Goal: Task Accomplishment & Management: Complete application form

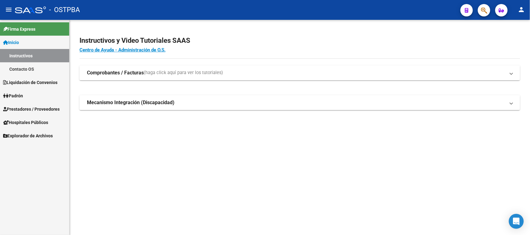
click at [38, 112] on span "Prestadores / Proveedores" at bounding box center [31, 109] width 56 height 7
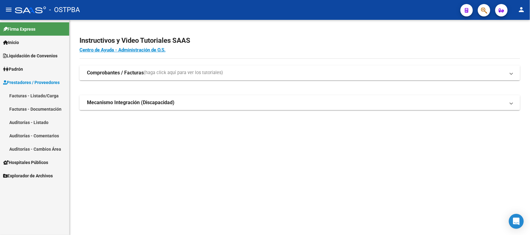
click at [40, 93] on link "Facturas - Listado/Carga" at bounding box center [34, 95] width 69 height 13
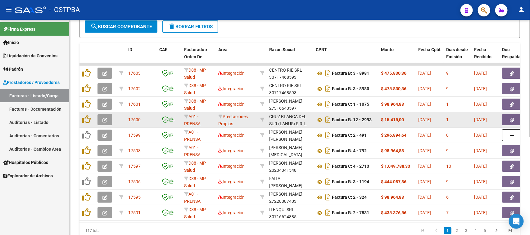
scroll to position [155, 0]
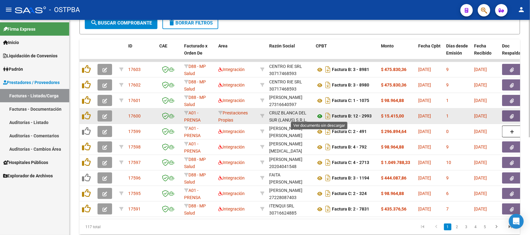
click at [320, 115] on icon at bounding box center [319, 116] width 8 height 7
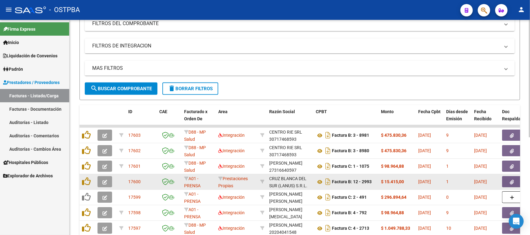
scroll to position [64, 0]
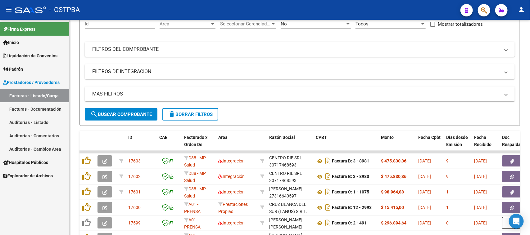
drag, startPoint x: 42, startPoint y: 122, endPoint x: 78, endPoint y: 105, distance: 40.0
click at [42, 121] on link "Auditorías - Listado" at bounding box center [34, 122] width 69 height 13
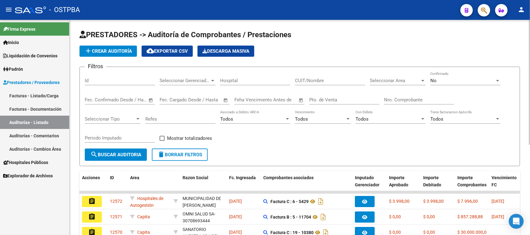
drag, startPoint x: 106, startPoint y: 80, endPoint x: 228, endPoint y: 89, distance: 122.6
click at [108, 80] on input "Id" at bounding box center [120, 81] width 70 height 6
click at [398, 100] on input "Nro. Comprobante" at bounding box center [419, 100] width 70 height 6
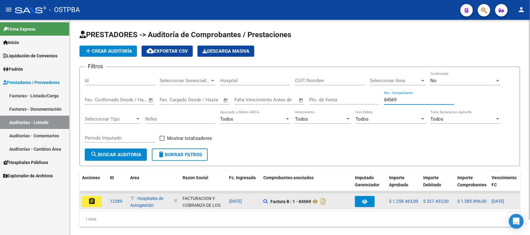
type input "84569"
click at [87, 204] on button "assignment" at bounding box center [92, 201] width 20 height 11
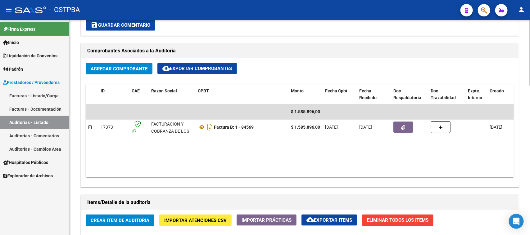
scroll to position [271, 0]
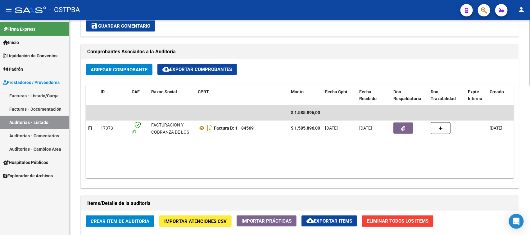
click at [366, 142] on datatable-body "$ 1.585.896,00 17373 FACTURACION Y COBRANZA DE LOS EFECTORES PUBLICOS S.E. Fact…" at bounding box center [300, 141] width 428 height 73
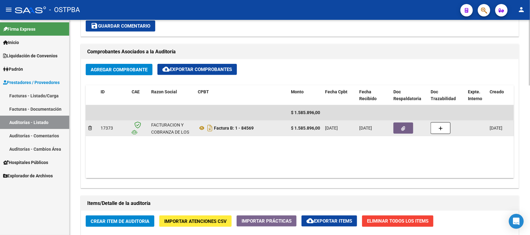
click at [407, 126] on button "button" at bounding box center [403, 128] width 20 height 11
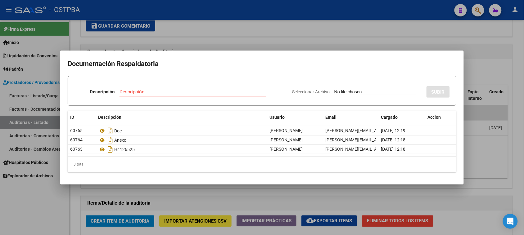
click at [63, 213] on div at bounding box center [262, 117] width 524 height 235
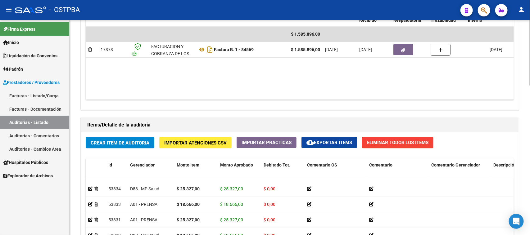
scroll to position [427, 0]
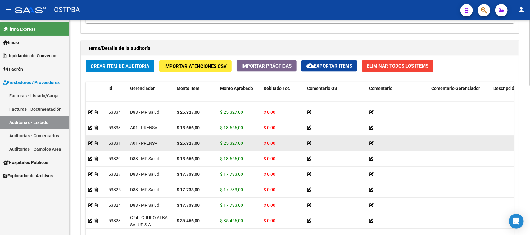
click at [198, 142] on datatable-body-cell "$ 25.327,00" at bounding box center [195, 143] width 43 height 15
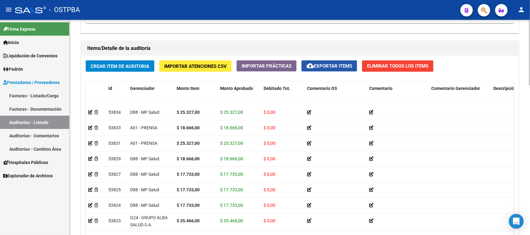
click at [325, 64] on span "cloud_download Exportar Items" at bounding box center [329, 66] width 46 height 6
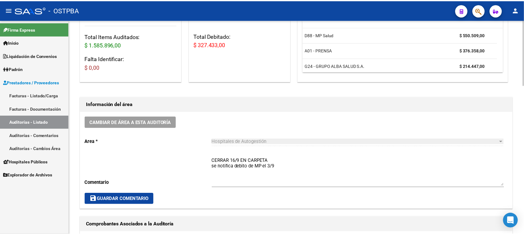
scroll to position [0, 0]
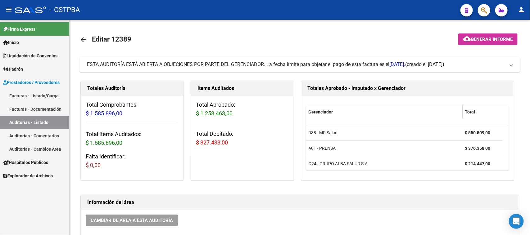
click at [47, 93] on link "Facturas - Listado/Carga" at bounding box center [34, 95] width 69 height 13
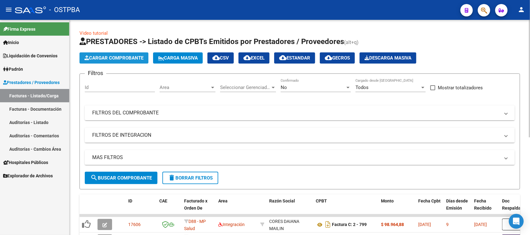
click at [135, 60] on button "Cargar Comprobante" at bounding box center [113, 57] width 69 height 11
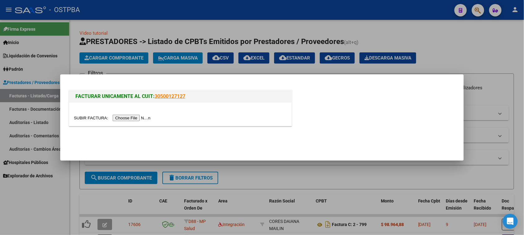
click at [141, 119] on input "file" at bounding box center [113, 118] width 78 height 7
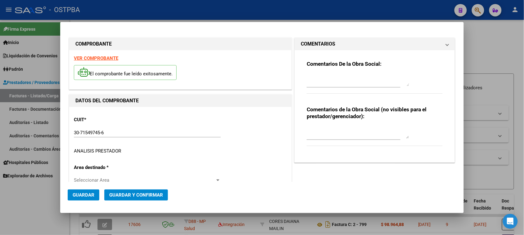
type input "[DATE]"
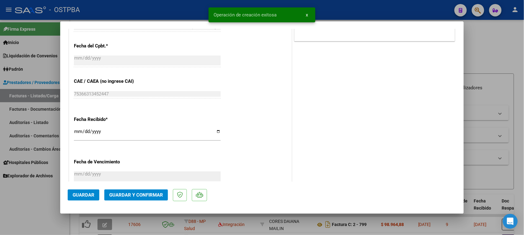
scroll to position [310, 0]
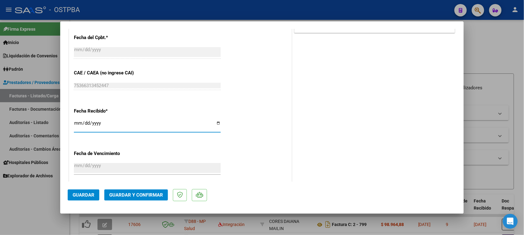
click at [76, 124] on input "[DATE]" at bounding box center [147, 126] width 147 height 10
type input "[DATE]"
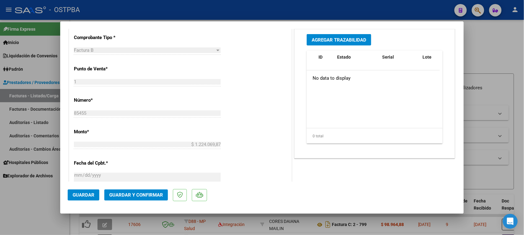
scroll to position [0, 0]
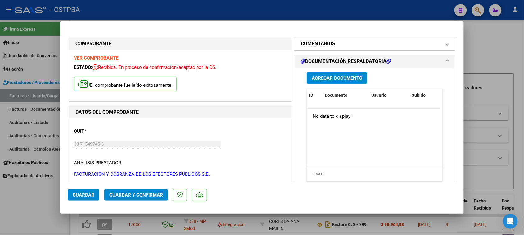
click at [340, 43] on mat-panel-title "COMENTARIOS" at bounding box center [371, 43] width 140 height 7
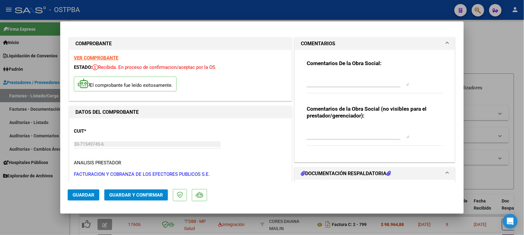
drag, startPoint x: 345, startPoint y: 85, endPoint x: 529, endPoint y: 165, distance: 201.1
click at [348, 85] on textarea at bounding box center [357, 80] width 102 height 12
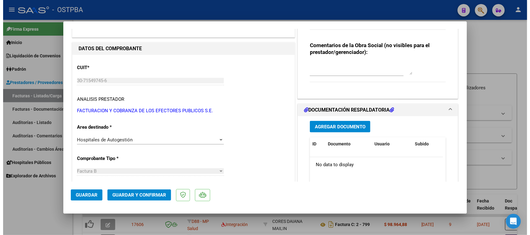
scroll to position [78, 0]
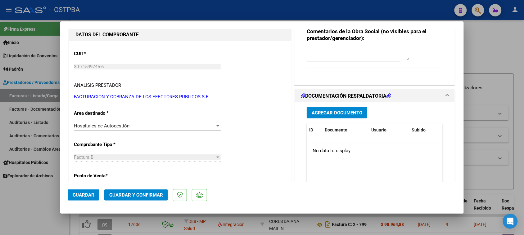
type textarea "HR 126756"
click at [351, 110] on span "Agregar Documento" at bounding box center [336, 113] width 51 height 6
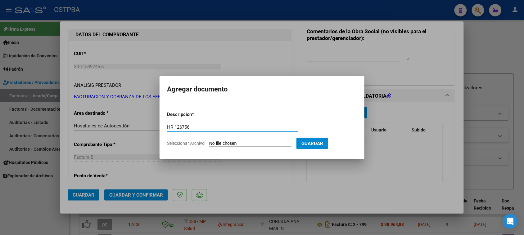
type input "HR 126756"
click at [209, 141] on input "Seleccionar Archivo" at bounding box center [250, 144] width 82 height 6
type input "C:\fakepath\HR 126756.pdf"
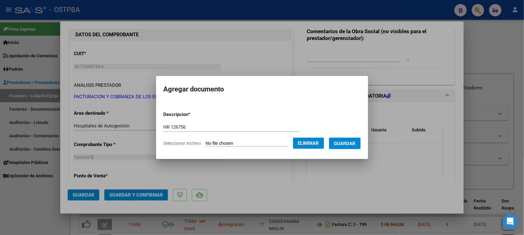
click at [355, 145] on span "Guardar" at bounding box center [345, 144] width 22 height 6
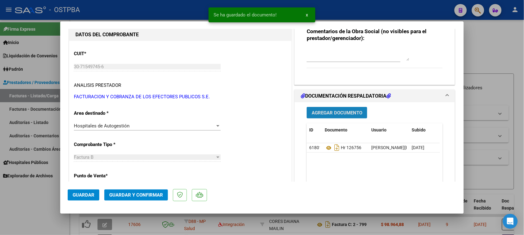
click at [319, 111] on span "Agregar Documento" at bounding box center [336, 113] width 51 height 6
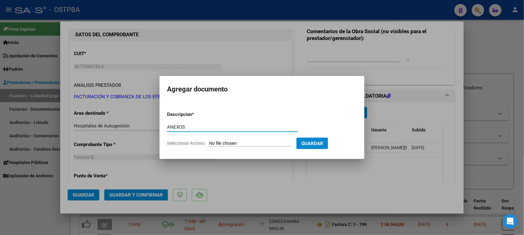
type input "ANEXOS"
click at [209, 141] on input "Seleccionar Archivo" at bounding box center [250, 144] width 82 height 6
type input "C:\fakepath\ANEXOS 85455.pdf"
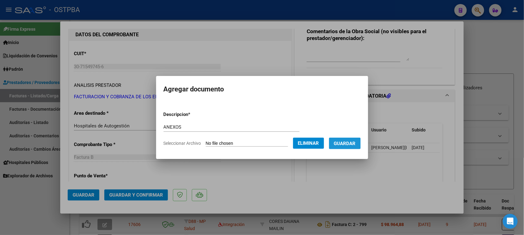
click at [343, 146] on span "Guardar" at bounding box center [345, 144] width 22 height 6
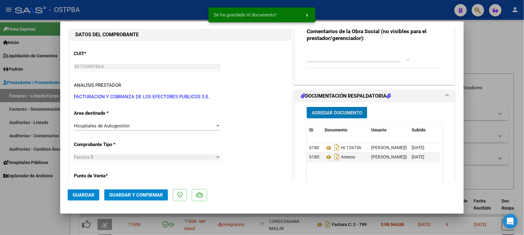
click at [325, 112] on span "Agregar Documento" at bounding box center [336, 113] width 51 height 6
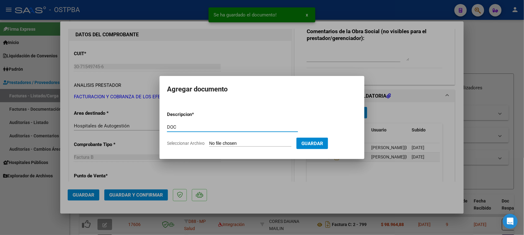
type input "DOC"
click at [209, 141] on input "Seleccionar Archivo" at bounding box center [250, 144] width 82 height 6
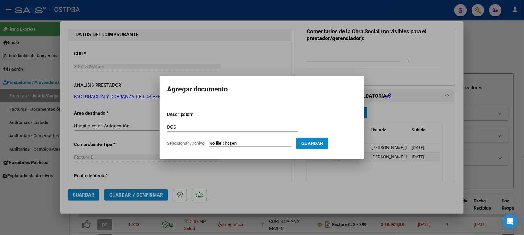
type input "C:\fakepath\DOC 85455.pdf"
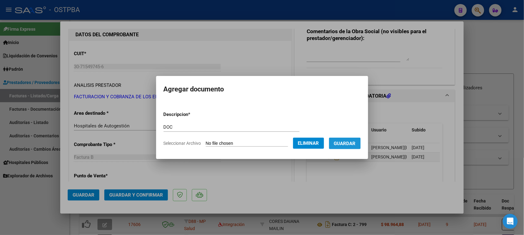
click at [346, 146] on button "Guardar" at bounding box center [345, 143] width 32 height 11
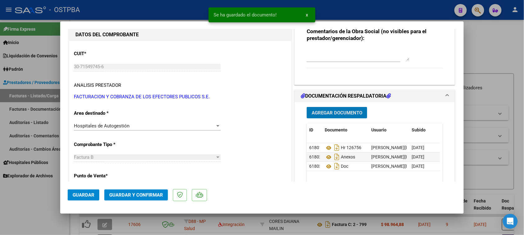
click at [129, 198] on span "Guardar y Confirmar" at bounding box center [136, 195] width 54 height 6
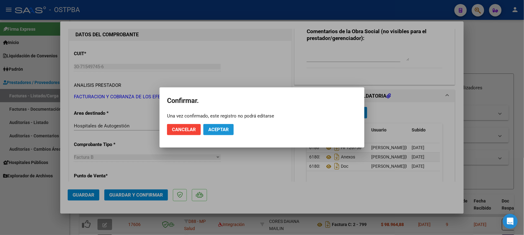
click at [220, 130] on span "Aceptar" at bounding box center [218, 130] width 20 height 6
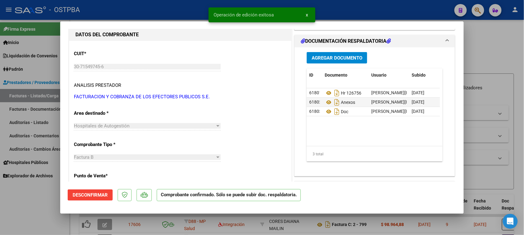
click at [21, 123] on div at bounding box center [262, 117] width 524 height 235
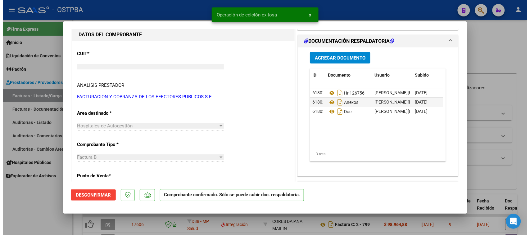
scroll to position [0, 0]
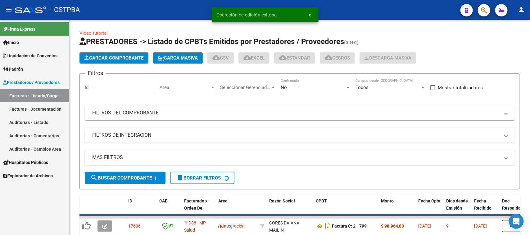
click at [21, 123] on link "Auditorías - Listado" at bounding box center [34, 122] width 69 height 13
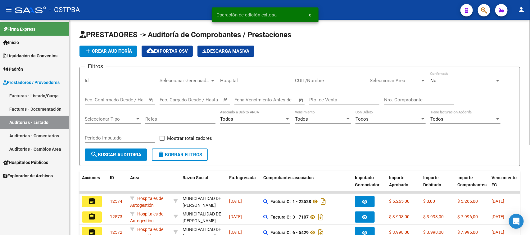
click at [102, 51] on span "add Crear Auditoría" at bounding box center [107, 51] width 47 height 6
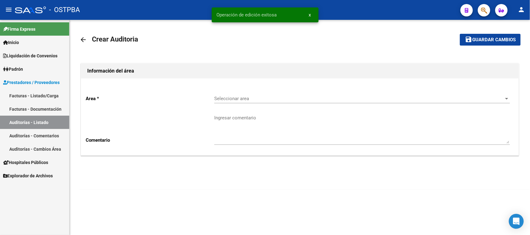
click at [233, 99] on span "Seleccionar area" at bounding box center [359, 99] width 290 height 6
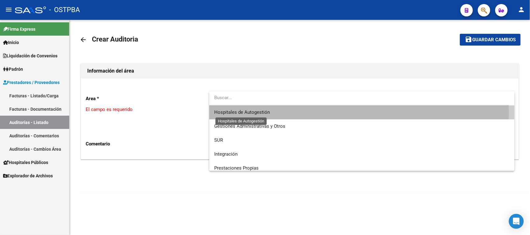
click at [230, 114] on span "Hospitales de Autogestión" at bounding box center [242, 113] width 56 height 6
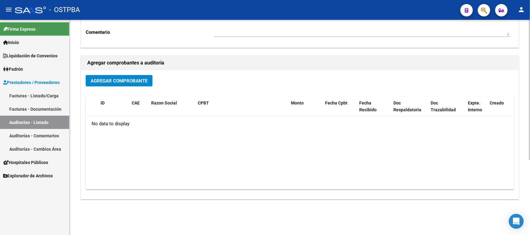
scroll to position [115, 0]
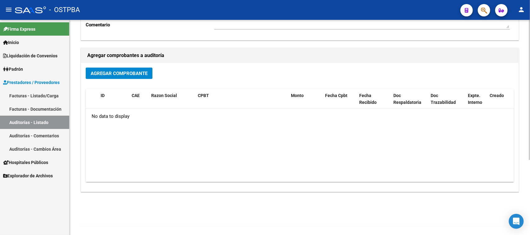
click at [128, 75] on span "Agregar Comprobante" at bounding box center [119, 74] width 57 height 6
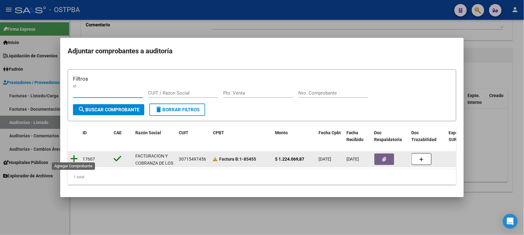
click at [75, 156] on icon at bounding box center [74, 158] width 8 height 9
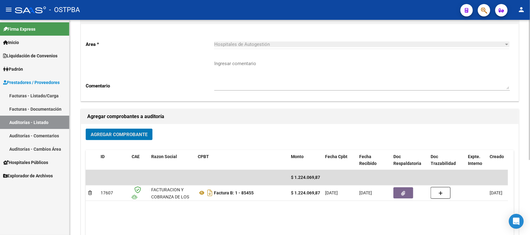
scroll to position [0, 0]
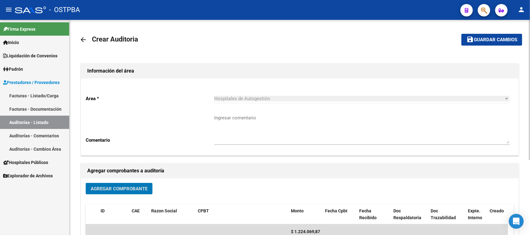
click at [508, 38] on span "Guardar cambios" at bounding box center [494, 40] width 43 height 6
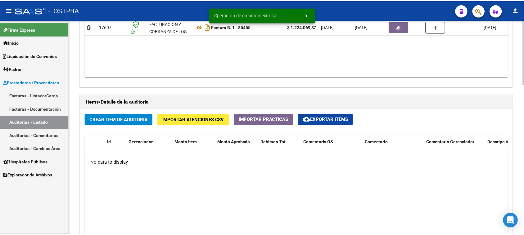
scroll to position [341, 0]
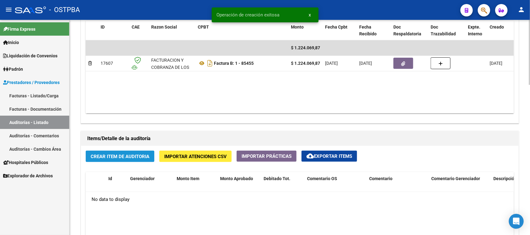
click at [131, 154] on span "Crear Item de Auditoria" at bounding box center [120, 157] width 59 height 6
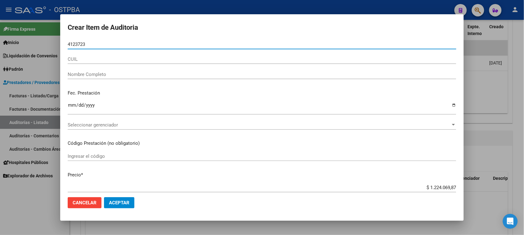
type input "41237236"
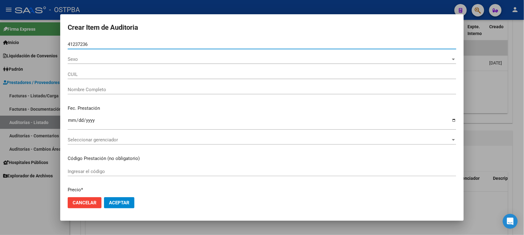
type input "20412372361"
type input "[PERSON_NAME] [PERSON_NAME]"
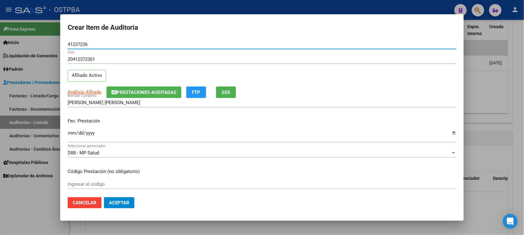
type input "41237236"
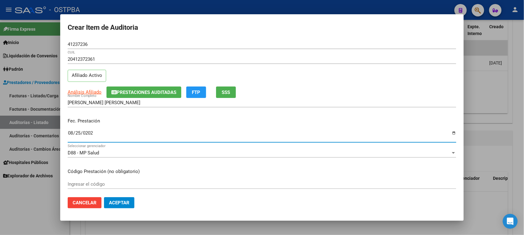
type input "[DATE]"
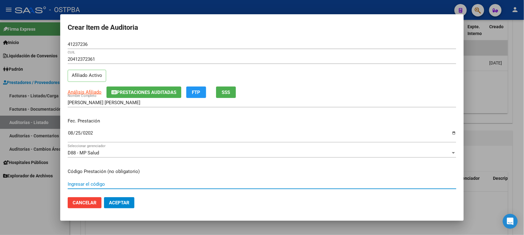
scroll to position [100, 0]
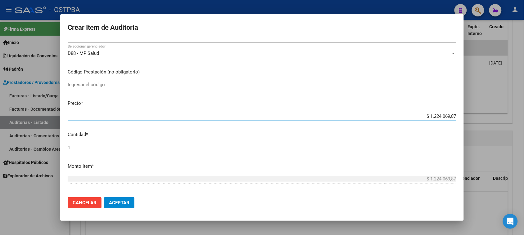
type input "$ 0,01"
type input "$ 0,11"
type input "$ 1,10"
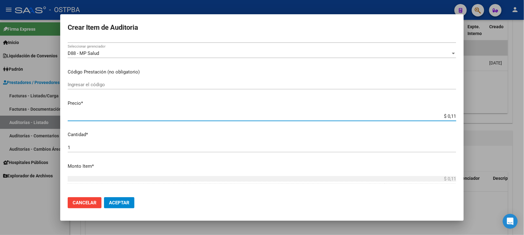
type input "$ 1,10"
type input "$ 11,04"
type input "$ 110,45"
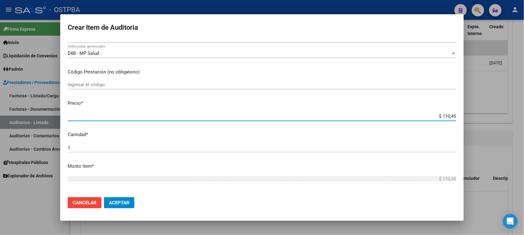
type input "$ 1.104,54"
type input "$ 11.045,40"
type input "$ 110.454,00"
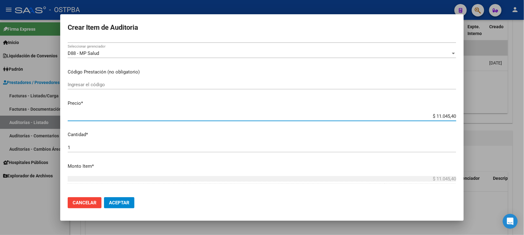
type input "$ 110.454,00"
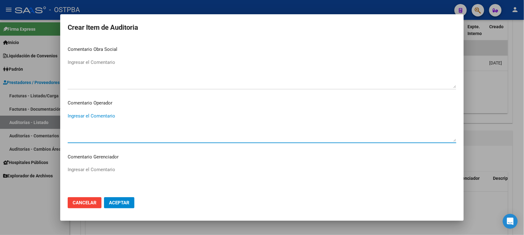
scroll to position [387, 0]
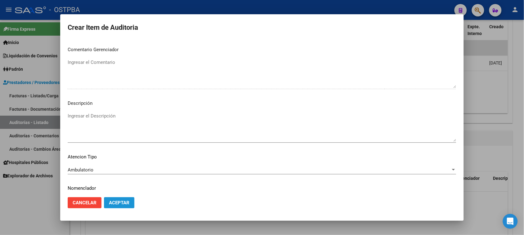
click at [125, 201] on span "Aceptar" at bounding box center [119, 203] width 20 height 6
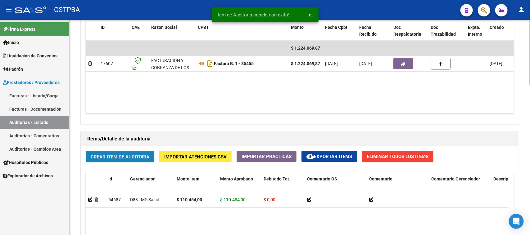
click at [145, 155] on span "Crear Item de Auditoria" at bounding box center [120, 157] width 59 height 6
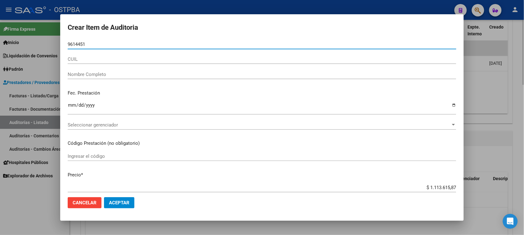
type input "96144518"
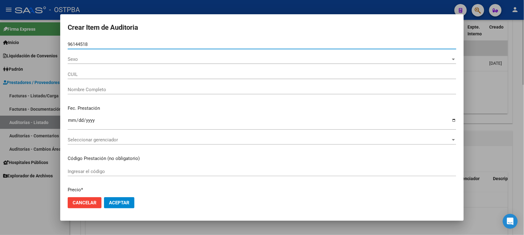
type input "27961445189"
type input "[PERSON_NAME] NORQUIS DEL C -"
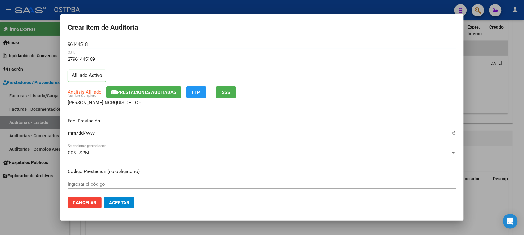
type input "96144518"
drag, startPoint x: 68, startPoint y: 134, endPoint x: 79, endPoint y: 138, distance: 11.9
click at [69, 134] on input "Ingresar la fecha" at bounding box center [262, 136] width 388 height 10
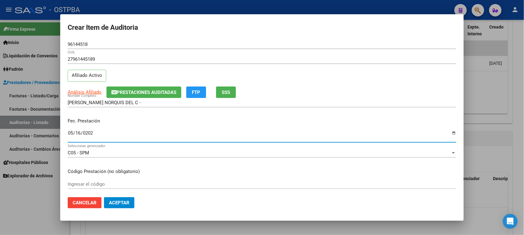
type input "[DATE]"
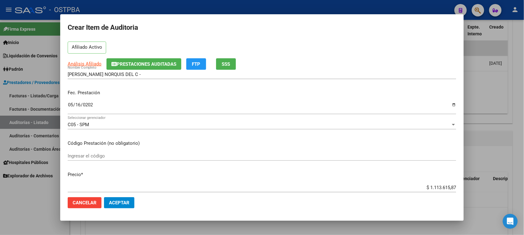
scroll to position [39, 0]
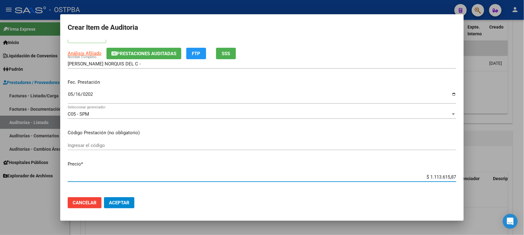
drag, startPoint x: 423, startPoint y: 176, endPoint x: 529, endPoint y: 174, distance: 105.8
click at [524, 174] on html "menu - OSTPBA person Firma Express Inicio Instructivos Contacto OS Liquidación …" at bounding box center [262, 117] width 524 height 235
type input "$ 0,03"
type input "$ 0,34"
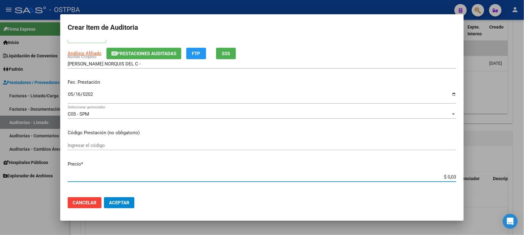
type input "$ 0,34"
type input "$ 3,44"
type input "$ 34,48"
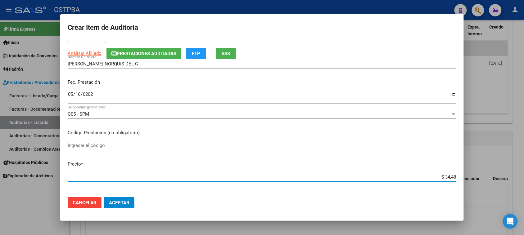
type input "$ 344,84"
type input "$ 3.448,40"
type input "$ 34.484,00"
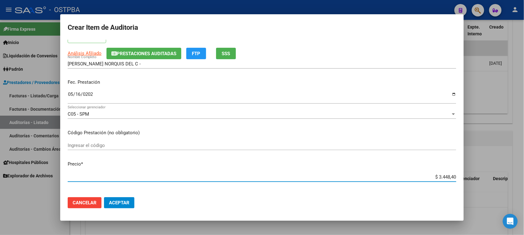
type input "$ 34.484,00"
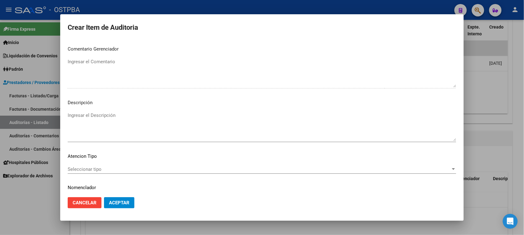
scroll to position [388, 0]
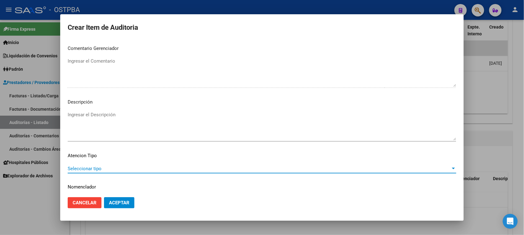
click at [83, 168] on span "Seleccionar tipo" at bounding box center [259, 169] width 383 height 6
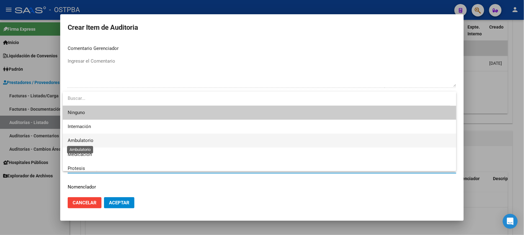
click at [75, 138] on span "Ambulatorio" at bounding box center [81, 141] width 26 height 6
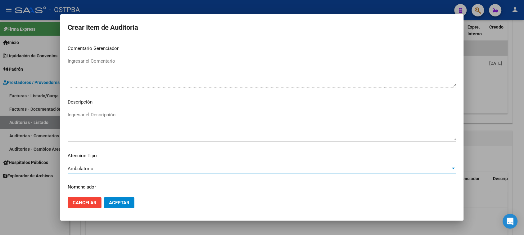
click at [120, 206] on button "Aceptar" at bounding box center [119, 202] width 30 height 11
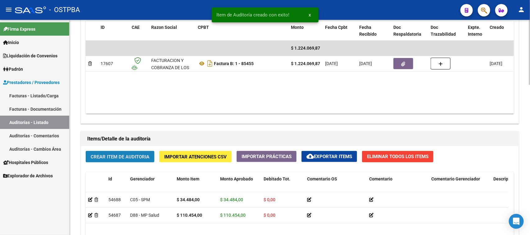
click at [122, 159] on button "Crear Item de Auditoria" at bounding box center [120, 156] width 69 height 11
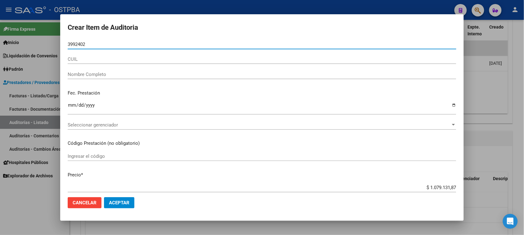
type input "39924024"
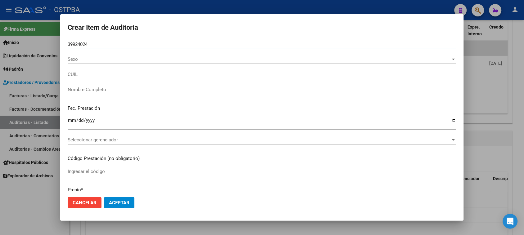
type input "20399240248"
type input "[PERSON_NAME] -"
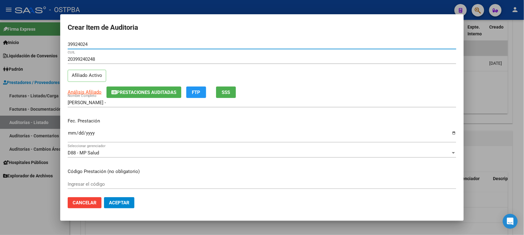
type input "39924024"
click at [69, 132] on input "Ingresar la fecha" at bounding box center [262, 136] width 388 height 10
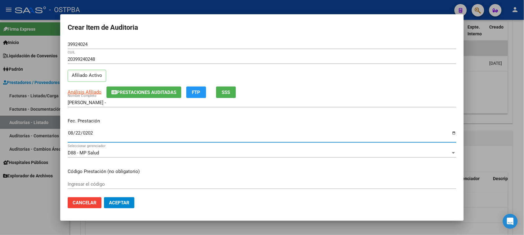
type input "[DATE]"
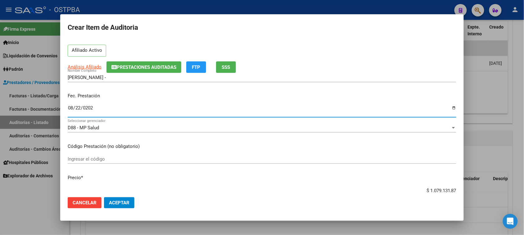
scroll to position [39, 0]
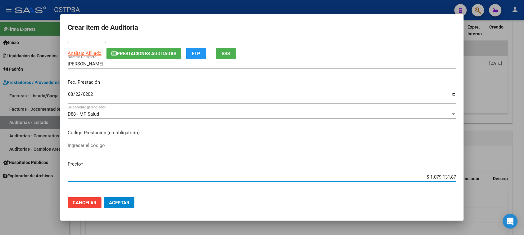
drag, startPoint x: 483, startPoint y: 176, endPoint x: 500, endPoint y: 176, distance: 16.4
click at [500, 176] on div "Crear Item de Auditoria 39924024 Nro Documento 20399240248 CUIL Afiliado Activo…" at bounding box center [262, 117] width 524 height 235
type input "$ 0,02"
type input "$ 0,25"
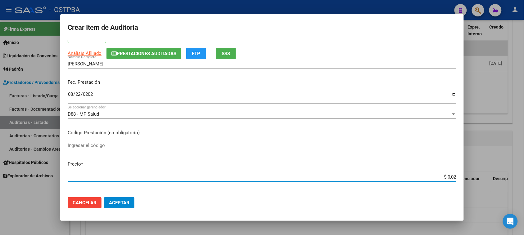
type input "$ 0,25"
type input "$ 2,57"
type input "$ 25,74"
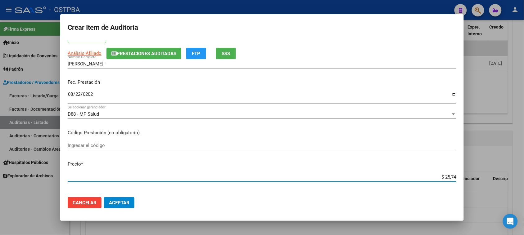
type input "$ 257,49"
type input "$ 2.574,90"
type input "$ 25.749,00"
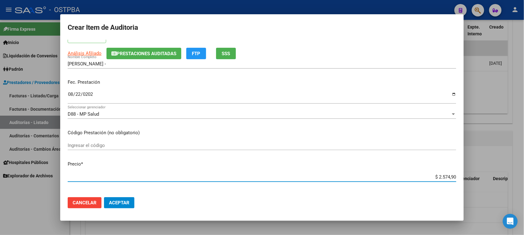
type input "$ 25.749,00"
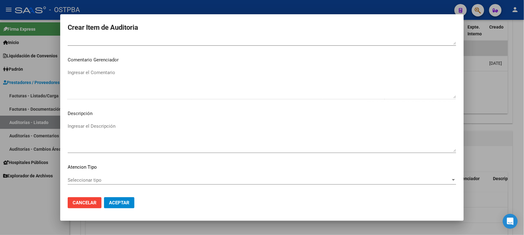
scroll to position [405, 0]
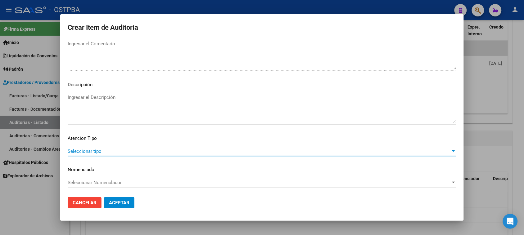
click at [89, 151] on span "Seleccionar tipo" at bounding box center [259, 152] width 383 height 6
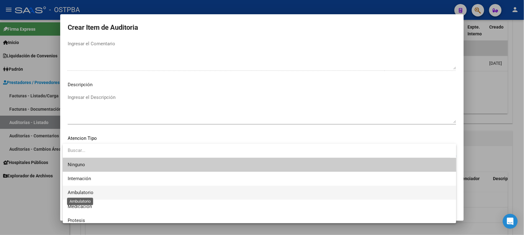
click at [78, 190] on span "Ambulatorio" at bounding box center [81, 193] width 26 height 6
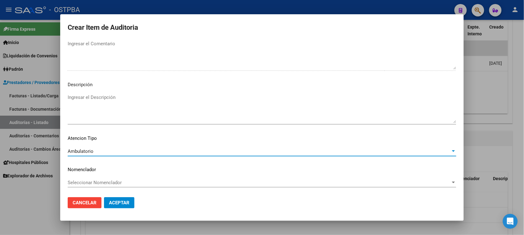
click at [114, 203] on span "Aceptar" at bounding box center [119, 203] width 20 height 6
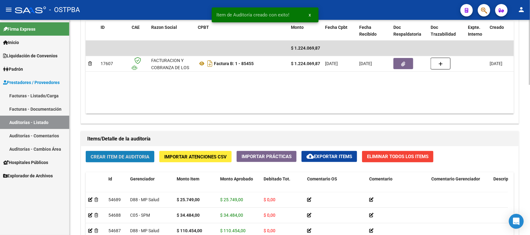
click at [147, 152] on button "Crear Item de Auditoria" at bounding box center [120, 156] width 69 height 11
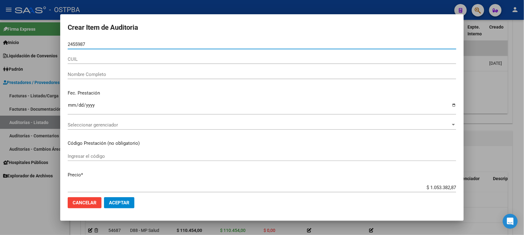
type input "24559874"
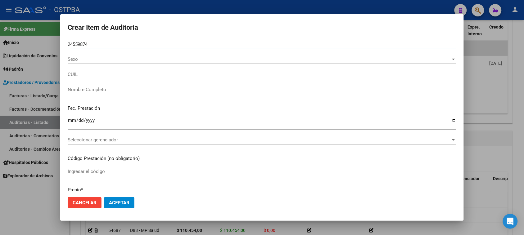
type input "27245598748"
type input "BARRIOS [PERSON_NAME]"
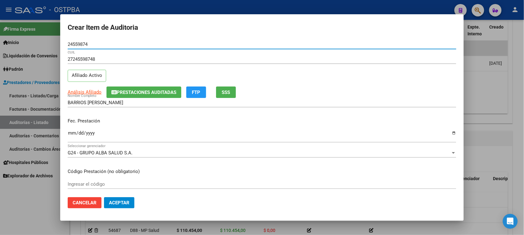
type input "24559874"
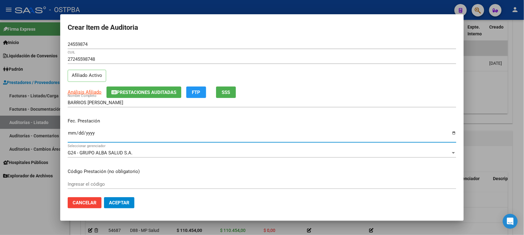
drag, startPoint x: 72, startPoint y: 135, endPoint x: 225, endPoint y: 185, distance: 161.3
click at [72, 135] on input "Ingresar la fecha" at bounding box center [262, 136] width 388 height 10
type input "[DATE]"
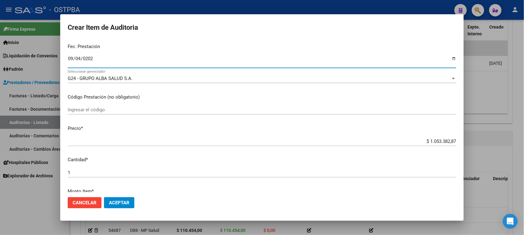
scroll to position [78, 0]
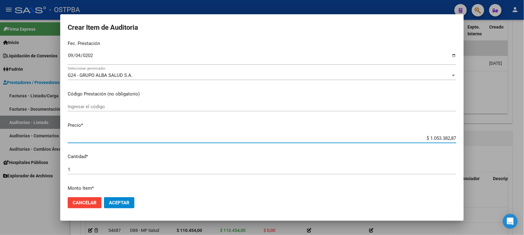
drag, startPoint x: 423, startPoint y: 137, endPoint x: 529, endPoint y: 146, distance: 107.1
click at [524, 146] on html "menu - OSTPBA person Firma Express Inicio Instructivos Contacto OS Liquidación …" at bounding box center [262, 117] width 524 height 235
type input "$ 0,07"
type input "$ 0,77"
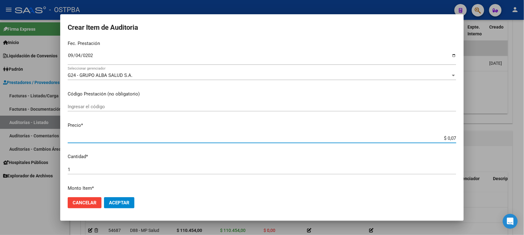
type input "$ 0,77"
type input "$ 7,77"
type input "$ 77,78"
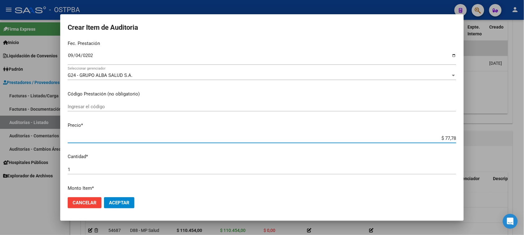
type input "$ 777,86"
type input "$ 7.778,60"
type input "$ 77.786,00"
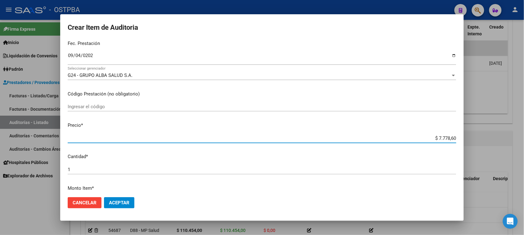
type input "$ 77.786,00"
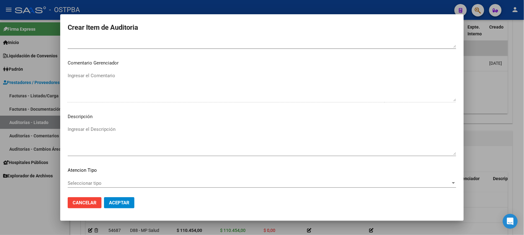
scroll to position [405, 0]
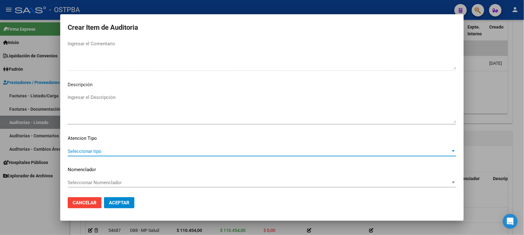
click at [103, 151] on span "Seleccionar tipo" at bounding box center [259, 152] width 383 height 6
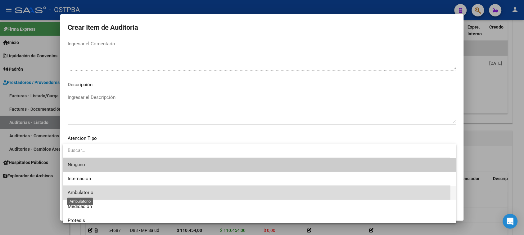
click at [86, 191] on span "Ambulatorio" at bounding box center [81, 193] width 26 height 6
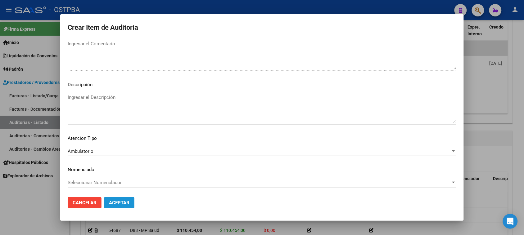
click at [119, 203] on span "Aceptar" at bounding box center [119, 203] width 20 height 6
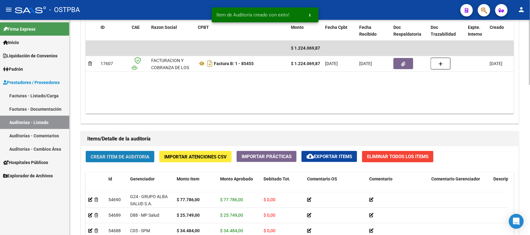
click at [121, 153] on button "Crear Item de Auditoria" at bounding box center [120, 156] width 69 height 11
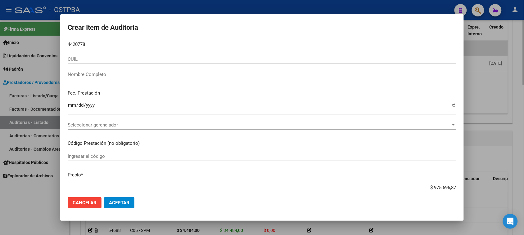
type input "44207783"
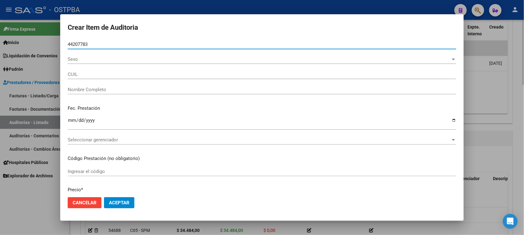
type input "27442077830"
type input "[PERSON_NAME]"
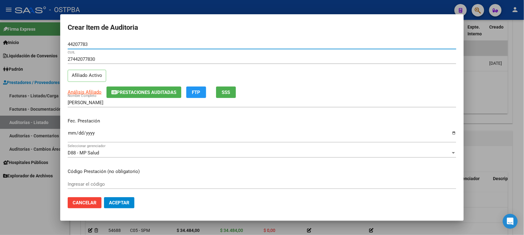
type input "44207783"
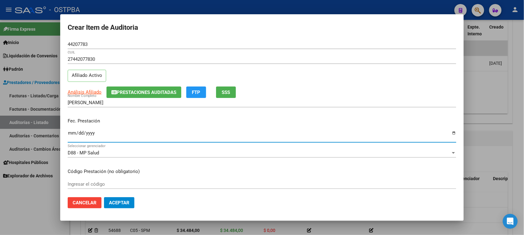
drag, startPoint x: 70, startPoint y: 134, endPoint x: 350, endPoint y: 234, distance: 296.9
click at [70, 134] on input "Ingresar la fecha" at bounding box center [262, 136] width 388 height 10
type input "[DATE]"
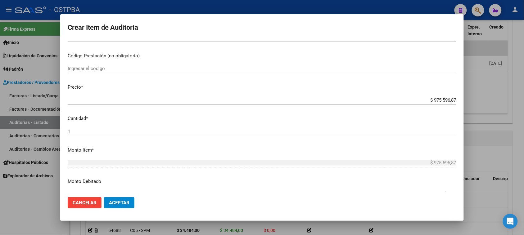
scroll to position [116, 0]
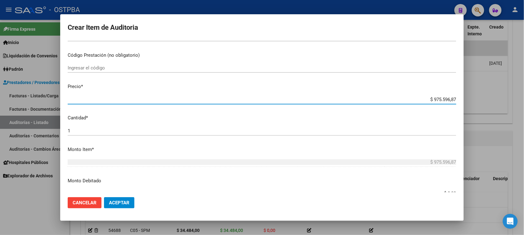
drag, startPoint x: 428, startPoint y: 99, endPoint x: 510, endPoint y: 100, distance: 81.9
click at [510, 100] on div "Crear Item de Auditoria 44207783 Nro Documento 27442077830 CUIL Afiliado Activo…" at bounding box center [262, 117] width 524 height 235
type input "$ 0,03"
type input "$ 0,33"
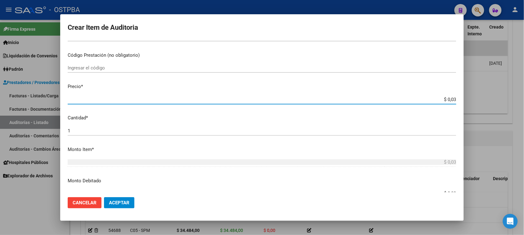
type input "$ 0,33"
type input "$ 3,34"
type input "$ 33,43"
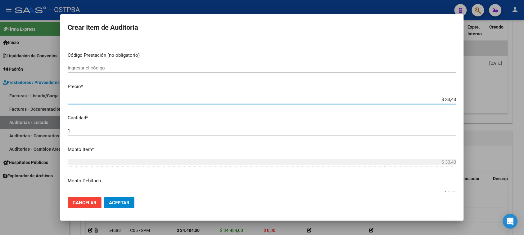
type input "$ 334,34"
type input "$ 3.343,47"
type input "$ 33.434,78"
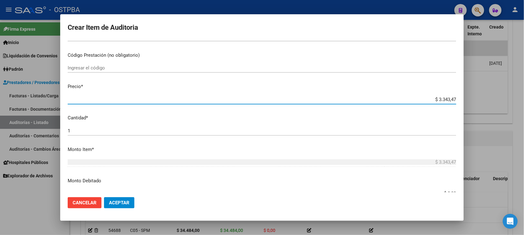
type input "$ 33.434,78"
type input "$ 334.347,87"
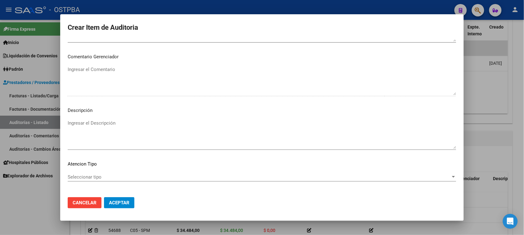
scroll to position [405, 0]
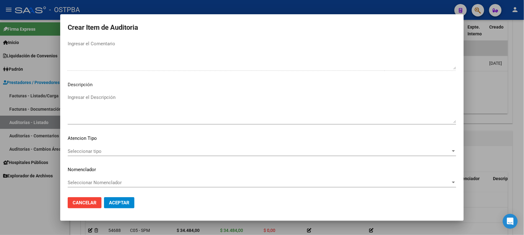
click at [86, 149] on span "Seleccionar tipo" at bounding box center [259, 152] width 383 height 6
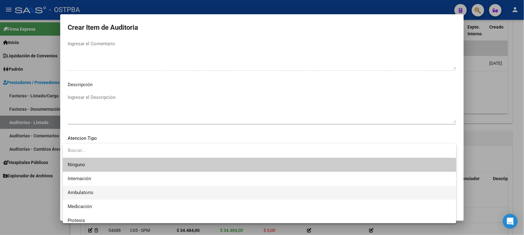
click at [83, 189] on span "Ambulatorio" at bounding box center [259, 193] width 383 height 14
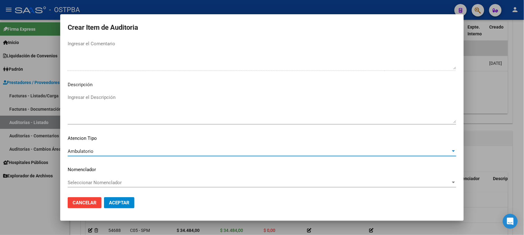
click at [79, 149] on span "Ambulatorio" at bounding box center [81, 152] width 26 height 6
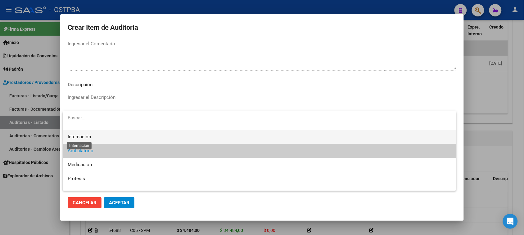
click at [84, 135] on span "Internación" at bounding box center [79, 137] width 23 height 6
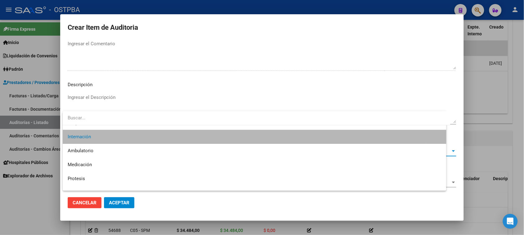
scroll to position [14, 0]
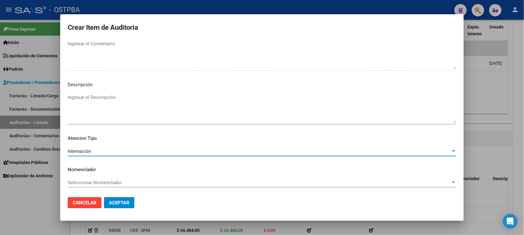
click at [117, 202] on span "Aceptar" at bounding box center [119, 203] width 20 height 6
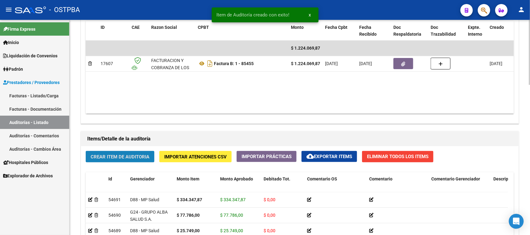
click at [149, 153] on button "Crear Item de Auditoria" at bounding box center [120, 156] width 69 height 11
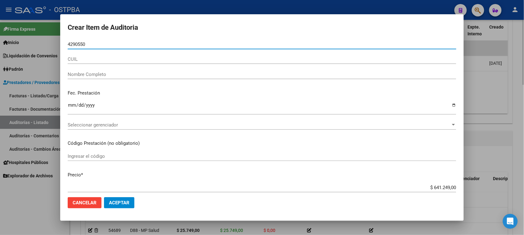
type input "42905509"
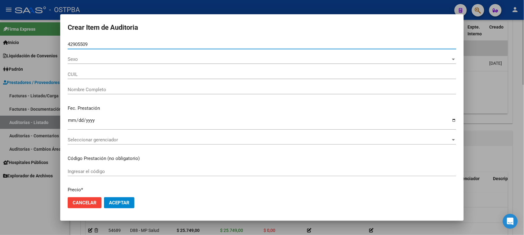
type input "27429055097"
type input "[PERSON_NAME] [PERSON_NAME]"
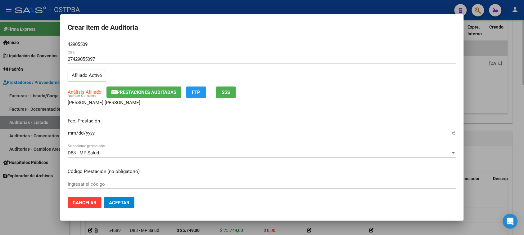
type input "42905509"
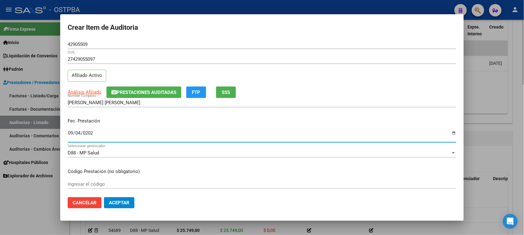
type input "[DATE]"
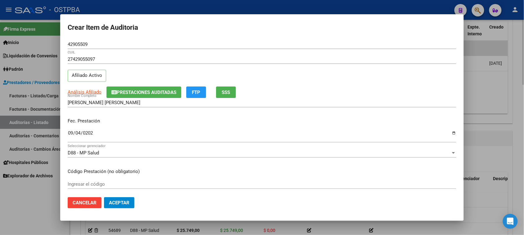
scroll to position [100, 0]
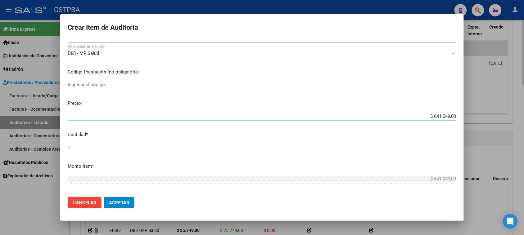
type input "$ 0,01"
type input "$ 0,19"
type input "$ 1,94"
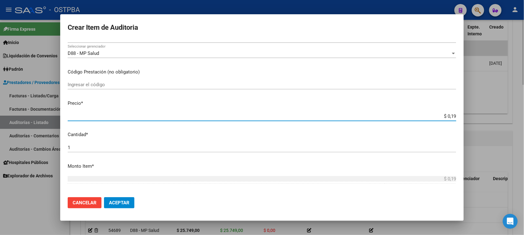
type input "$ 1,94"
type input "$ 19,44"
type input "$ 194,47"
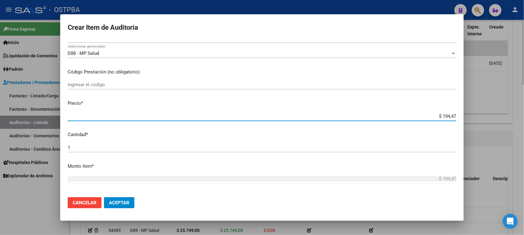
type input "$ 1.944,70"
type input "$ 19.447,00"
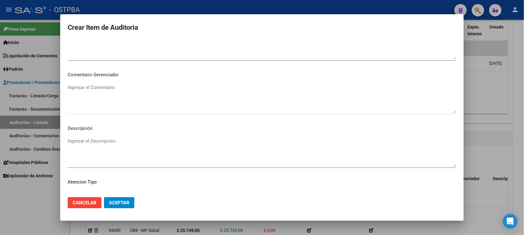
scroll to position [405, 0]
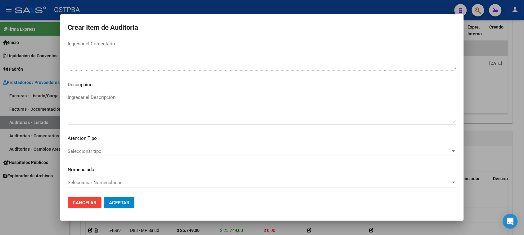
click at [102, 150] on span "Seleccionar tipo" at bounding box center [259, 152] width 383 height 6
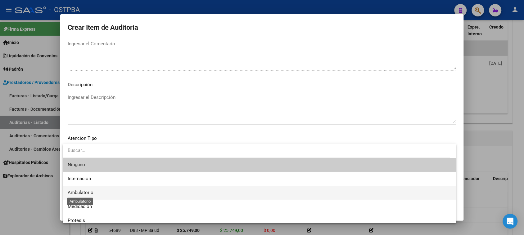
click at [78, 190] on span "Ambulatorio" at bounding box center [81, 193] width 26 height 6
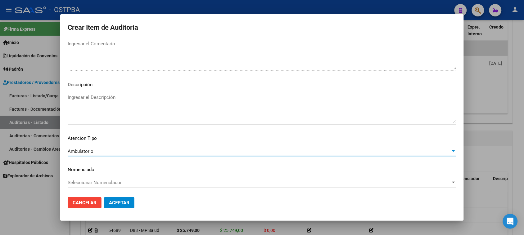
click at [119, 202] on span "Aceptar" at bounding box center [119, 203] width 20 height 6
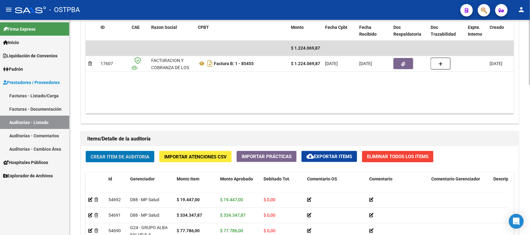
click at [108, 160] on button "Crear Item de Auditoria" at bounding box center [120, 156] width 69 height 11
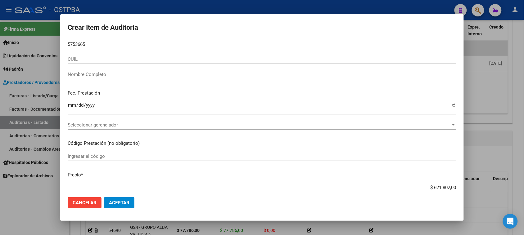
type input "57536657"
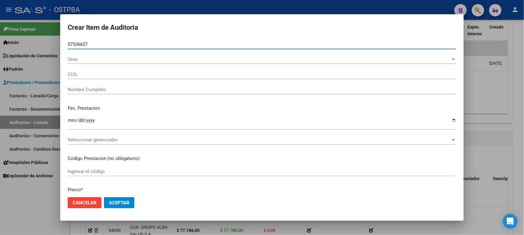
type input "27575366576"
type input "[PERSON_NAME]"
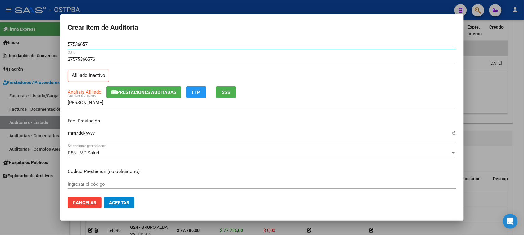
type input "57536657"
click at [70, 133] on input "Ingresar la fecha" at bounding box center [262, 136] width 388 height 10
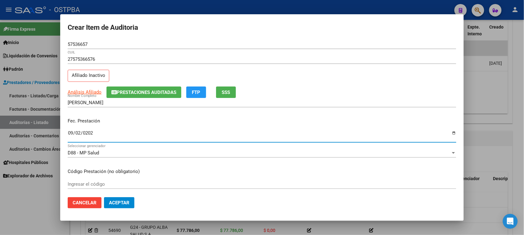
type input "[DATE]"
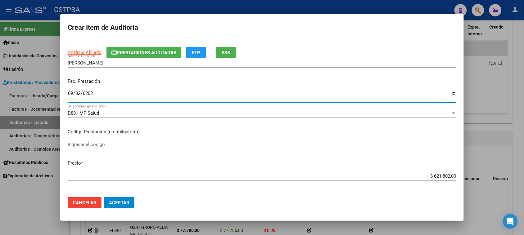
scroll to position [78, 0]
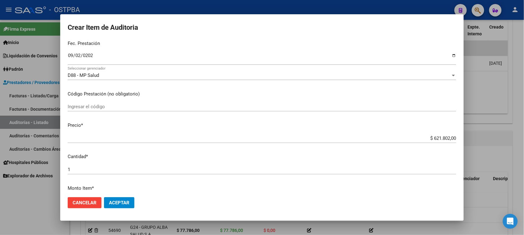
click at [267, 151] on mat-dialog-content "57536657 Nro Documento 27575366576 CUIL Afiliado Inactivo Análisis Afiliado Pre…" at bounding box center [261, 116] width 403 height 153
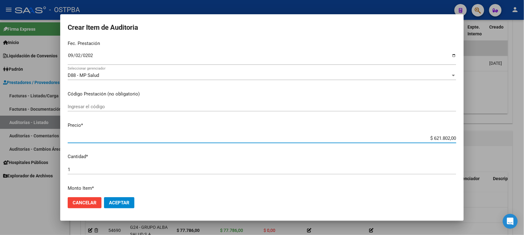
drag, startPoint x: 427, startPoint y: 137, endPoint x: 528, endPoint y: 156, distance: 103.1
click at [524, 155] on html "menu - OSTPBA person Firma Express Inicio Instructivos Contacto OS Liquidación …" at bounding box center [262, 117] width 524 height 235
type input "$ 0,02"
type input "$ 0,22"
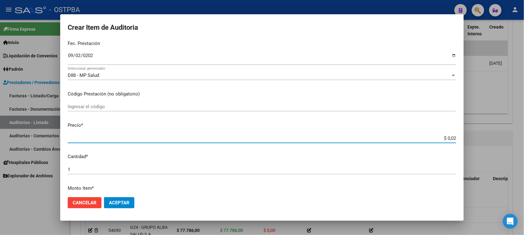
type input "$ 0,22"
type input "$ 0,02"
type input "$ 0,28"
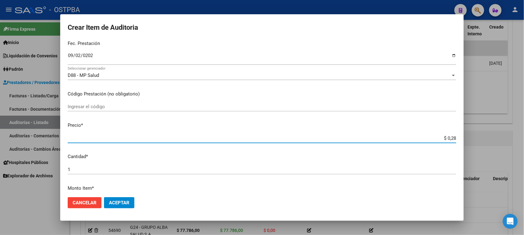
type input "$ 2,85"
type input "$ 28,51"
type input "$ 285,12"
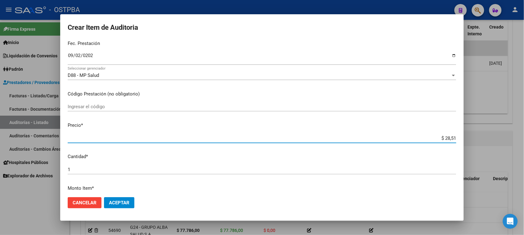
type input "$ 285,12"
type input "$ 2.851,20"
type input "$ 28.512,00"
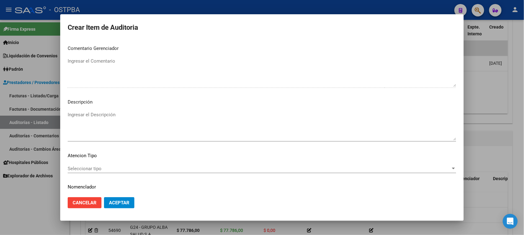
scroll to position [405, 0]
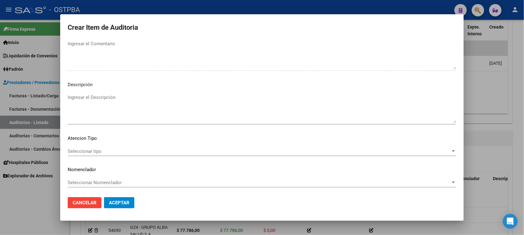
click at [88, 153] on span "Seleccionar tipo" at bounding box center [259, 152] width 383 height 6
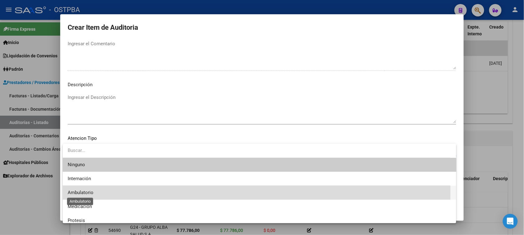
drag, startPoint x: 87, startPoint y: 191, endPoint x: 98, endPoint y: 191, distance: 11.5
click at [88, 191] on span "Ambulatorio" at bounding box center [81, 193] width 26 height 6
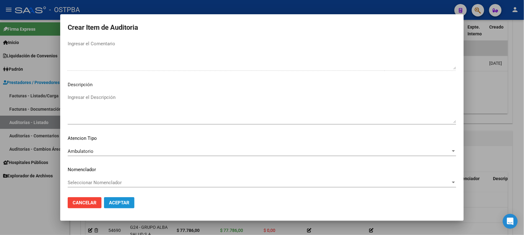
click at [114, 203] on span "Aceptar" at bounding box center [119, 203] width 20 height 6
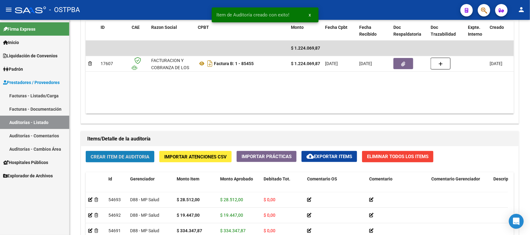
drag, startPoint x: 101, startPoint y: 156, endPoint x: 529, endPoint y: 230, distance: 434.1
click at [103, 156] on span "Crear Item de Auditoria" at bounding box center [120, 157] width 59 height 6
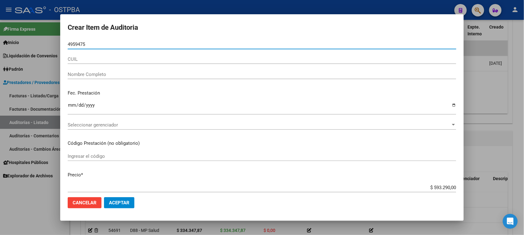
type input "49594759"
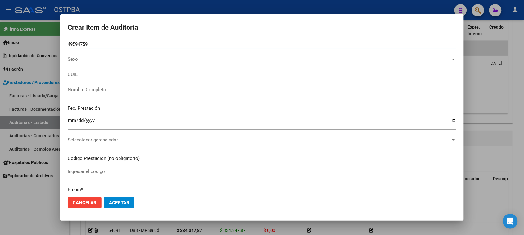
type input "23495947599"
type input "[PERSON_NAME]"
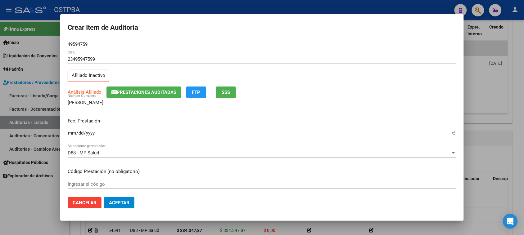
type input "49594759"
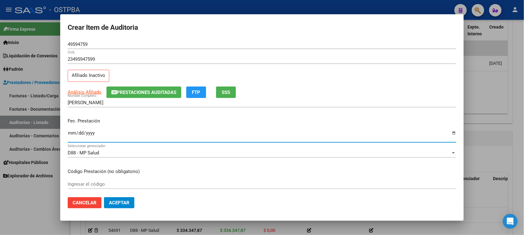
click at [72, 134] on input "Ingresar la fecha" at bounding box center [262, 136] width 388 height 10
type input "[DATE]"
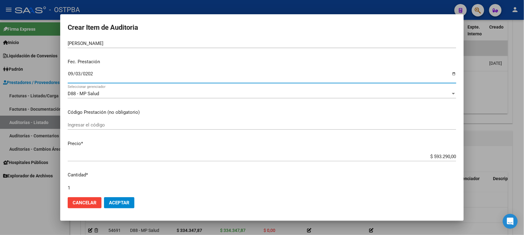
scroll to position [78, 0]
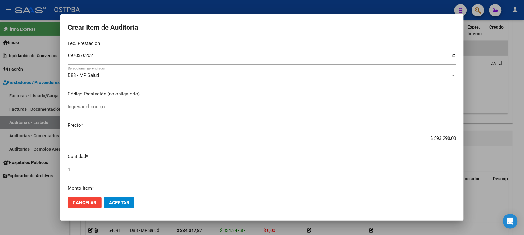
click at [236, 149] on mat-dialog-content "49594759 Nro Documento 23495947599 CUIL Afiliado Inactivo Análisis Afiliado Pre…" at bounding box center [261, 116] width 403 height 153
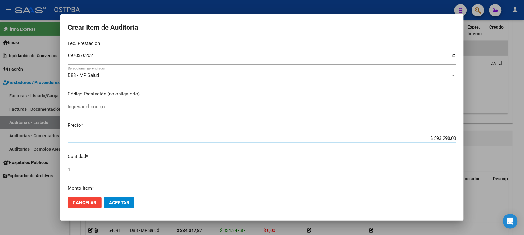
drag, startPoint x: 427, startPoint y: 139, endPoint x: 512, endPoint y: 139, distance: 85.0
click at [512, 139] on div "Crear Item de Auditoria 49594759 Nro Documento 23495947599 CUIL Afiliado Inacti…" at bounding box center [262, 117] width 524 height 235
type input "$ 0,02"
type input "$ 0,28"
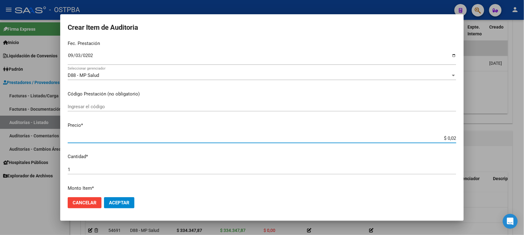
type input "$ 0,28"
type input "$ 2,85"
type input "$ 28,51"
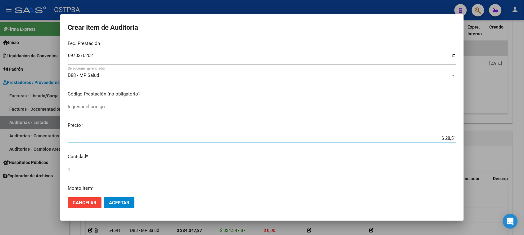
type input "$ 285,12"
type input "$ 2.851,20"
type input "$ 28.512,00"
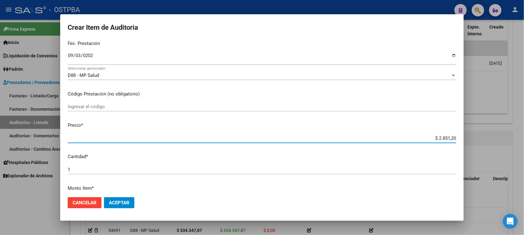
type input "$ 28.512,00"
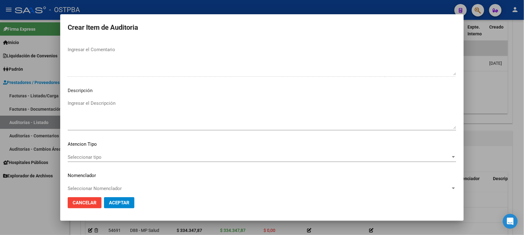
scroll to position [405, 0]
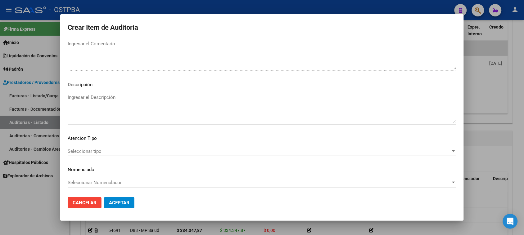
click at [83, 149] on span "Seleccionar tipo" at bounding box center [259, 152] width 383 height 6
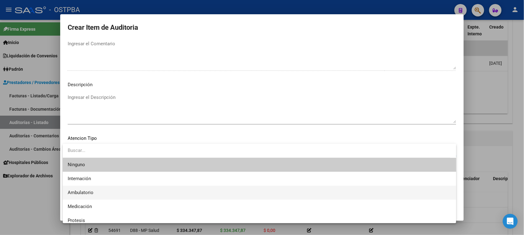
click at [81, 189] on span "Ambulatorio" at bounding box center [259, 193] width 383 height 14
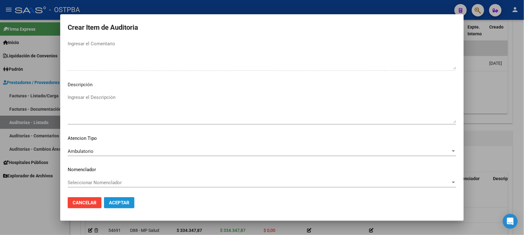
click at [114, 203] on span "Aceptar" at bounding box center [119, 203] width 20 height 6
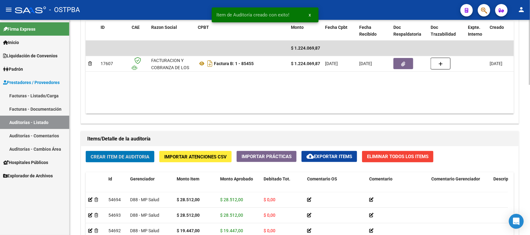
click at [127, 158] on span "Crear Item de Auditoria" at bounding box center [120, 157] width 59 height 6
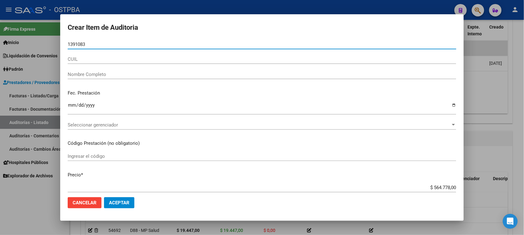
type input "13910834"
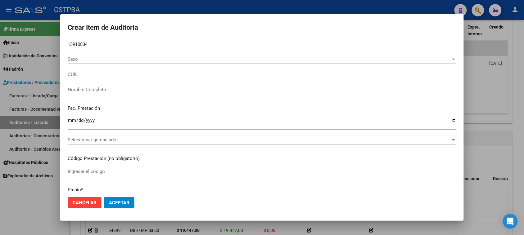
type input "20139108346"
type input "[PERSON_NAME]"
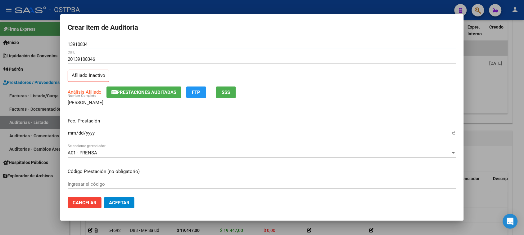
type input "13910834"
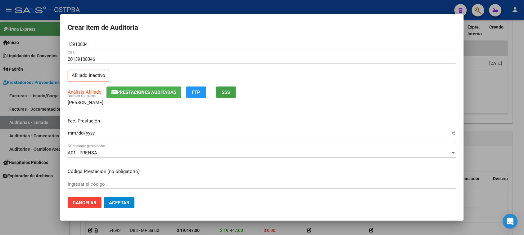
click at [221, 92] on button "SSS" at bounding box center [226, 92] width 20 height 11
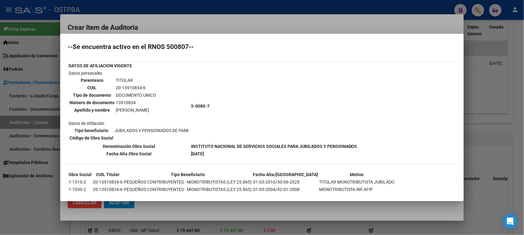
scroll to position [22, 0]
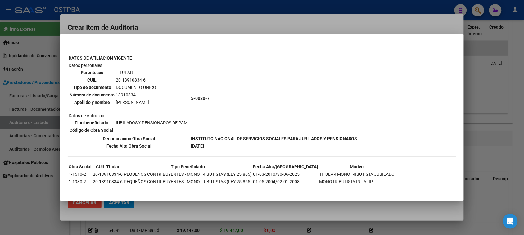
click at [28, 207] on div at bounding box center [262, 117] width 524 height 235
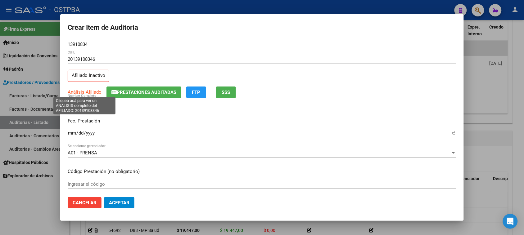
click at [88, 92] on span "Análisis Afiliado" at bounding box center [85, 92] width 34 height 6
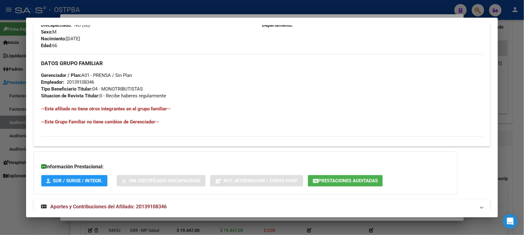
scroll to position [293, 0]
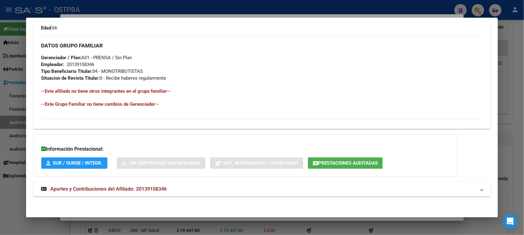
click at [76, 191] on span "Aportes y Contribuciones del Afiliado: 20139108346" at bounding box center [108, 189] width 116 height 6
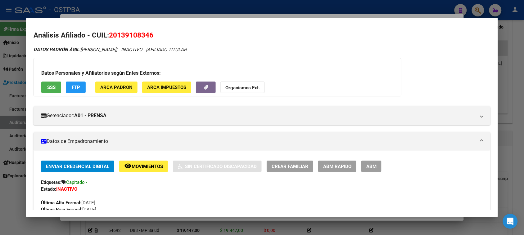
scroll to position [0, 0]
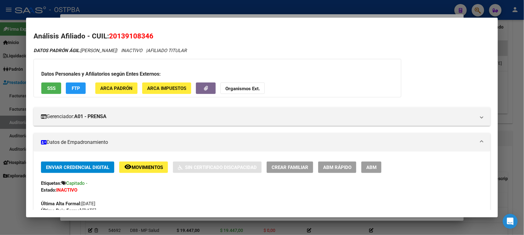
click at [47, 89] on span "SSS" at bounding box center [51, 89] width 8 height 6
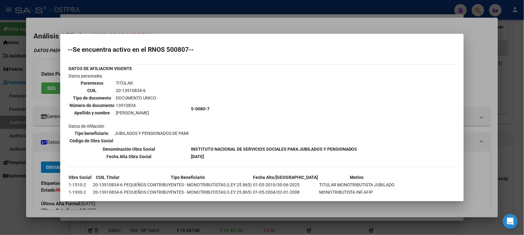
scroll to position [22, 0]
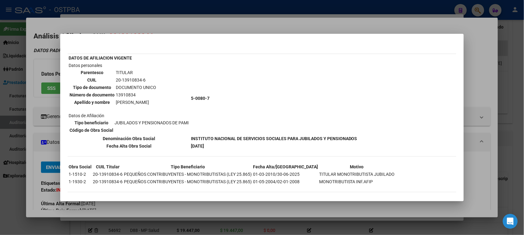
click at [28, 207] on div at bounding box center [262, 117] width 524 height 235
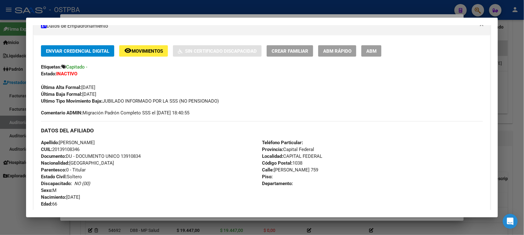
scroll to position [0, 0]
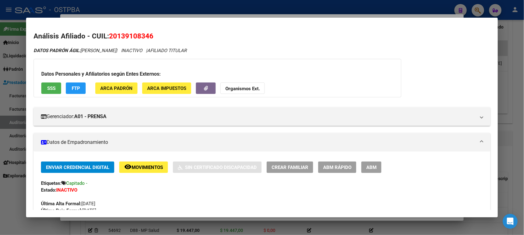
click at [50, 84] on button "SSS" at bounding box center [51, 88] width 20 height 11
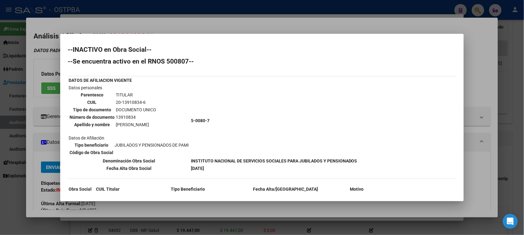
click at [42, 87] on div at bounding box center [262, 117] width 524 height 235
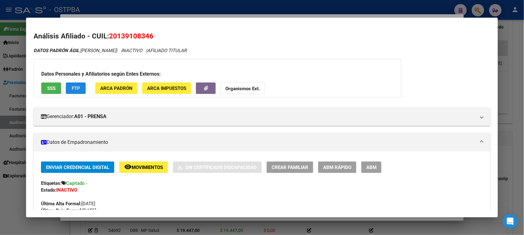
click at [79, 86] on button "FTP" at bounding box center [76, 88] width 20 height 11
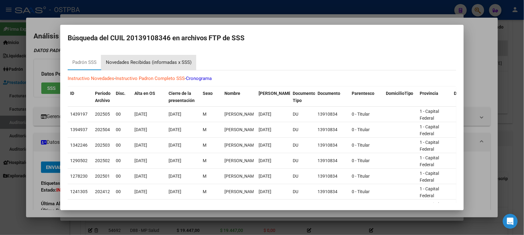
click at [137, 61] on div "Novedades Recibidas (informadas x SSS)" at bounding box center [149, 62] width 86 height 7
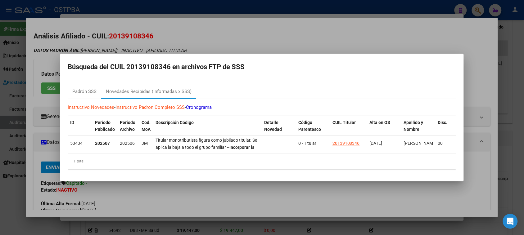
click at [152, 205] on div at bounding box center [262, 117] width 524 height 235
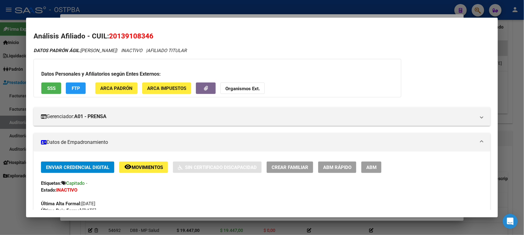
click at [47, 89] on span "SSS" at bounding box center [51, 89] width 8 height 6
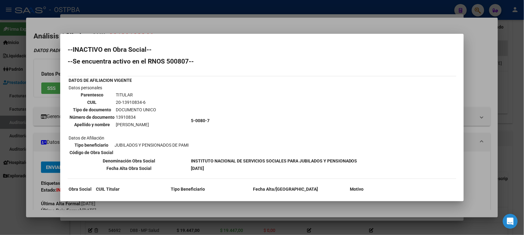
click at [50, 88] on div at bounding box center [262, 117] width 524 height 235
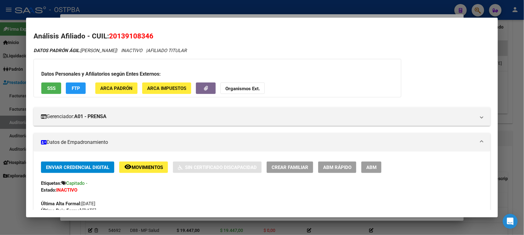
click at [72, 89] on span "FTP" at bounding box center [76, 89] width 8 height 6
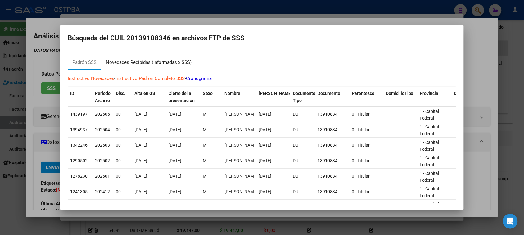
click at [140, 62] on div "Novedades Recibidas (informadas x SSS)" at bounding box center [149, 62] width 86 height 7
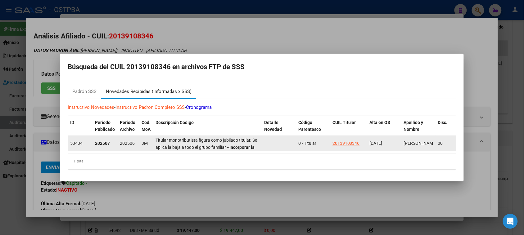
scroll to position [15, 0]
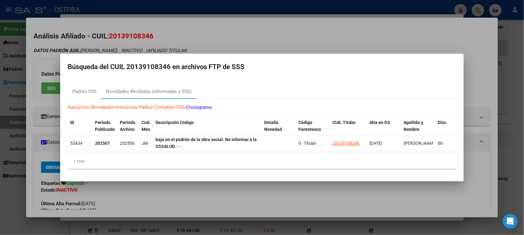
click at [30, 191] on div at bounding box center [262, 117] width 524 height 235
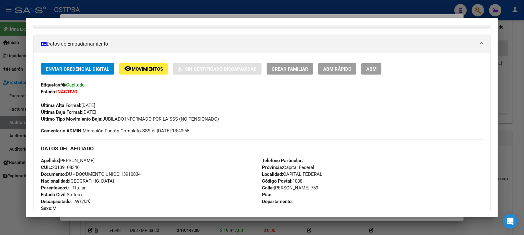
scroll to position [0, 0]
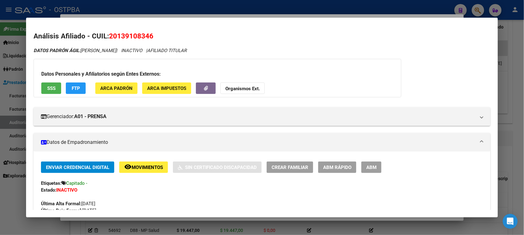
click at [248, 83] on button "Organismos Ext." at bounding box center [242, 88] width 44 height 11
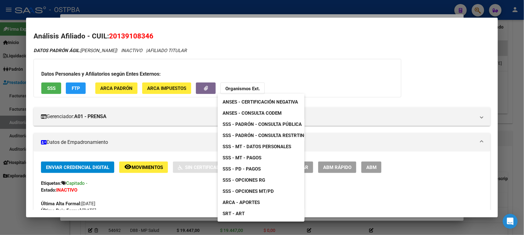
click at [240, 114] on span "ANSES - Consulta CODEM" at bounding box center [251, 113] width 59 height 6
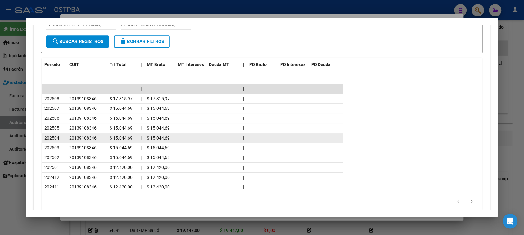
scroll to position [572, 0]
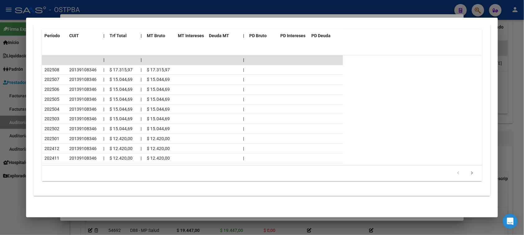
click at [4, 211] on div at bounding box center [262, 117] width 524 height 235
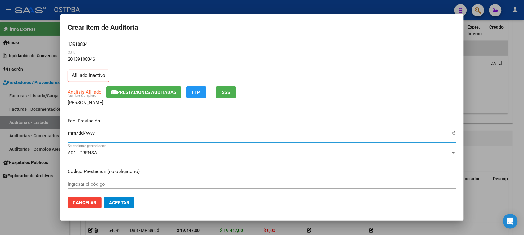
drag, startPoint x: 70, startPoint y: 134, endPoint x: 261, endPoint y: 162, distance: 193.1
click at [72, 133] on input "Ingresar la fecha" at bounding box center [262, 136] width 388 height 10
type input "[DATE]"
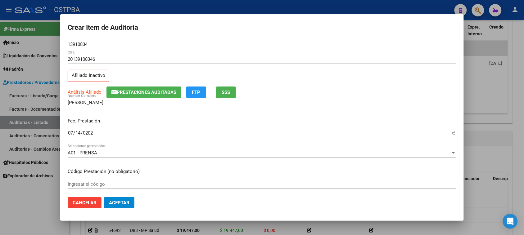
scroll to position [100, 0]
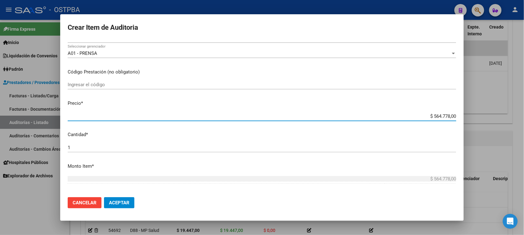
type input "$ 0,07"
type input "$ 0,73"
type input "$ 7,32"
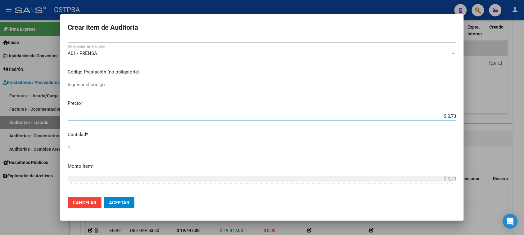
type input "$ 7,32"
type input "$ 73,27"
type input "$ 732,78"
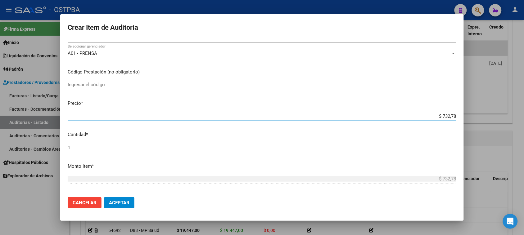
type input "$ 7.327,80"
type input "$ 73.278,00"
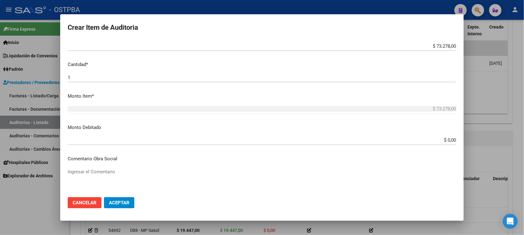
scroll to position [202, 0]
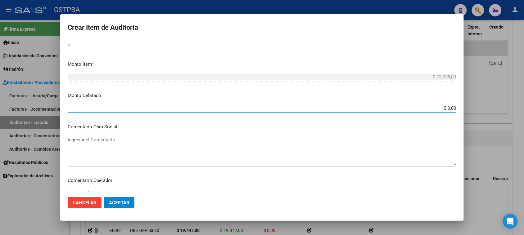
drag, startPoint x: 441, startPoint y: 109, endPoint x: 518, endPoint y: 109, distance: 77.2
click at [518, 109] on div "Crear Item de Auditoria 13910834 Nro Documento 20139108346 CUIL Afiliado Inacti…" at bounding box center [262, 117] width 524 height 235
type input "$ 73.278,00"
click at [83, 137] on textarea "Ingresar el Comentario" at bounding box center [262, 150] width 388 height 29
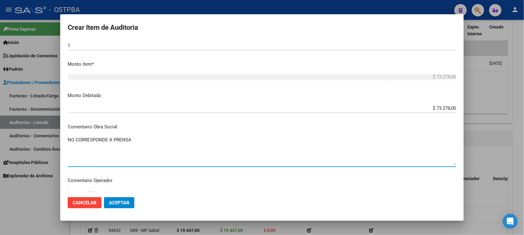
type textarea "NO CORRESPONDE A PRENSA"
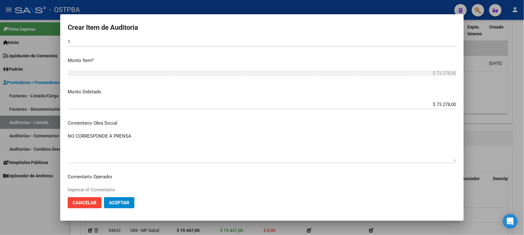
scroll to position [387, 0]
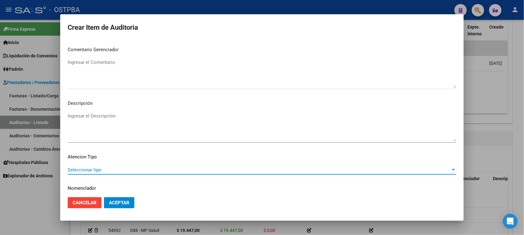
click at [71, 170] on span "Seleccionar tipo" at bounding box center [259, 170] width 383 height 6
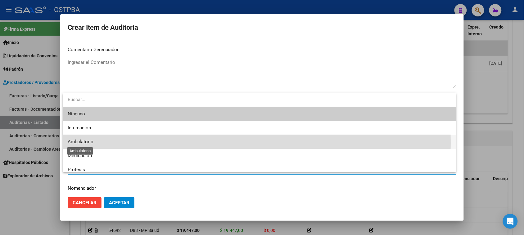
click at [82, 143] on span "Ambulatorio" at bounding box center [81, 142] width 26 height 6
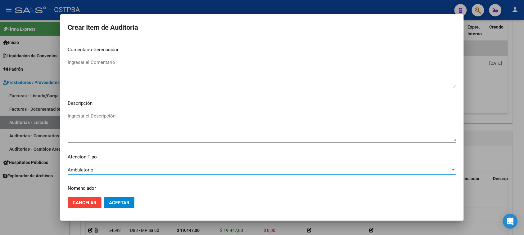
click at [119, 202] on span "Aceptar" at bounding box center [119, 203] width 20 height 6
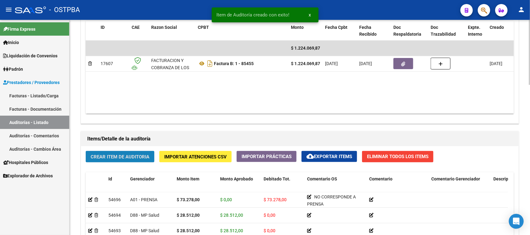
drag, startPoint x: 106, startPoint y: 156, endPoint x: 111, endPoint y: 154, distance: 5.0
click at [111, 154] on span "Crear Item de Auditoria" at bounding box center [120, 157] width 59 height 6
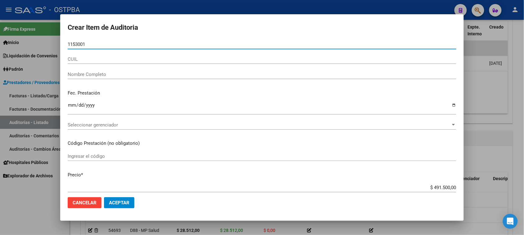
type input "11530011"
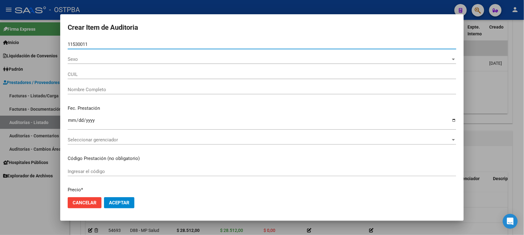
type input "27115300119"
type input "[PERSON_NAME]"
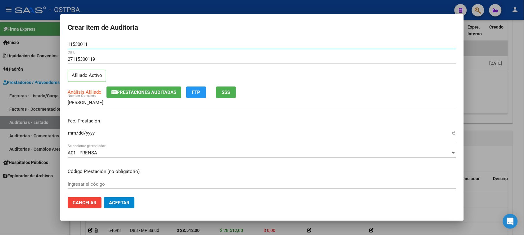
type input "11530011"
click at [225, 92] on span "SSS" at bounding box center [226, 93] width 8 height 6
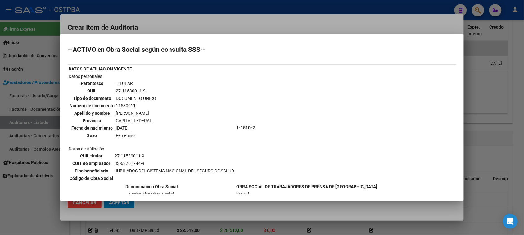
click at [30, 190] on div at bounding box center [262, 117] width 524 height 235
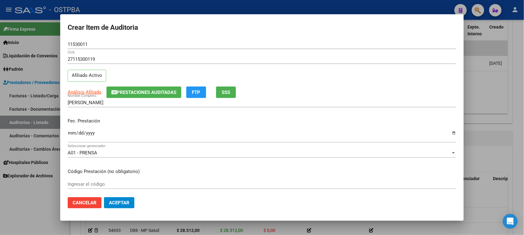
click at [74, 133] on input "Ingresar la fecha" at bounding box center [262, 136] width 388 height 10
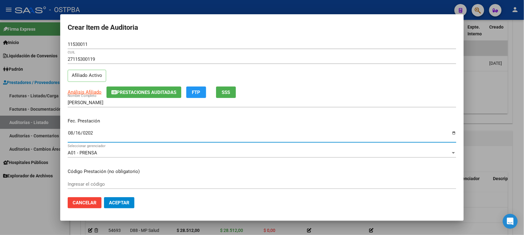
type input "[DATE]"
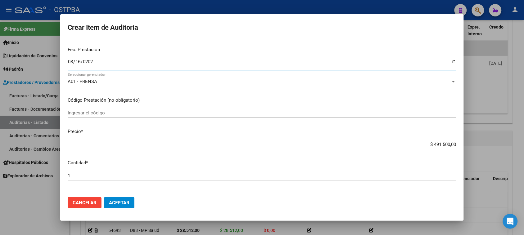
scroll to position [78, 0]
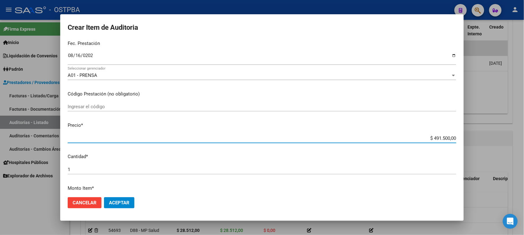
drag, startPoint x: 428, startPoint y: 137, endPoint x: 520, endPoint y: 137, distance: 91.5
click at [520, 137] on div "Crear Item de Auditoria 11530011 Nro Documento 27115300119 CUIL Afiliado Activo…" at bounding box center [262, 117] width 524 height 235
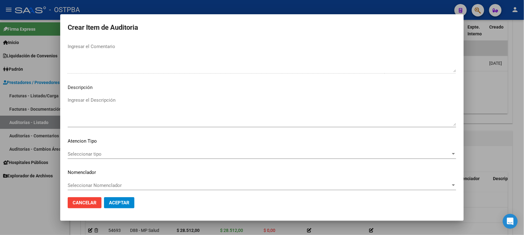
scroll to position [405, 0]
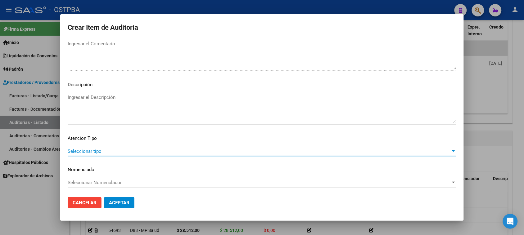
click at [86, 154] on span "Seleccionar tipo" at bounding box center [259, 152] width 383 height 6
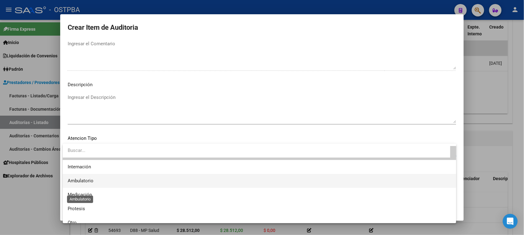
scroll to position [18, 0]
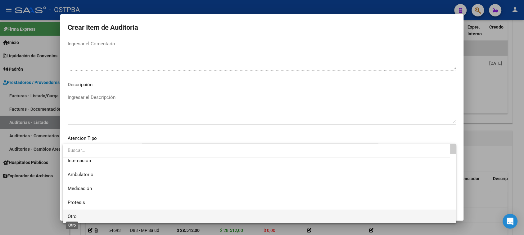
click at [72, 216] on span "Otro" at bounding box center [72, 217] width 9 height 6
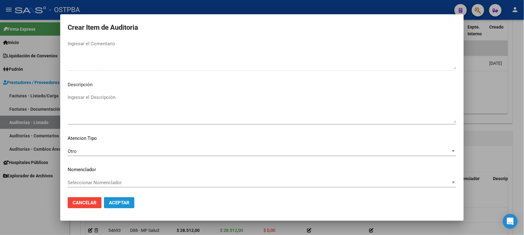
click at [120, 201] on span "Aceptar" at bounding box center [119, 203] width 20 height 6
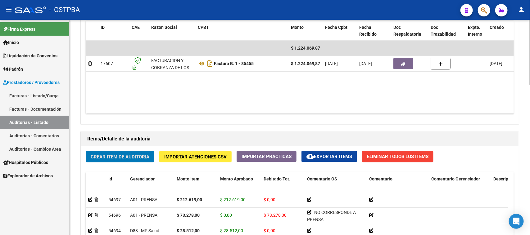
click at [106, 158] on span "Crear Item de Auditoria" at bounding box center [120, 157] width 59 height 6
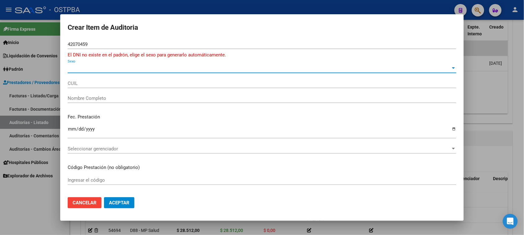
click at [83, 67] on span "Sexo" at bounding box center [259, 68] width 383 height 6
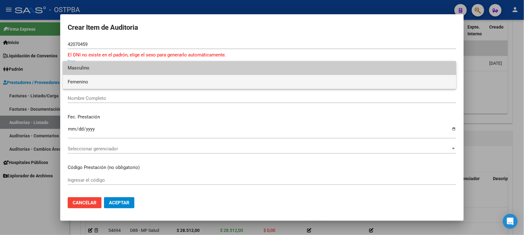
click at [81, 83] on span "Femenino" at bounding box center [259, 82] width 383 height 14
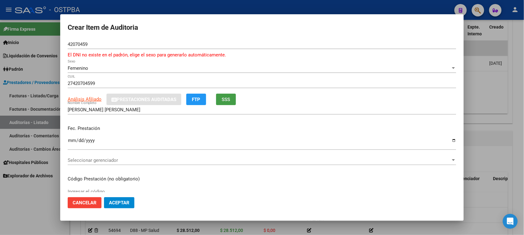
click at [227, 98] on span "SSS" at bounding box center [226, 100] width 8 height 6
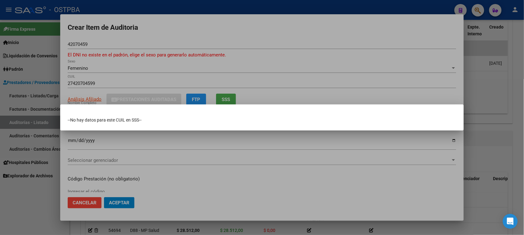
click at [67, 136] on div at bounding box center [262, 117] width 524 height 235
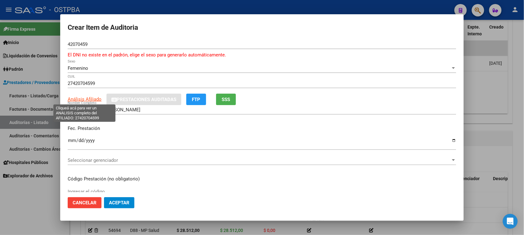
click at [76, 100] on span "Análisis Afiliado" at bounding box center [85, 99] width 34 height 6
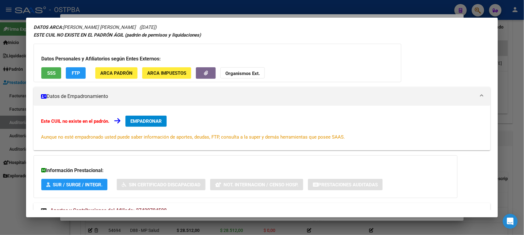
scroll to position [45, 0]
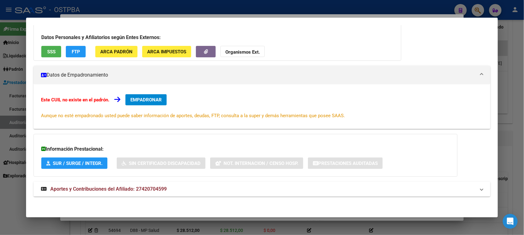
click at [151, 193] on mat-expansion-panel-header "Aportes y Contribuciones del Afiliado: 27420704599" at bounding box center [262, 189] width 456 height 15
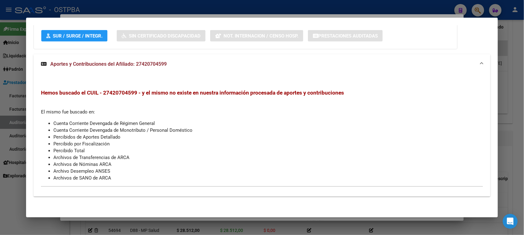
scroll to position [0, 0]
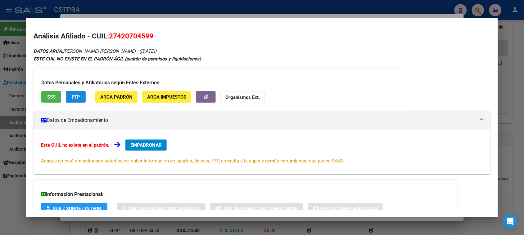
click at [72, 94] on span "FTP" at bounding box center [76, 97] width 8 height 6
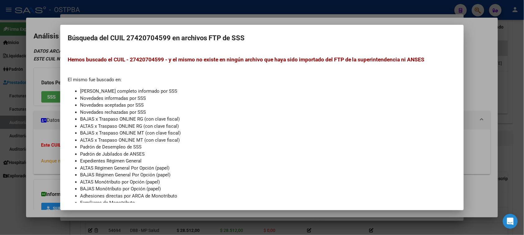
click at [47, 109] on div at bounding box center [262, 117] width 524 height 235
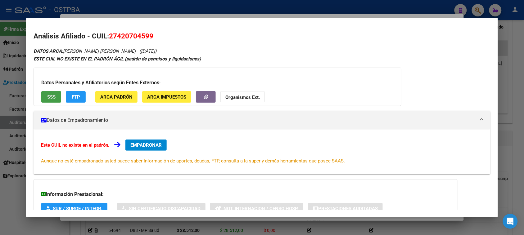
click at [49, 100] on button "SSS" at bounding box center [51, 96] width 20 height 11
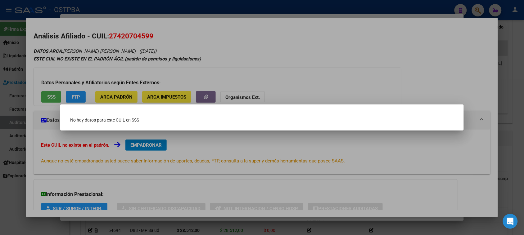
click at [72, 95] on div at bounding box center [262, 117] width 524 height 235
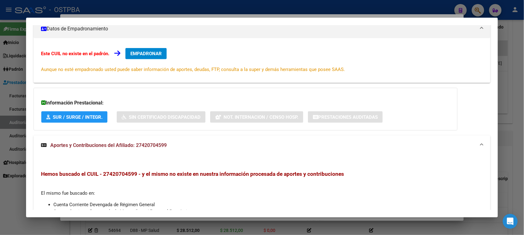
scroll to position [155, 0]
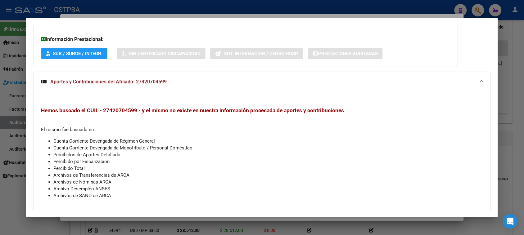
drag, startPoint x: 13, startPoint y: 208, endPoint x: 101, endPoint y: 155, distance: 103.0
click at [16, 205] on div at bounding box center [262, 117] width 524 height 235
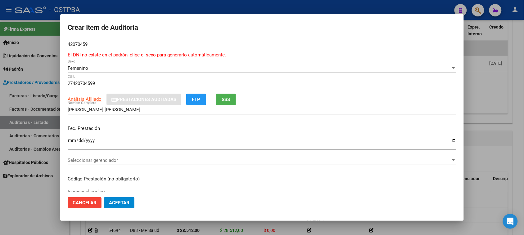
click at [87, 44] on input "42070459" at bounding box center [262, 45] width 388 height 6
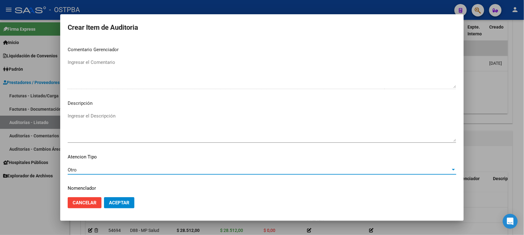
scroll to position [405, 0]
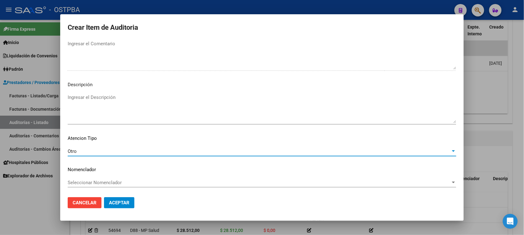
click at [117, 203] on span "Aceptar" at bounding box center [119, 203] width 20 height 6
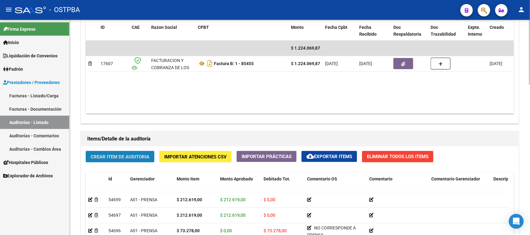
click at [115, 159] on button "Crear Item de Auditoria" at bounding box center [120, 156] width 69 height 11
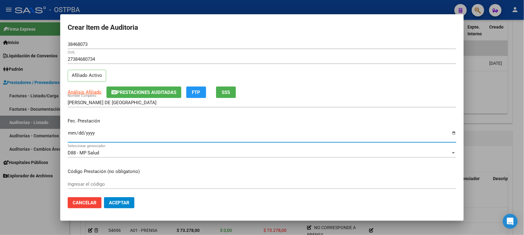
drag, startPoint x: 72, startPoint y: 134, endPoint x: 112, endPoint y: 157, distance: 46.4
click at [72, 135] on input "Ingresar la fecha" at bounding box center [262, 136] width 388 height 10
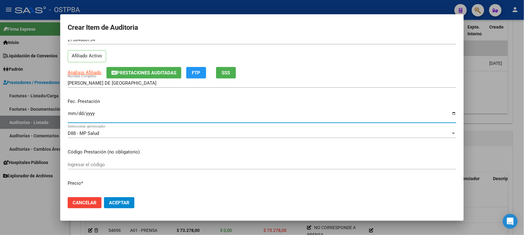
scroll to position [39, 0]
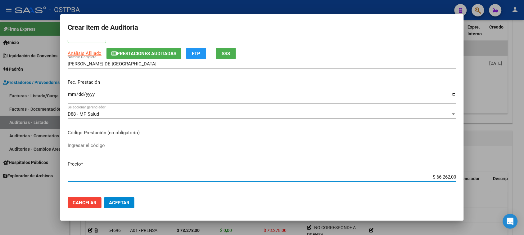
drag, startPoint x: 429, startPoint y: 176, endPoint x: 529, endPoint y: 179, distance: 100.5
click at [524, 179] on html "menu - OSTPBA person Firma Express Inicio Instructivos Contacto OS Liquidación …" at bounding box center [262, 117] width 524 height 235
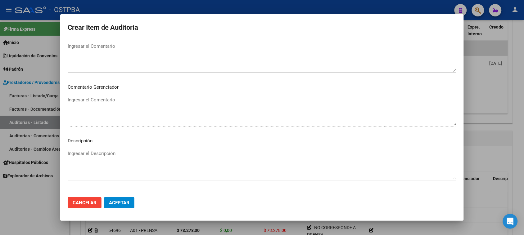
scroll to position [405, 0]
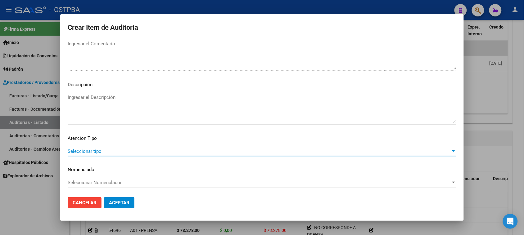
click at [87, 149] on span "Seleccionar tipo" at bounding box center [259, 152] width 383 height 6
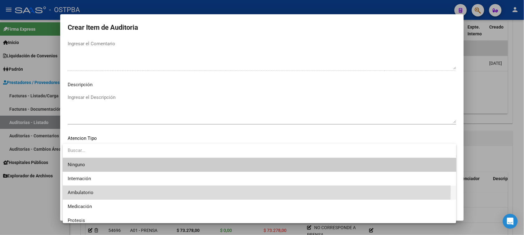
click at [79, 189] on span "Ambulatorio" at bounding box center [259, 193] width 383 height 14
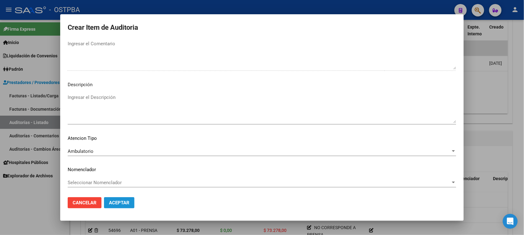
click at [119, 199] on button "Aceptar" at bounding box center [119, 202] width 30 height 11
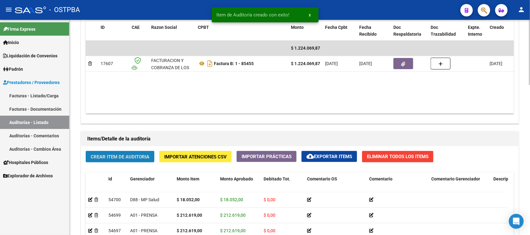
click at [130, 158] on span "Crear Item de Auditoria" at bounding box center [120, 157] width 59 height 6
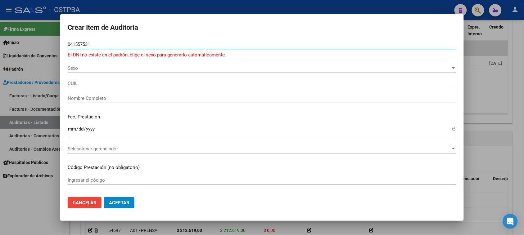
click at [71, 42] on input "041557531" at bounding box center [262, 45] width 388 height 6
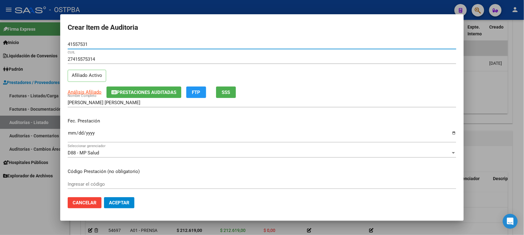
drag, startPoint x: 70, startPoint y: 134, endPoint x: 78, endPoint y: 132, distance: 8.5
click at [70, 133] on input "Ingresar la fecha" at bounding box center [262, 136] width 388 height 10
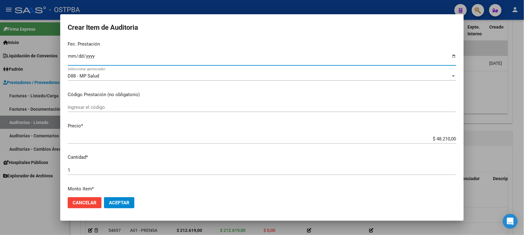
scroll to position [78, 0]
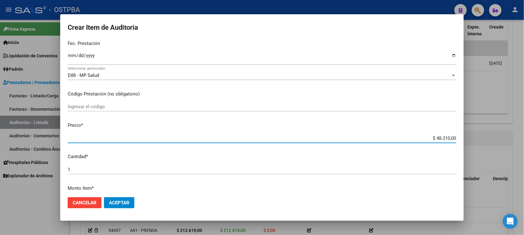
drag, startPoint x: 430, startPoint y: 138, endPoint x: 482, endPoint y: 135, distance: 51.6
click at [482, 136] on div "Crear Item de Auditoria 41557531 Nro Documento 27415575314 CUIL Afiliado Activo…" at bounding box center [262, 117] width 524 height 235
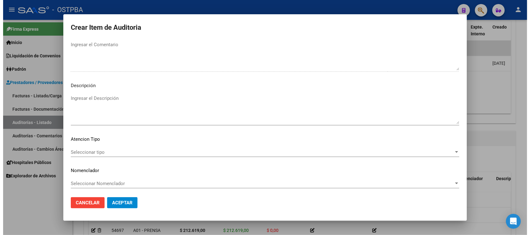
scroll to position [405, 0]
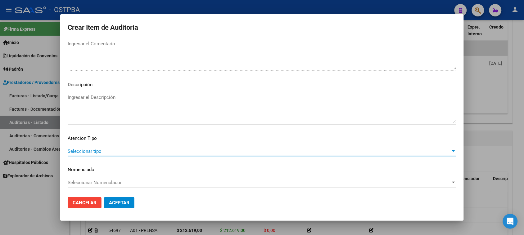
click at [96, 151] on span "Seleccionar tipo" at bounding box center [259, 152] width 383 height 6
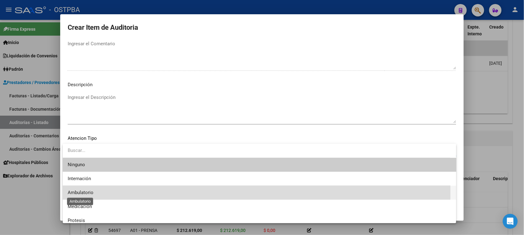
click at [87, 193] on span "Ambulatorio" at bounding box center [81, 193] width 26 height 6
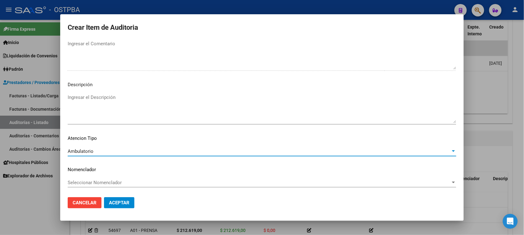
click at [119, 204] on span "Aceptar" at bounding box center [119, 203] width 20 height 6
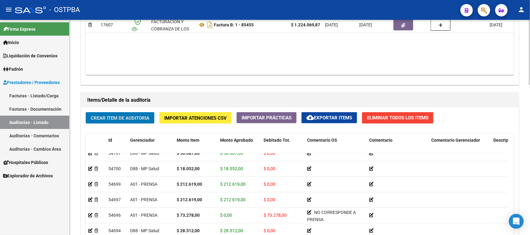
scroll to position [0, 0]
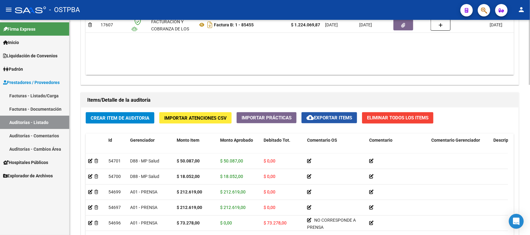
click at [337, 118] on span "cloud_download Exportar Items" at bounding box center [329, 118] width 46 height 6
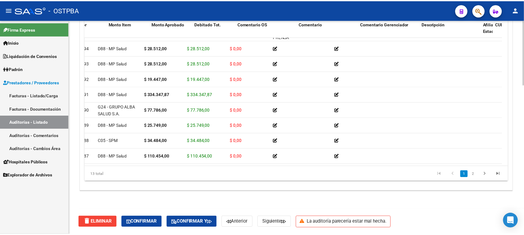
scroll to position [76, 0]
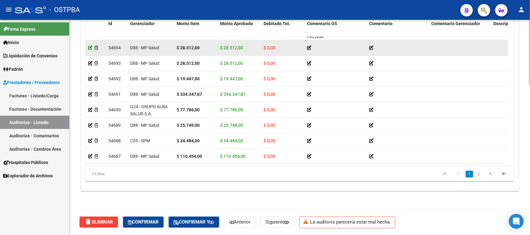
click at [90, 46] on icon at bounding box center [90, 48] width 4 height 4
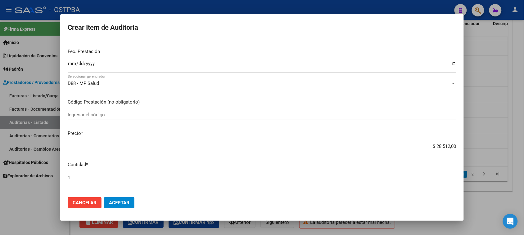
scroll to position [78, 0]
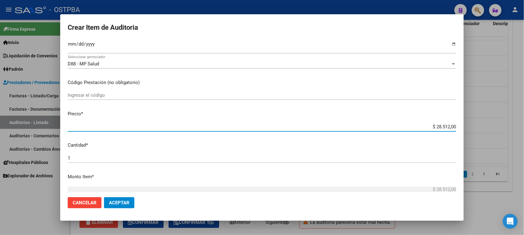
drag, startPoint x: 430, startPoint y: 126, endPoint x: 481, endPoint y: 126, distance: 51.5
click at [481, 126] on div "Crear Item de Auditoria 49594759 Nro Documento 23495947599 CUIL Afiliado Inacti…" at bounding box center [262, 117] width 524 height 235
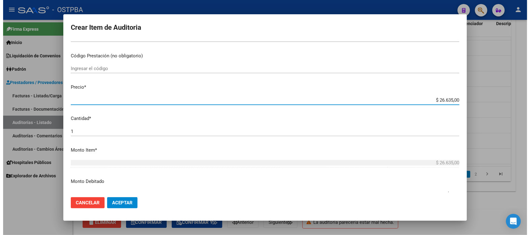
scroll to position [116, 0]
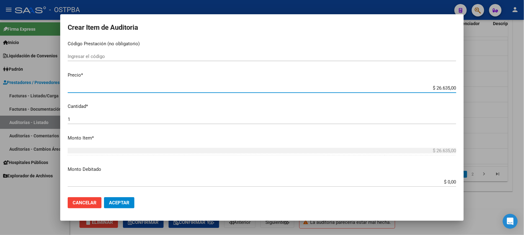
click at [120, 203] on span "Aceptar" at bounding box center [119, 203] width 20 height 6
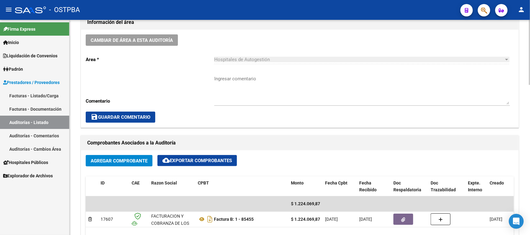
scroll to position [233, 0]
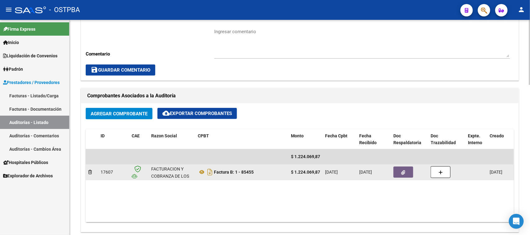
click at [400, 173] on button "button" at bounding box center [403, 172] width 20 height 11
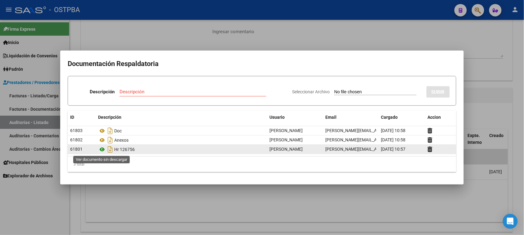
click at [102, 149] on icon at bounding box center [102, 149] width 8 height 7
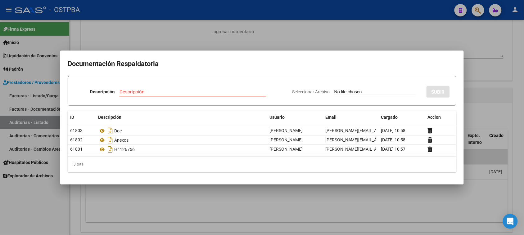
click at [47, 204] on div at bounding box center [262, 117] width 524 height 235
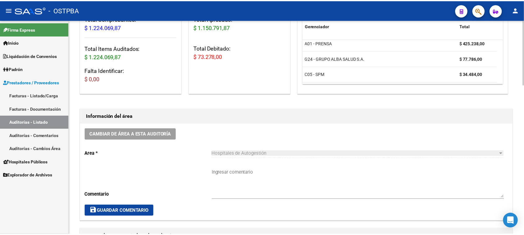
scroll to position [0, 0]
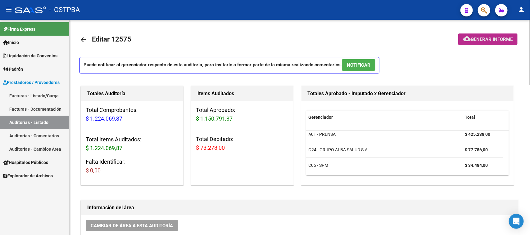
click at [498, 38] on span "Generar informe" at bounding box center [491, 40] width 42 height 6
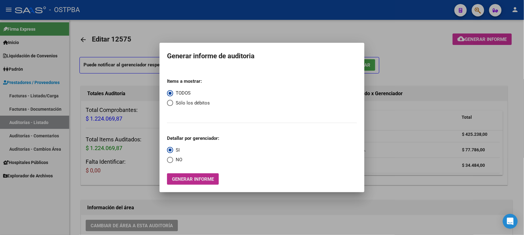
click at [203, 181] on span "Generar informe" at bounding box center [193, 180] width 42 height 6
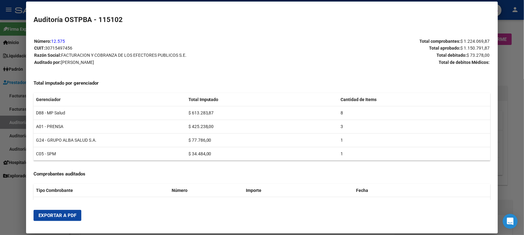
click at [67, 218] on span "Exportar a PDF" at bounding box center [57, 216] width 38 height 6
click at [14, 123] on div at bounding box center [262, 117] width 524 height 235
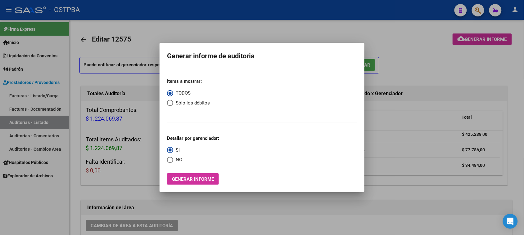
click at [14, 94] on div at bounding box center [262, 117] width 524 height 235
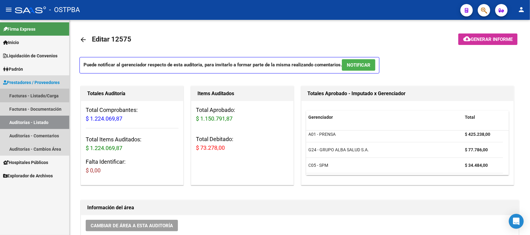
click at [14, 94] on link "Facturas - Listado/Carga" at bounding box center [34, 95] width 69 height 13
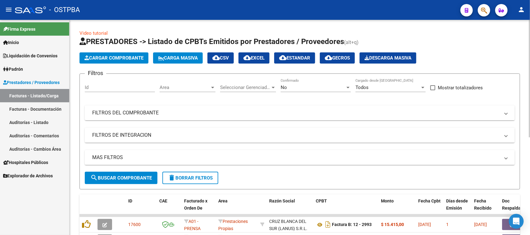
click at [110, 55] on span "Cargar Comprobante" at bounding box center [113, 58] width 59 height 6
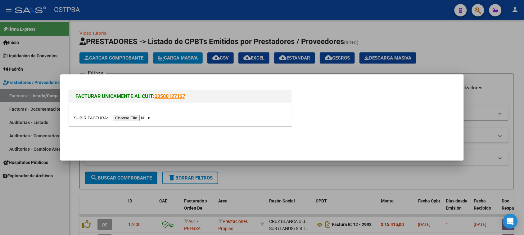
click at [126, 118] on input "file" at bounding box center [113, 118] width 78 height 7
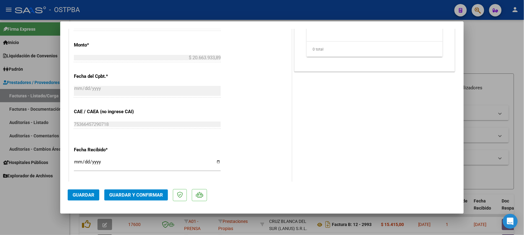
scroll to position [310, 0]
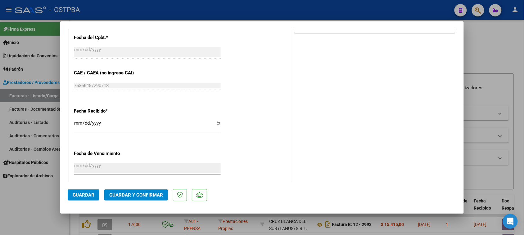
click at [77, 124] on input "[DATE]" at bounding box center [147, 126] width 147 height 10
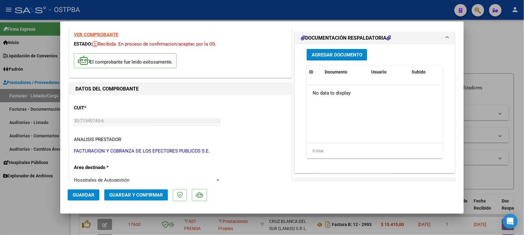
scroll to position [0, 0]
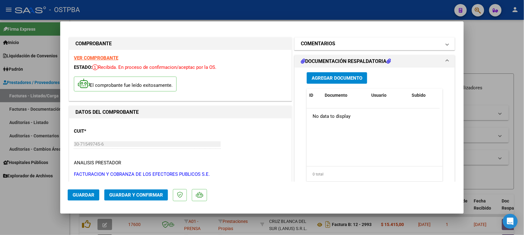
click at [341, 47] on mat-panel-title "COMENTARIOS" at bounding box center [371, 43] width 140 height 7
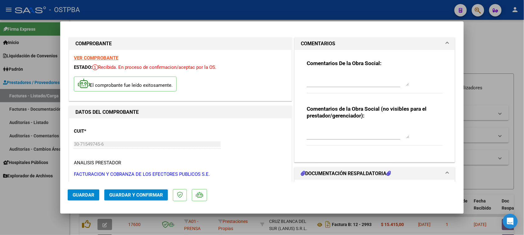
click at [317, 82] on textarea at bounding box center [357, 80] width 102 height 12
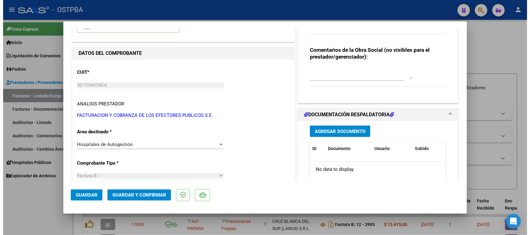
scroll to position [78, 0]
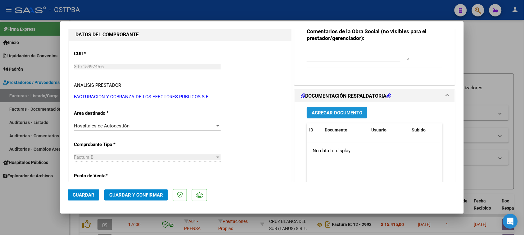
click at [347, 115] on span "Agregar Documento" at bounding box center [336, 113] width 51 height 6
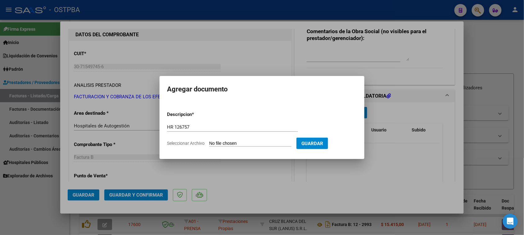
click at [255, 143] on input "Seleccionar Archivo" at bounding box center [250, 144] width 82 height 6
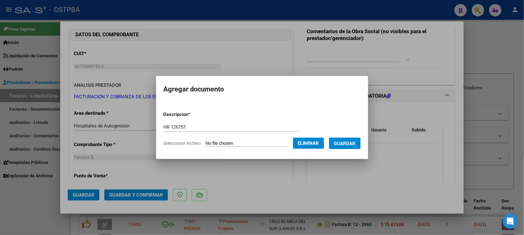
click at [351, 150] on form "Descripcion * HR 126757 Escriba aquí una descripcion Seleccionar Archivo Elimin…" at bounding box center [261, 128] width 197 height 45
click at [351, 145] on span "Guardar" at bounding box center [345, 144] width 22 height 6
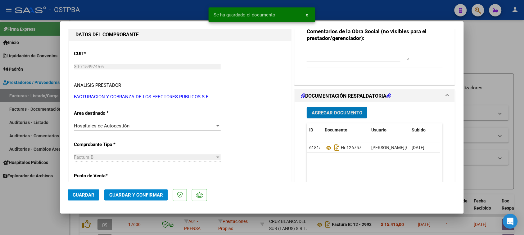
click at [346, 115] on span "Agregar Documento" at bounding box center [336, 113] width 51 height 6
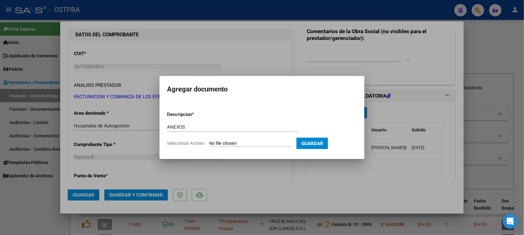
click at [209, 141] on input "Seleccionar Archivo" at bounding box center [250, 144] width 82 height 6
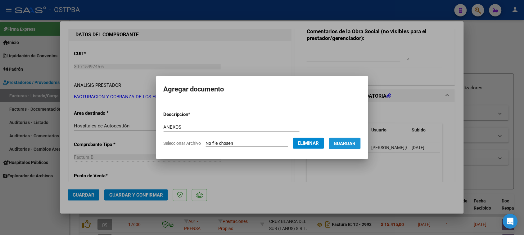
click at [342, 145] on span "Guardar" at bounding box center [345, 144] width 22 height 6
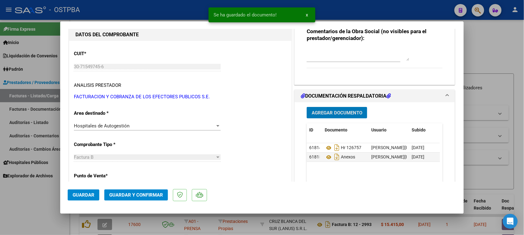
click at [345, 113] on span "Agregar Documento" at bounding box center [336, 113] width 51 height 6
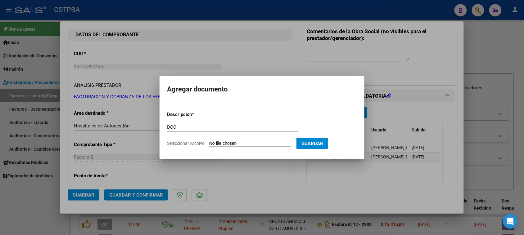
click at [209, 141] on input "Seleccionar Archivo" at bounding box center [250, 144] width 82 height 6
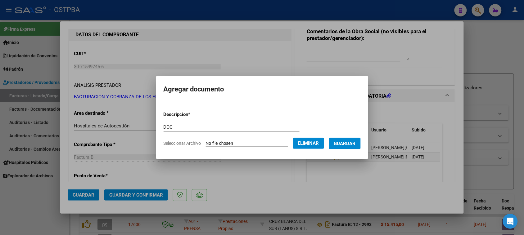
click at [354, 145] on span "Guardar" at bounding box center [345, 144] width 22 height 6
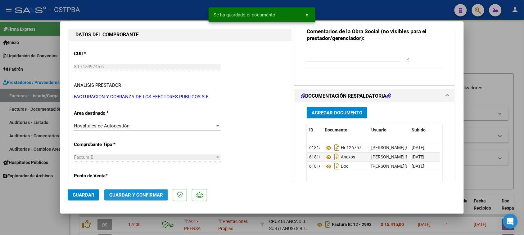
click at [139, 196] on span "Guardar y Confirmar" at bounding box center [136, 195] width 54 height 6
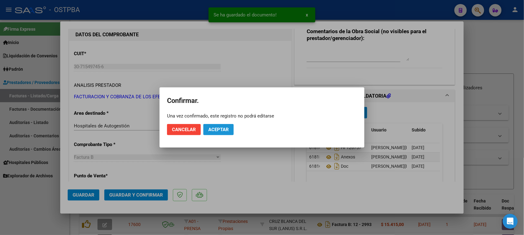
click at [221, 131] on span "Aceptar" at bounding box center [218, 130] width 20 height 6
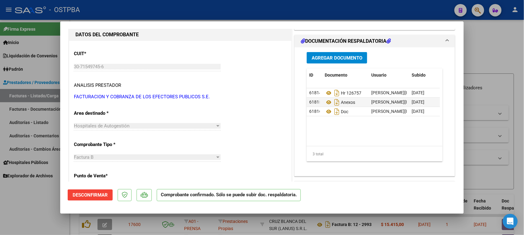
click at [29, 122] on div at bounding box center [262, 117] width 524 height 235
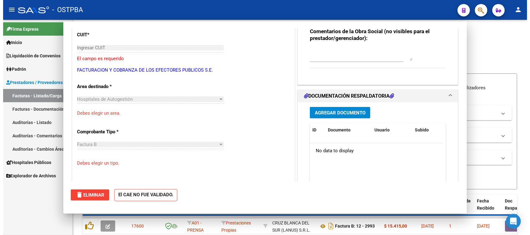
scroll to position [0, 0]
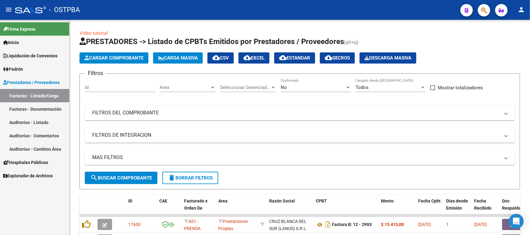
click at [29, 122] on link "Auditorías - Listado" at bounding box center [34, 122] width 69 height 13
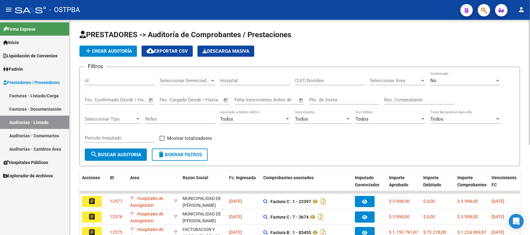
click at [106, 52] on span "add Crear Auditoría" at bounding box center [107, 51] width 47 height 6
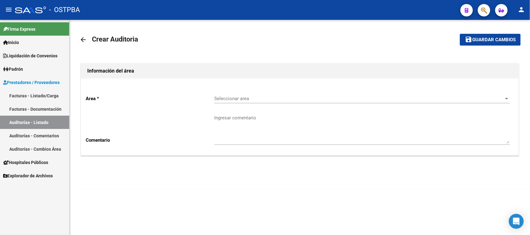
click at [233, 96] on span "Seleccionar area" at bounding box center [359, 99] width 290 height 6
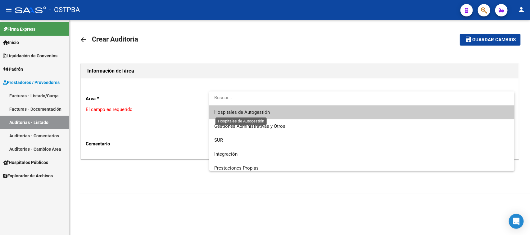
click at [236, 110] on span "Hospitales de Autogestión" at bounding box center [242, 113] width 56 height 6
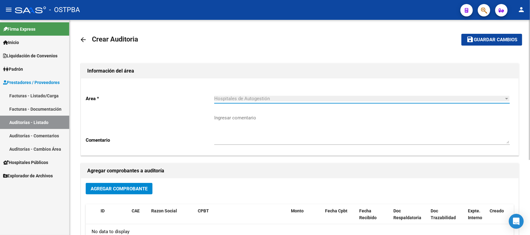
click at [137, 188] on span "Agregar Comprobante" at bounding box center [119, 189] width 57 height 6
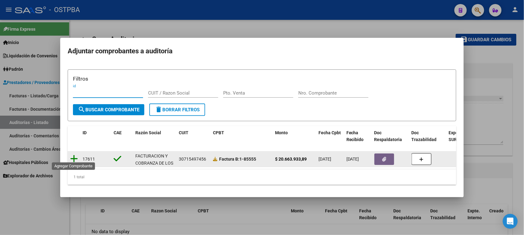
click at [75, 156] on icon at bounding box center [74, 158] width 8 height 9
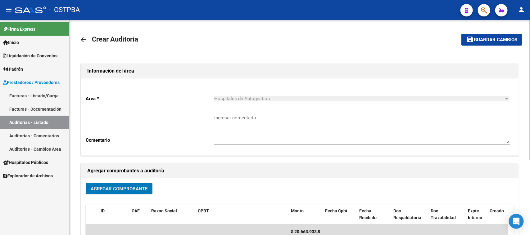
click at [481, 39] on span "Guardar cambios" at bounding box center [494, 40] width 43 height 6
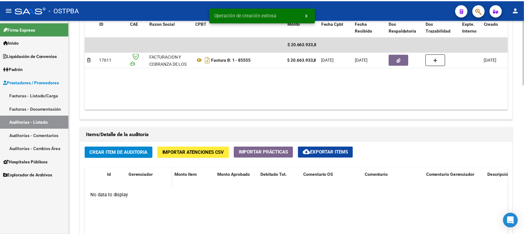
scroll to position [349, 0]
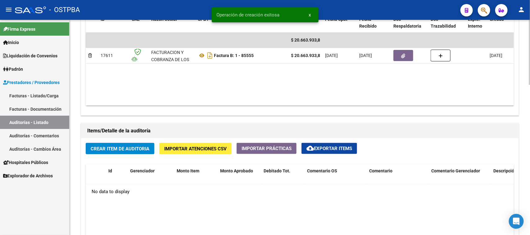
click at [132, 146] on span "Crear Item de Auditoria" at bounding box center [120, 149] width 59 height 6
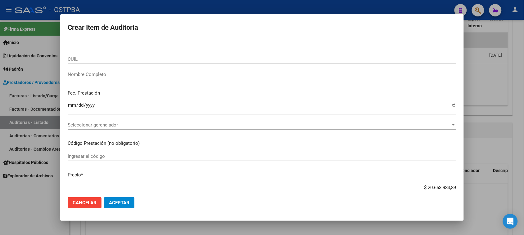
click at [33, 199] on div at bounding box center [262, 117] width 524 height 235
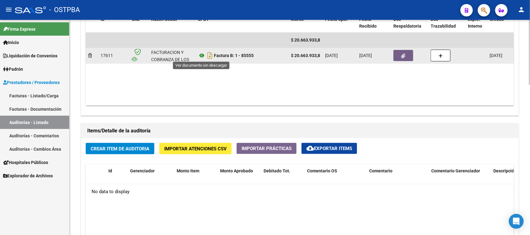
click at [201, 56] on icon at bounding box center [202, 55] width 8 height 7
click at [405, 56] on button "button" at bounding box center [403, 55] width 20 height 11
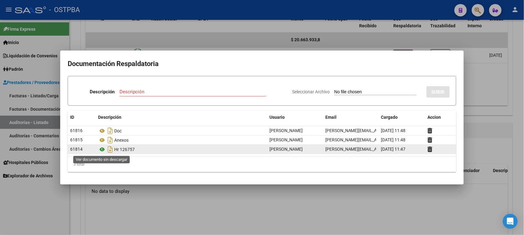
click at [101, 150] on icon at bounding box center [102, 149] width 8 height 7
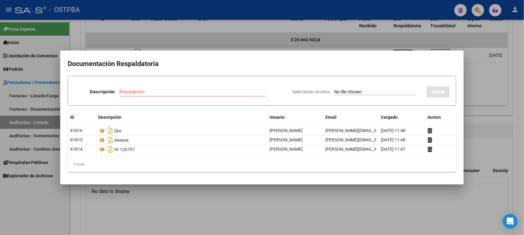
click at [98, 216] on div at bounding box center [262, 117] width 524 height 235
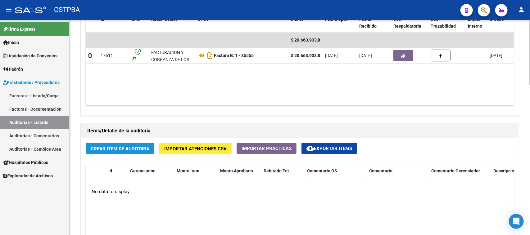
click at [149, 148] on span "Crear Item de Auditoria" at bounding box center [120, 149] width 59 height 6
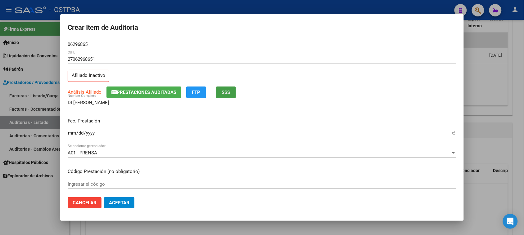
click at [225, 96] on button "SSS" at bounding box center [226, 92] width 20 height 11
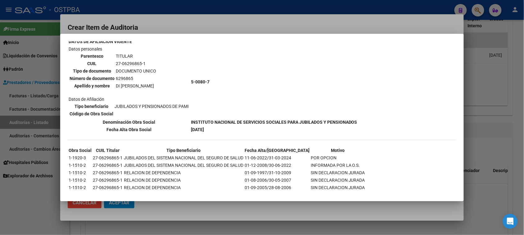
scroll to position [44, 0]
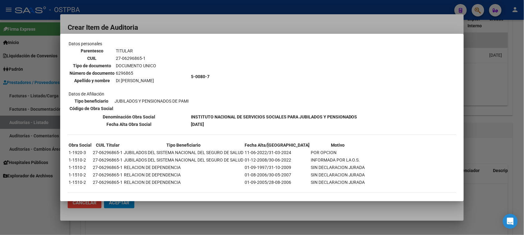
click at [29, 193] on div at bounding box center [262, 117] width 524 height 235
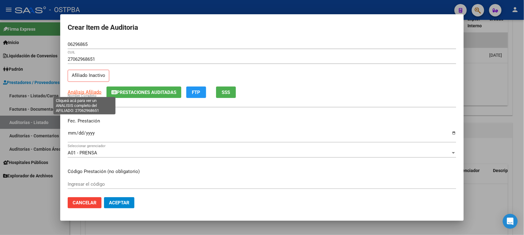
click at [75, 92] on span "Análisis Afiliado" at bounding box center [85, 92] width 34 height 6
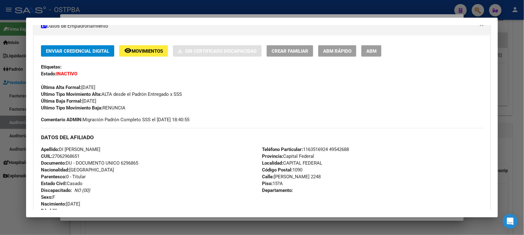
scroll to position [155, 0]
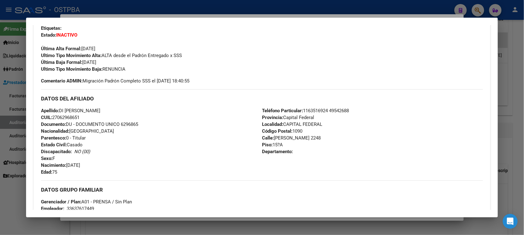
click at [5, 208] on div at bounding box center [262, 117] width 524 height 235
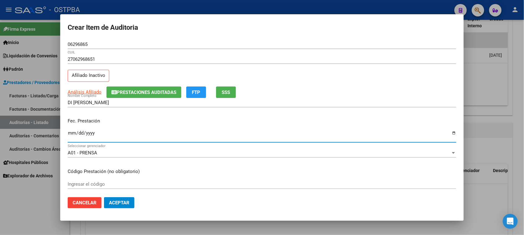
click at [68, 131] on input "Ingresar la fecha" at bounding box center [262, 136] width 388 height 10
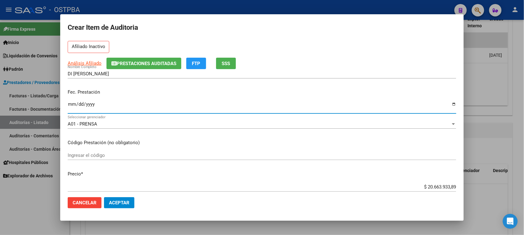
scroll to position [78, 0]
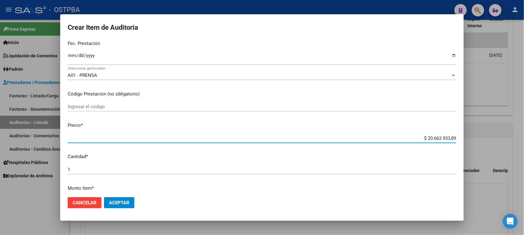
drag, startPoint x: 419, startPoint y: 138, endPoint x: 529, endPoint y: 138, distance: 109.8
click at [524, 138] on html "menu - OSTPBA person Firma Express Inicio Instructivos Contacto OS Liquidación …" at bounding box center [262, 117] width 524 height 235
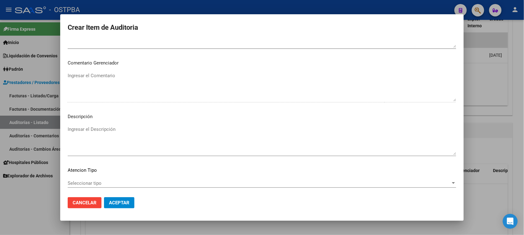
scroll to position [405, 0]
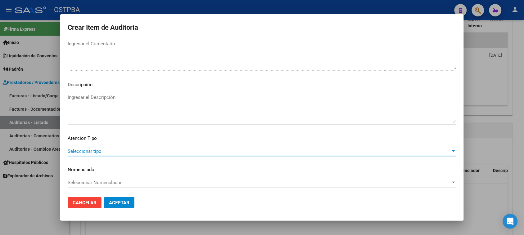
click at [110, 151] on span "Seleccionar tipo" at bounding box center [259, 152] width 383 height 6
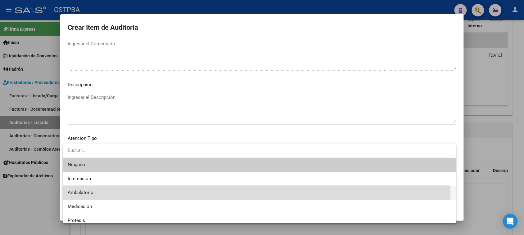
click at [94, 193] on span "Ambulatorio" at bounding box center [259, 193] width 383 height 14
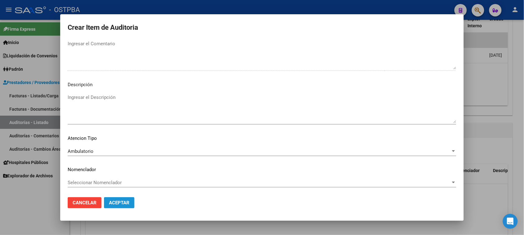
click at [115, 199] on button "Aceptar" at bounding box center [119, 202] width 30 height 11
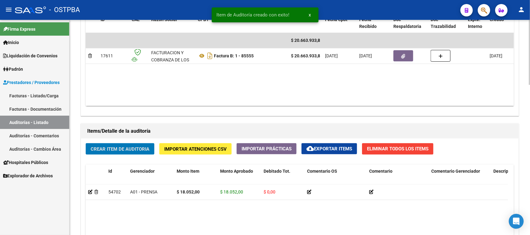
click at [111, 146] on span "Crear Item de Auditoria" at bounding box center [120, 149] width 59 height 6
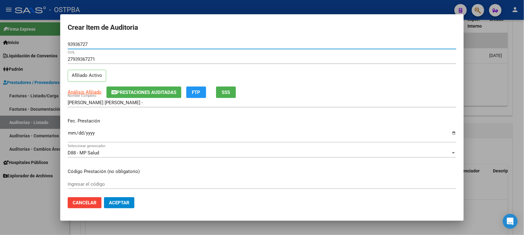
click at [72, 131] on input "Ingresar la fecha" at bounding box center [262, 136] width 388 height 10
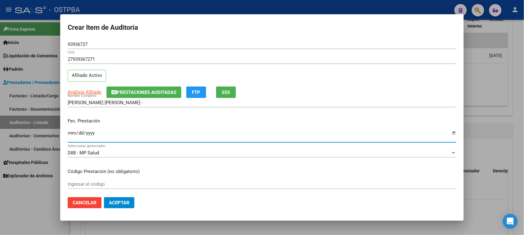
click at [71, 132] on input "Ingresar la fecha" at bounding box center [262, 136] width 388 height 10
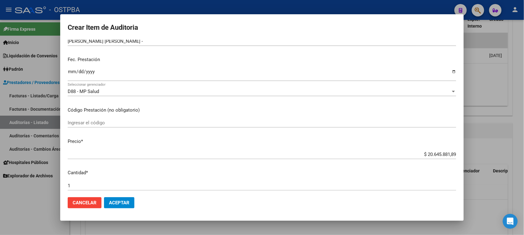
scroll to position [116, 0]
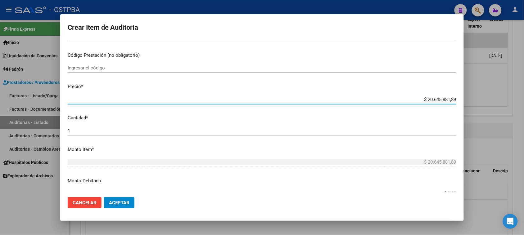
drag, startPoint x: 421, startPoint y: 99, endPoint x: 529, endPoint y: 117, distance: 110.1
click at [524, 117] on html "menu - OSTPBA person Firma Express Inicio Instructivos Contacto OS Liquidación …" at bounding box center [262, 117] width 524 height 235
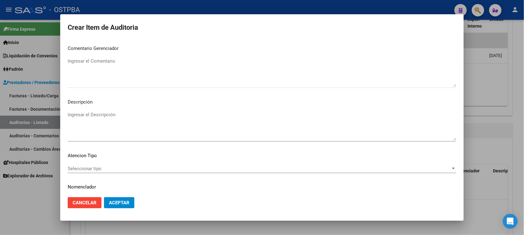
scroll to position [405, 0]
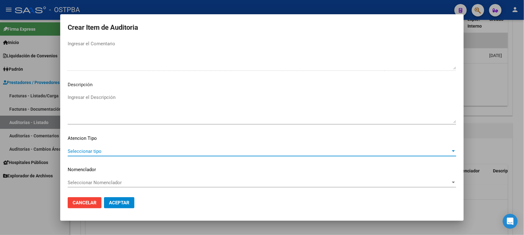
click at [90, 151] on span "Seleccionar tipo" at bounding box center [259, 152] width 383 height 6
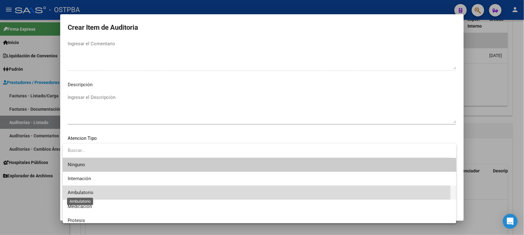
click at [92, 190] on span "Ambulatorio" at bounding box center [81, 193] width 26 height 6
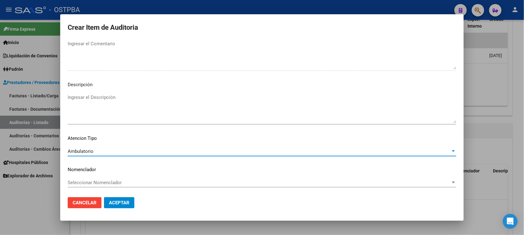
click at [121, 201] on span "Aceptar" at bounding box center [119, 203] width 20 height 6
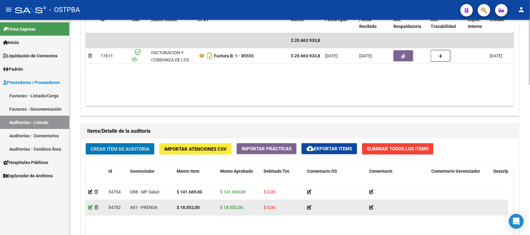
click at [90, 208] on icon at bounding box center [90, 207] width 4 height 4
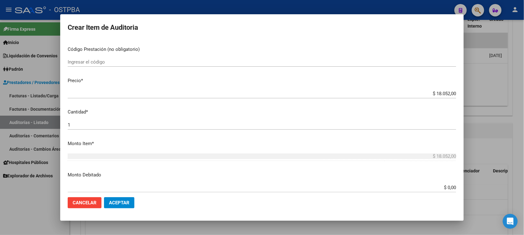
scroll to position [116, 0]
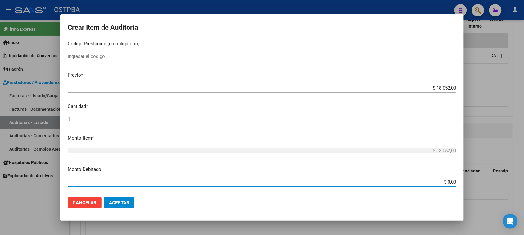
drag, startPoint x: 441, startPoint y: 183, endPoint x: 490, endPoint y: 183, distance: 49.3
click at [488, 183] on div "Crear Item de Auditoria 6296865 Nro Documento 27062968651 CUIL Afiliado Inactiv…" at bounding box center [262, 117] width 524 height 235
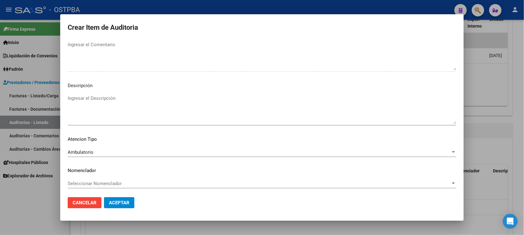
scroll to position [394, 0]
click at [119, 206] on button "Aceptar" at bounding box center [119, 202] width 30 height 11
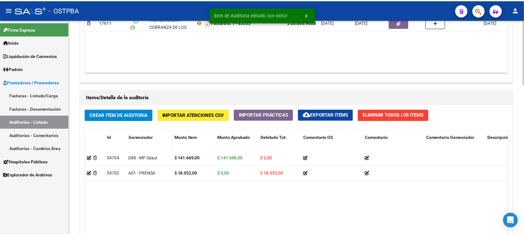
scroll to position [388, 0]
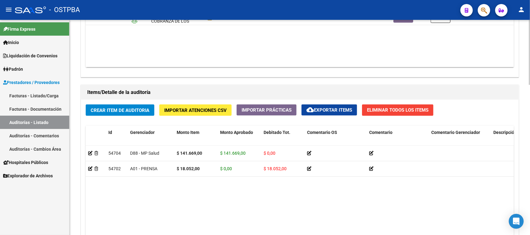
click at [137, 108] on span "Crear Item de Auditoria" at bounding box center [120, 111] width 59 height 6
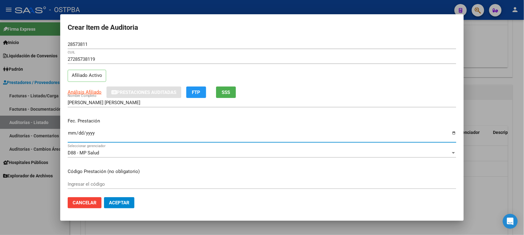
click at [72, 131] on input "Ingresar la fecha" at bounding box center [262, 136] width 388 height 10
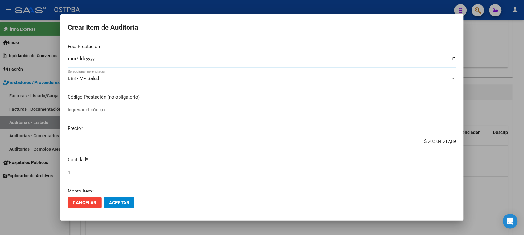
scroll to position [78, 0]
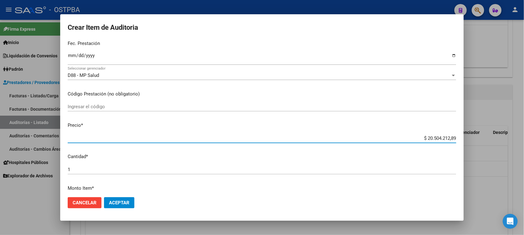
drag, startPoint x: 421, startPoint y: 139, endPoint x: 482, endPoint y: 138, distance: 61.7
click at [482, 138] on div "Crear Item de Auditoria 28573811 Nro Documento 27285738119 CUIL Afiliado Activo…" at bounding box center [262, 117] width 524 height 235
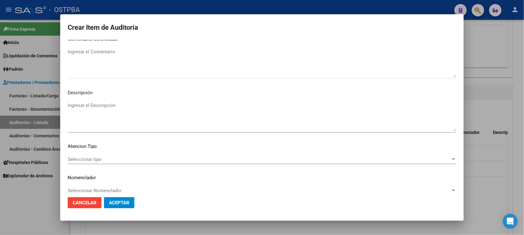
scroll to position [405, 0]
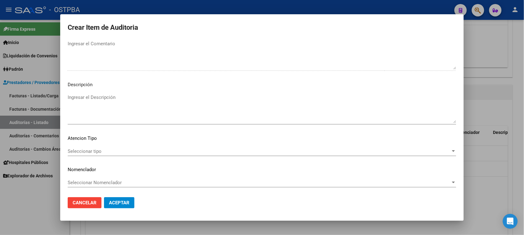
click at [87, 155] on div "Seleccionar tipo Seleccionar tipo" at bounding box center [262, 151] width 388 height 9
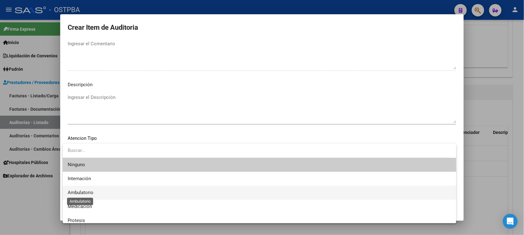
click at [89, 192] on span "Ambulatorio" at bounding box center [81, 193] width 26 height 6
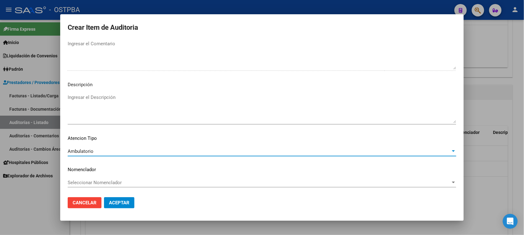
click at [116, 200] on span "Aceptar" at bounding box center [119, 203] width 20 height 6
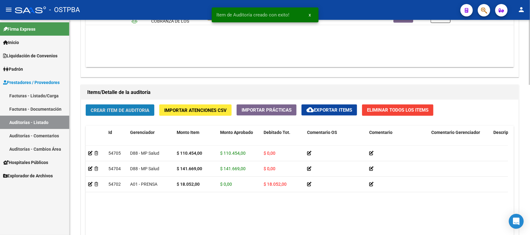
click at [132, 110] on span "Crear Item de Auditoria" at bounding box center [120, 111] width 59 height 6
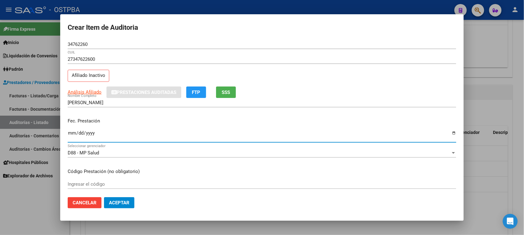
click at [70, 133] on input "Ingresar la fecha" at bounding box center [262, 136] width 388 height 10
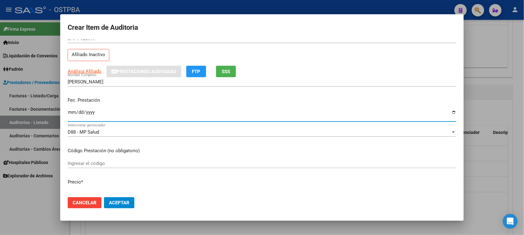
scroll to position [78, 0]
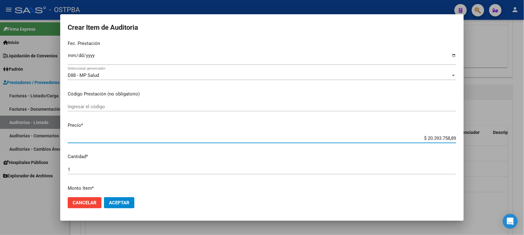
drag, startPoint x: 430, startPoint y: 137, endPoint x: 504, endPoint y: 142, distance: 74.9
click at [504, 142] on div "Crear Item de Auditoria 34762260 Nro Documento 27347622600 CUIL Afiliado Inacti…" at bounding box center [262, 117] width 524 height 235
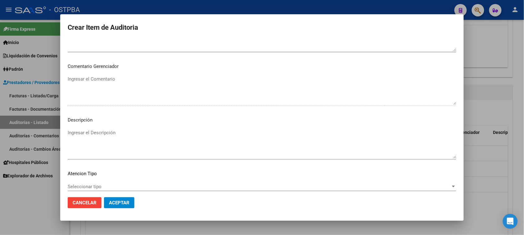
scroll to position [405, 0]
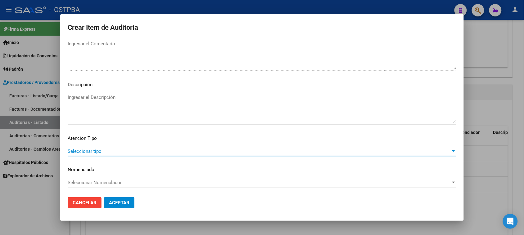
click at [92, 150] on span "Seleccionar tipo" at bounding box center [259, 152] width 383 height 6
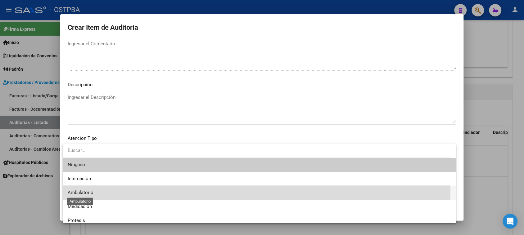
click at [87, 191] on span "Ambulatorio" at bounding box center [81, 193] width 26 height 6
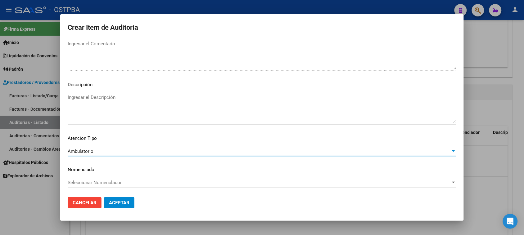
click at [116, 200] on span "Aceptar" at bounding box center [119, 203] width 20 height 6
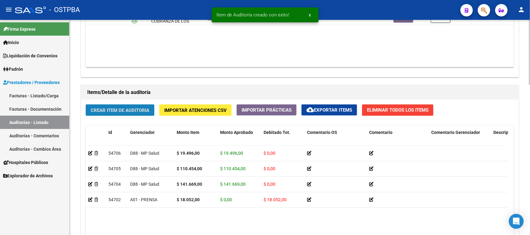
click at [121, 112] on button "Crear Item de Auditoria" at bounding box center [120, 110] width 69 height 11
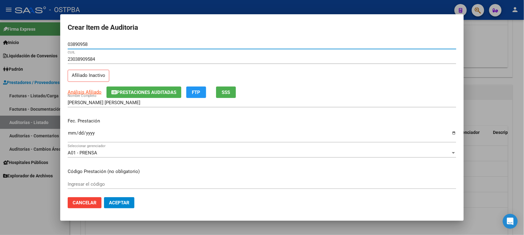
click at [225, 92] on span "SSS" at bounding box center [226, 93] width 8 height 6
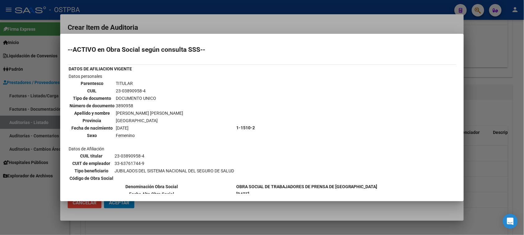
scroll to position [12, 0]
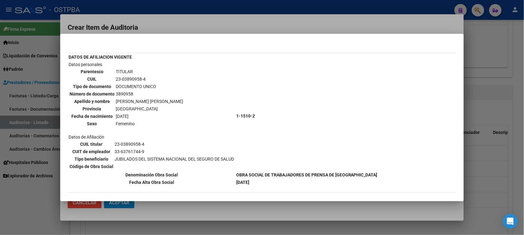
drag, startPoint x: 47, startPoint y: 195, endPoint x: 80, endPoint y: 179, distance: 37.0
click at [45, 193] on div at bounding box center [262, 117] width 524 height 235
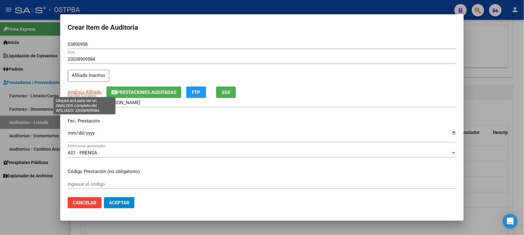
click at [91, 92] on span "Análisis Afiliado" at bounding box center [85, 92] width 34 height 6
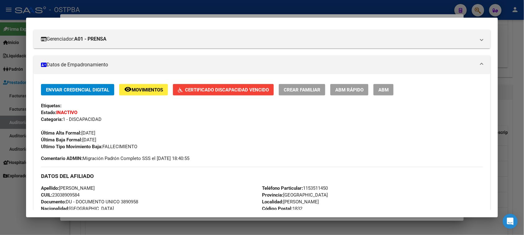
scroll to position [116, 0]
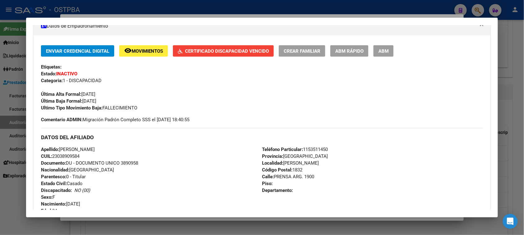
drag, startPoint x: 11, startPoint y: 209, endPoint x: 11, endPoint y: 205, distance: 4.0
click at [11, 208] on div at bounding box center [262, 117] width 524 height 235
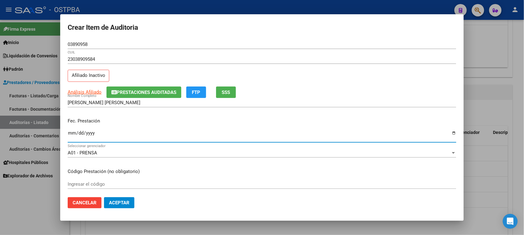
click at [68, 134] on input "Ingresar la fecha" at bounding box center [262, 136] width 388 height 10
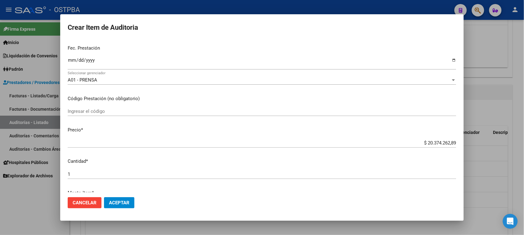
scroll to position [78, 0]
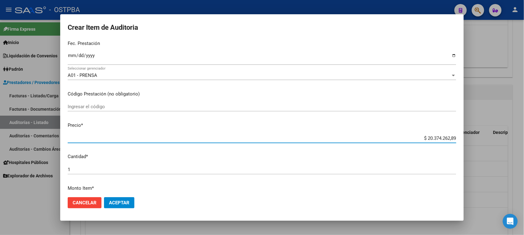
drag, startPoint x: 420, startPoint y: 139, endPoint x: 514, endPoint y: 139, distance: 94.0
click at [514, 139] on div "Crear Item de Auditoria 03890958 Nro Documento 23038909584 CUIL Afiliado Inacti…" at bounding box center [262, 117] width 524 height 235
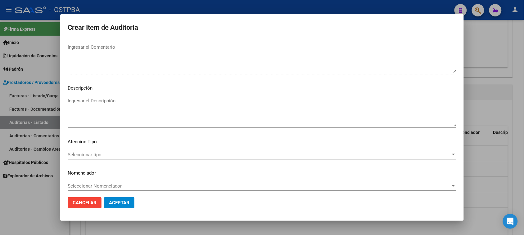
scroll to position [405, 0]
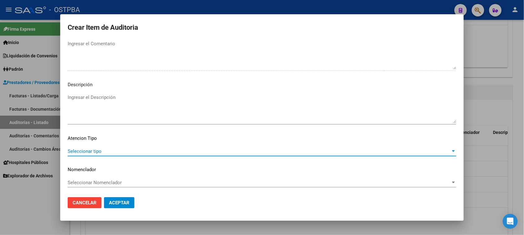
click at [78, 150] on span "Seleccionar tipo" at bounding box center [259, 152] width 383 height 6
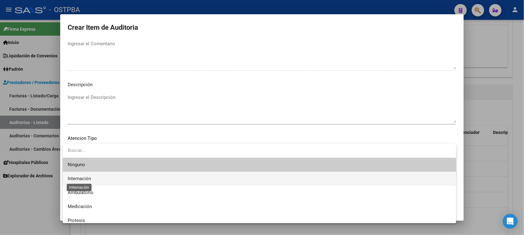
click at [84, 179] on span "Internación" at bounding box center [79, 179] width 23 height 6
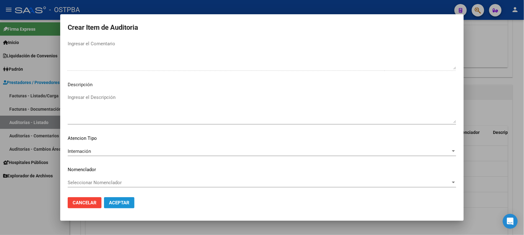
click at [119, 204] on span "Aceptar" at bounding box center [119, 203] width 20 height 6
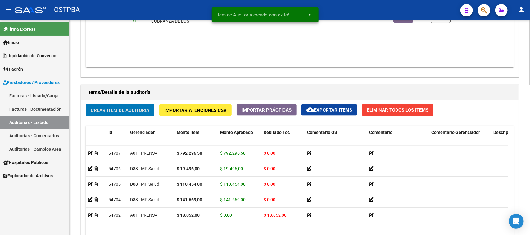
click at [119, 109] on span "Crear Item de Auditoria" at bounding box center [120, 111] width 59 height 6
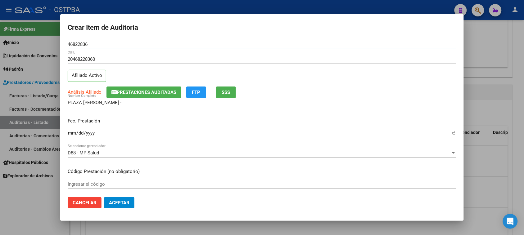
click at [71, 132] on input "Ingresar la fecha" at bounding box center [262, 136] width 388 height 10
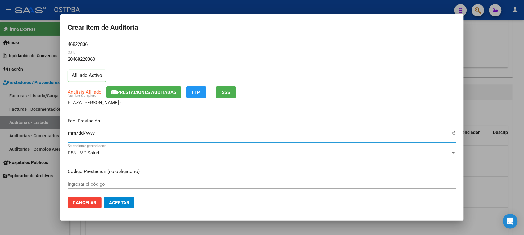
scroll to position [39, 0]
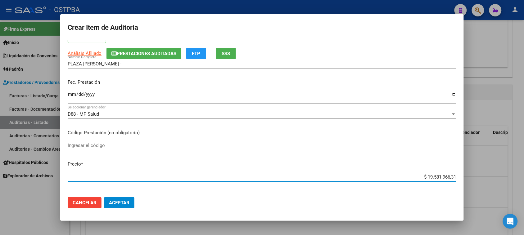
drag, startPoint x: 420, startPoint y: 176, endPoint x: 529, endPoint y: 181, distance: 109.0
click at [524, 181] on html "menu - OSTPBA person Firma Express Inicio Instructivos Contacto OS Liquidación …" at bounding box center [262, 117] width 524 height 235
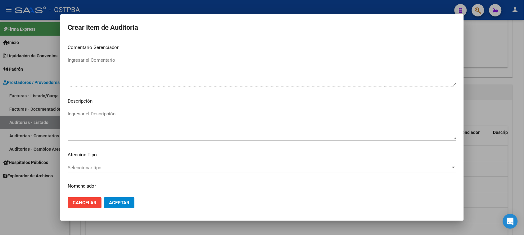
scroll to position [405, 0]
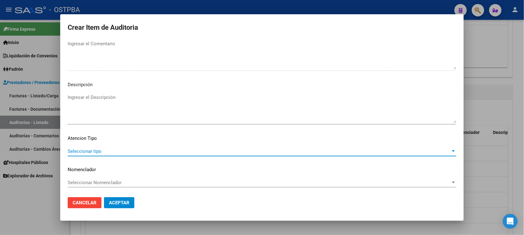
click at [91, 149] on span "Seleccionar tipo" at bounding box center [259, 152] width 383 height 6
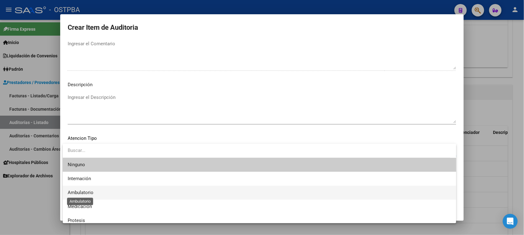
click at [87, 190] on span "Ambulatorio" at bounding box center [81, 193] width 26 height 6
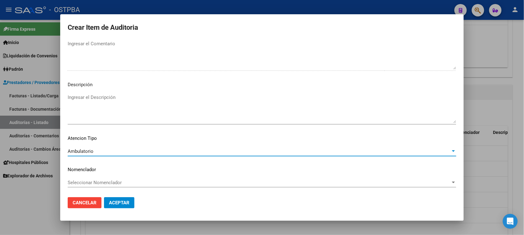
click at [111, 202] on span "Aceptar" at bounding box center [119, 203] width 20 height 6
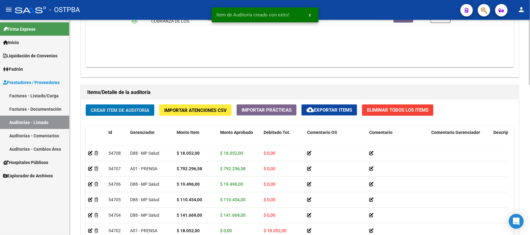
click at [106, 112] on button "Crear Item de Auditoria" at bounding box center [120, 110] width 69 height 11
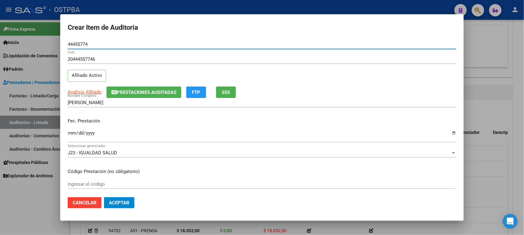
click at [70, 135] on input "Ingresar la fecha" at bounding box center [262, 136] width 388 height 10
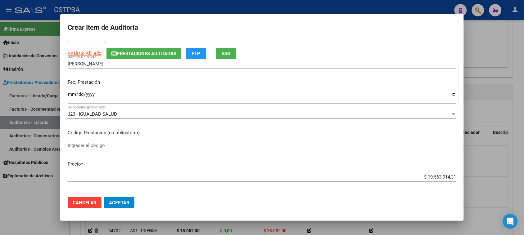
scroll to position [78, 0]
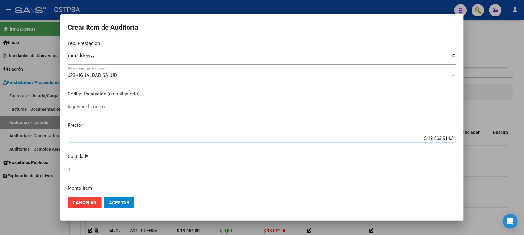
drag, startPoint x: 421, startPoint y: 137, endPoint x: 519, endPoint y: 137, distance: 98.0
click at [519, 137] on div "Crear Item de Auditoria 44455774 Nro Documento 20444557746 CUIL Afiliado Activo…" at bounding box center [262, 117] width 524 height 235
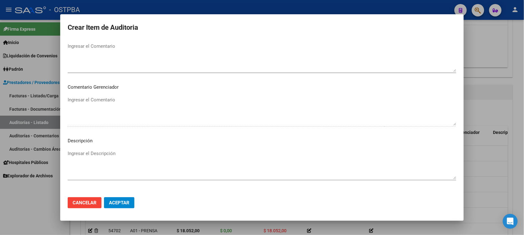
scroll to position [405, 0]
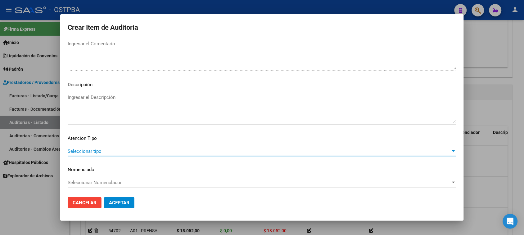
click at [86, 151] on span "Seleccionar tipo" at bounding box center [259, 152] width 383 height 6
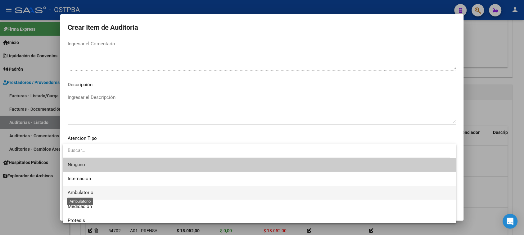
click at [93, 190] on span "Ambulatorio" at bounding box center [81, 193] width 26 height 6
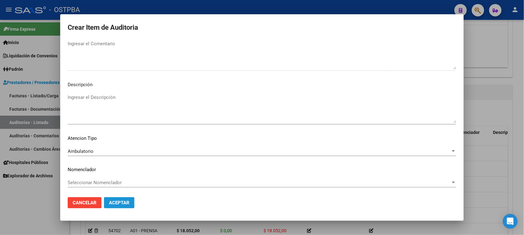
click at [120, 203] on span "Aceptar" at bounding box center [119, 203] width 20 height 6
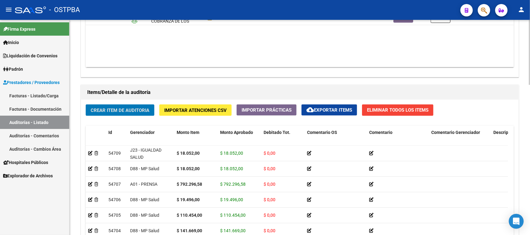
click at [125, 113] on button "Crear Item de Auditoria" at bounding box center [120, 110] width 69 height 11
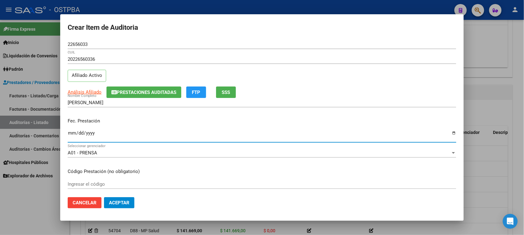
drag, startPoint x: 73, startPoint y: 133, endPoint x: 92, endPoint y: 141, distance: 20.5
click at [73, 132] on input "Ingresar la fecha" at bounding box center [262, 136] width 388 height 10
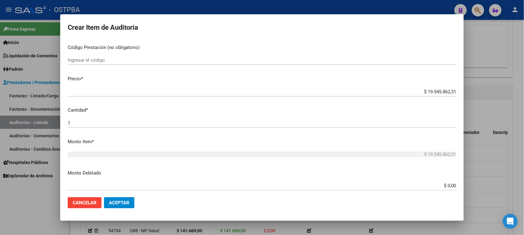
scroll to position [155, 0]
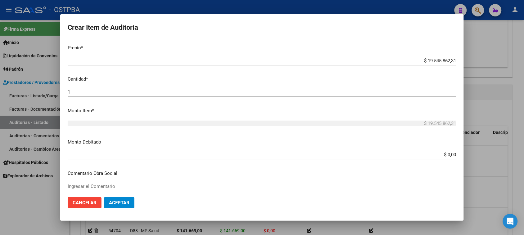
click at [345, 143] on p "Monto Debitado" at bounding box center [262, 142] width 388 height 7
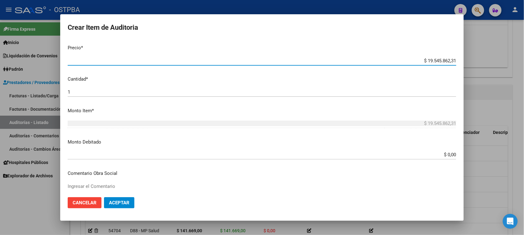
drag, startPoint x: 422, startPoint y: 60, endPoint x: 489, endPoint y: 62, distance: 67.4
click at [489, 62] on div "Crear Item de Auditoria 22656033 Nro Documento 20226560336 CUIL Afiliado Activo…" at bounding box center [262, 117] width 524 height 235
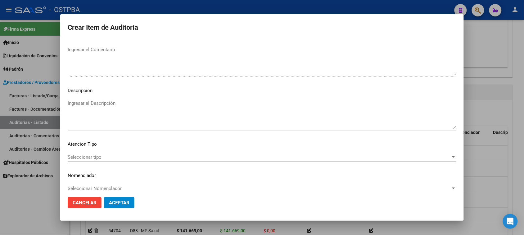
scroll to position [405, 0]
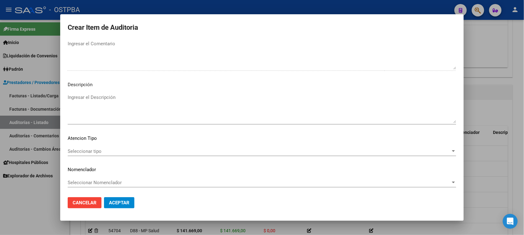
click at [89, 150] on span "Seleccionar tipo" at bounding box center [259, 152] width 383 height 6
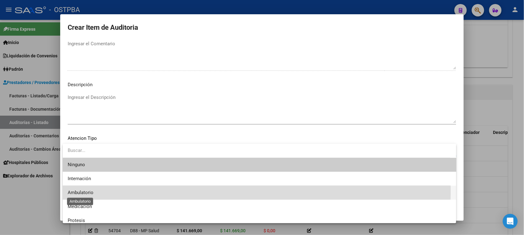
click at [81, 191] on span "Ambulatorio" at bounding box center [81, 193] width 26 height 6
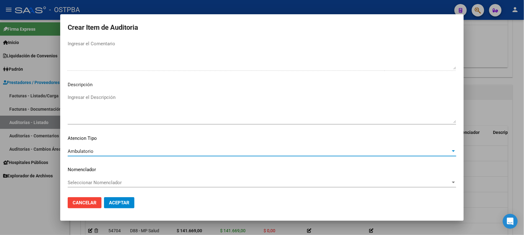
click at [112, 203] on span "Aceptar" at bounding box center [119, 203] width 20 height 6
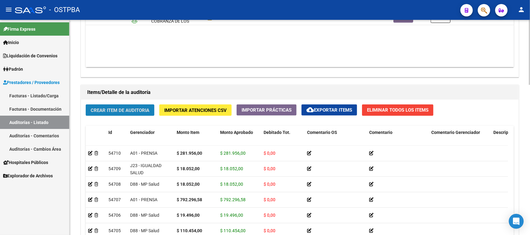
click at [122, 105] on button "Crear Item de Auditoria" at bounding box center [120, 110] width 69 height 11
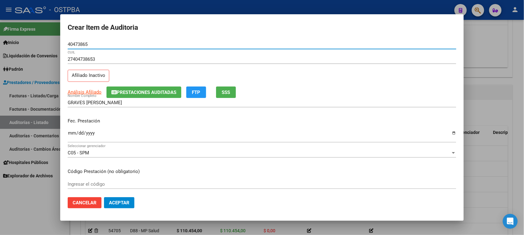
click at [70, 132] on input "Ingresar la fecha" at bounding box center [262, 136] width 388 height 10
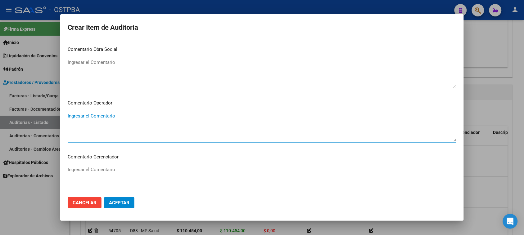
scroll to position [387, 0]
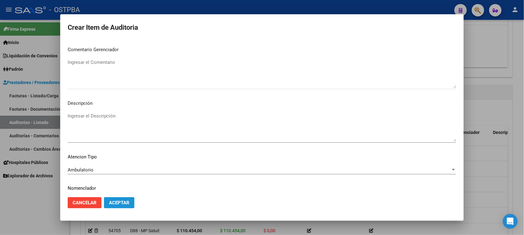
click at [126, 200] on span "Aceptar" at bounding box center [119, 203] width 20 height 6
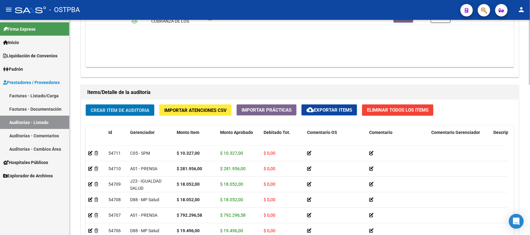
click at [102, 109] on span "Crear Item de Auditoria" at bounding box center [120, 111] width 59 height 6
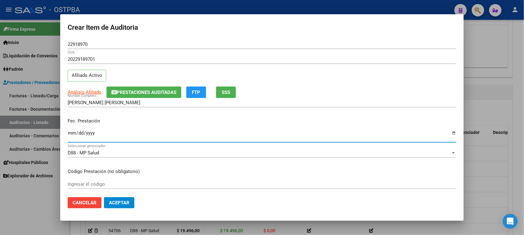
click at [70, 134] on input "Ingresar la fecha" at bounding box center [262, 136] width 388 height 10
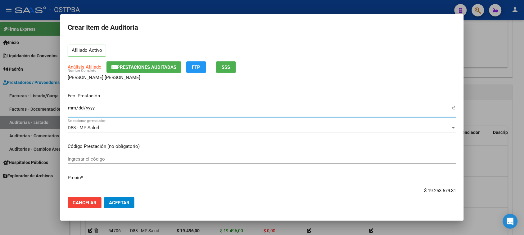
scroll to position [39, 0]
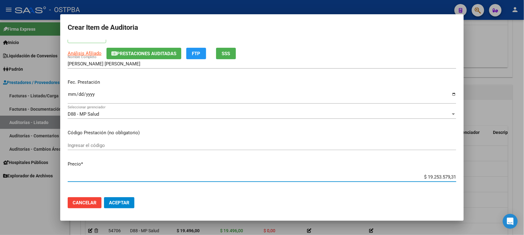
drag, startPoint x: 423, startPoint y: 176, endPoint x: 529, endPoint y: 177, distance: 105.8
click at [524, 177] on html "menu - OSTPBA person Firma Express Inicio Instructivos Contacto OS Liquidación …" at bounding box center [262, 117] width 524 height 235
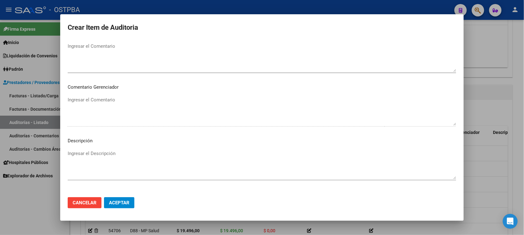
scroll to position [405, 0]
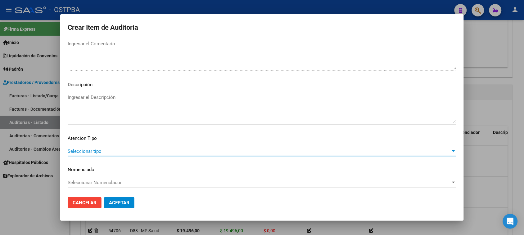
click at [84, 151] on span "Seleccionar tipo" at bounding box center [259, 152] width 383 height 6
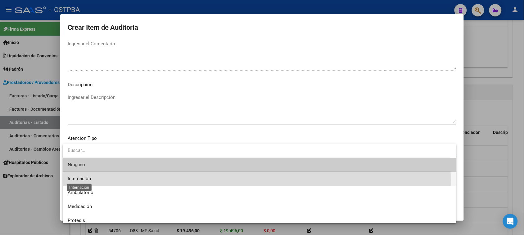
click at [81, 180] on span "Internación" at bounding box center [79, 179] width 23 height 6
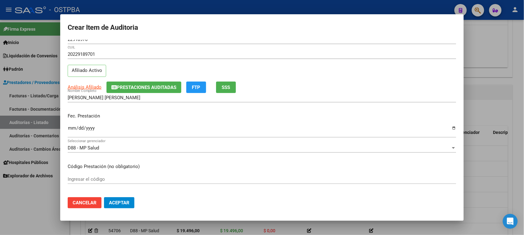
scroll to position [0, 0]
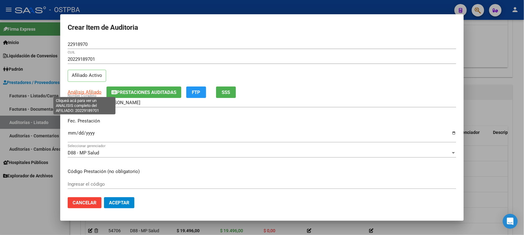
click at [82, 92] on span "Análisis Afiliado" at bounding box center [85, 92] width 34 height 6
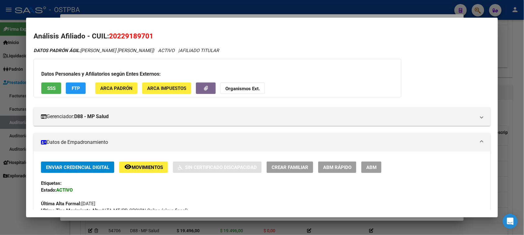
click at [47, 89] on span "SSS" at bounding box center [51, 89] width 8 height 6
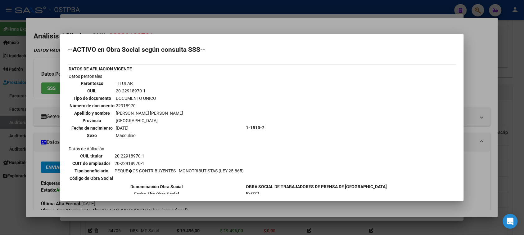
drag, startPoint x: 115, startPoint y: 89, endPoint x: 146, endPoint y: 91, distance: 31.1
click at [146, 91] on td "20-22918970-1" at bounding box center [149, 90] width 68 height 7
copy td "20-22918970-1"
click at [25, 143] on div at bounding box center [262, 117] width 524 height 235
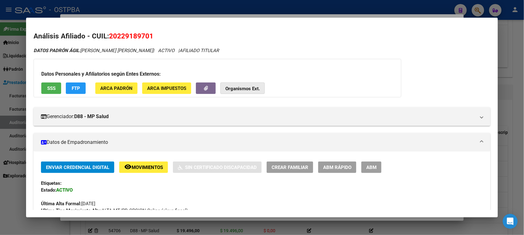
click at [244, 85] on button "Organismos Ext." at bounding box center [242, 88] width 44 height 11
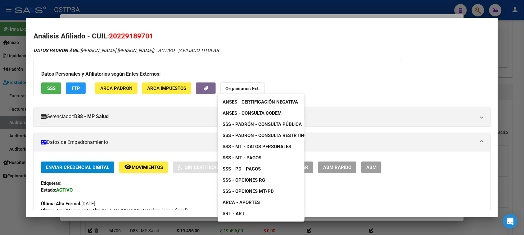
click at [254, 146] on span "SSS - MT - Datos Personales" at bounding box center [256, 147] width 69 height 6
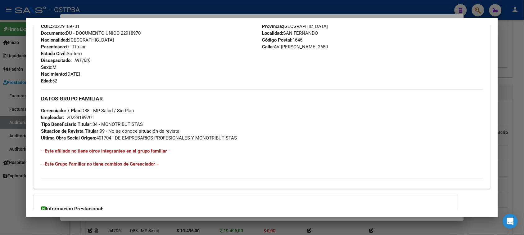
scroll to position [293, 0]
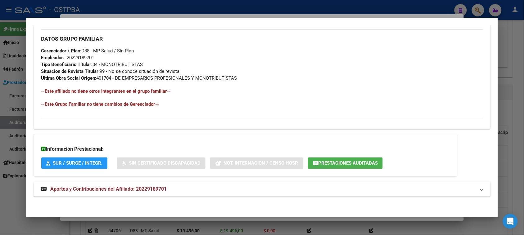
click at [150, 191] on span "Aportes y Contribuciones del Afiliado: 20229189701" at bounding box center [108, 189] width 116 height 6
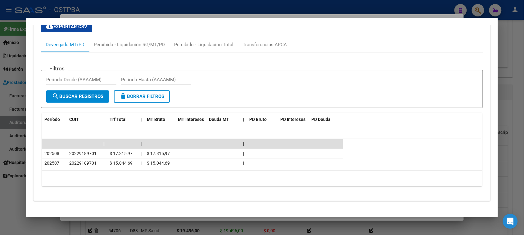
scroll to position [493, 0]
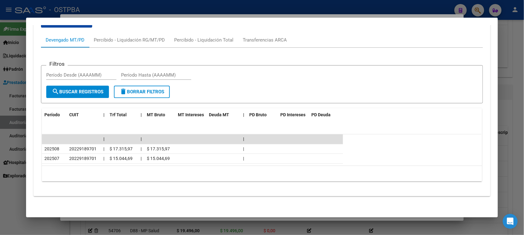
click at [2, 212] on div at bounding box center [262, 117] width 524 height 235
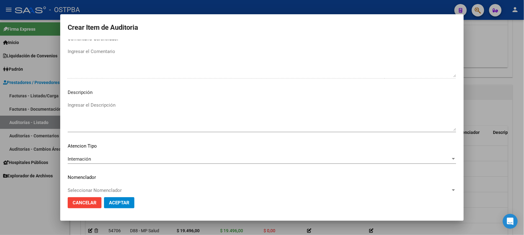
scroll to position [405, 0]
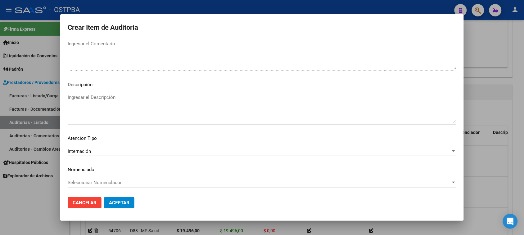
click at [114, 202] on span "Aceptar" at bounding box center [119, 203] width 20 height 6
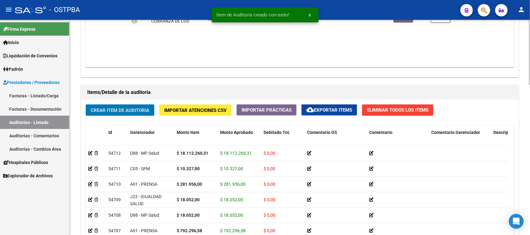
click at [137, 111] on span "Crear Item de Auditoria" at bounding box center [120, 111] width 59 height 6
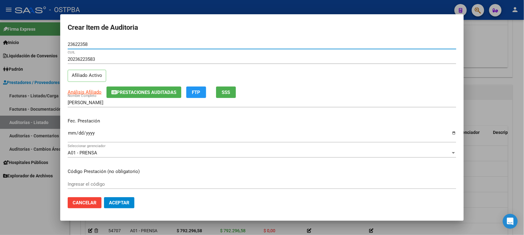
click at [230, 90] on span "SSS" at bounding box center [226, 93] width 8 height 6
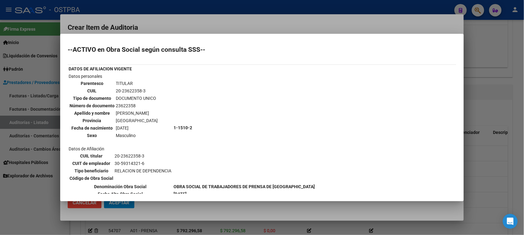
drag, startPoint x: 37, startPoint y: 199, endPoint x: 92, endPoint y: 179, distance: 57.7
click at [38, 196] on div at bounding box center [262, 117] width 524 height 235
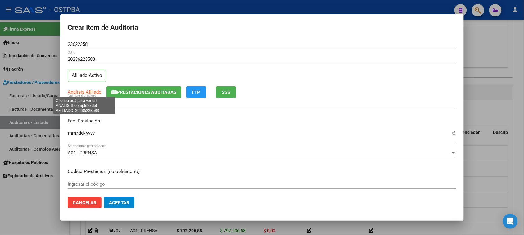
click at [83, 90] on span "Análisis Afiliado" at bounding box center [85, 92] width 34 height 6
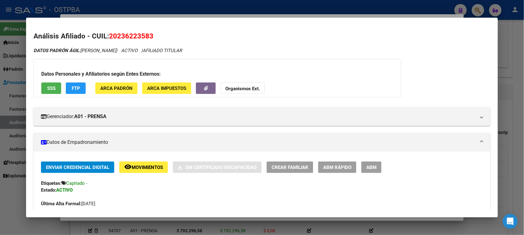
click at [252, 89] on strong "Organismos Ext." at bounding box center [242, 89] width 34 height 6
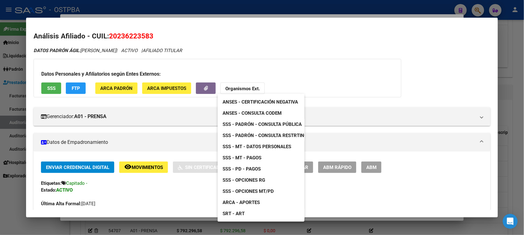
click at [266, 110] on span "ANSES - Consulta CODEM" at bounding box center [251, 113] width 59 height 6
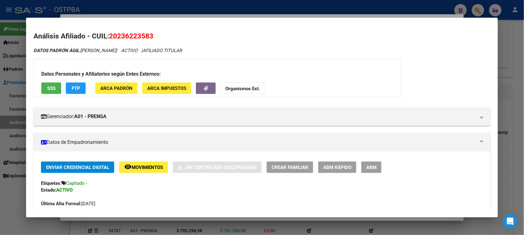
scroll to position [155, 0]
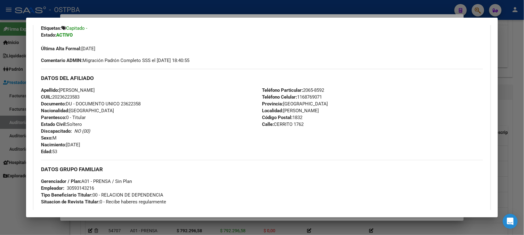
click at [5, 203] on div at bounding box center [262, 117] width 524 height 235
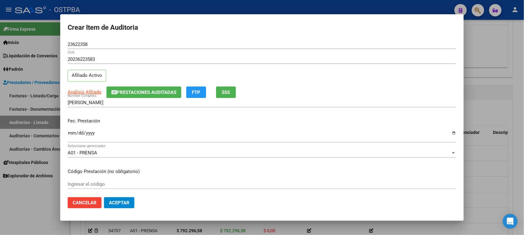
click at [69, 133] on input "Ingresar la fecha" at bounding box center [262, 136] width 388 height 10
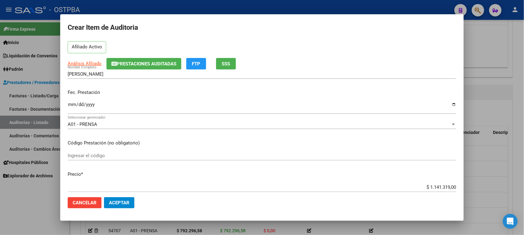
scroll to position [39, 0]
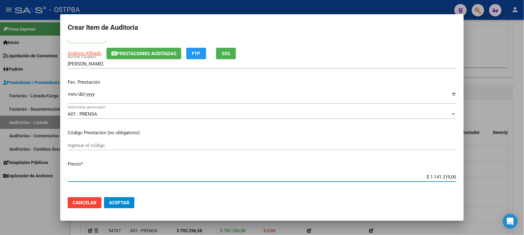
drag, startPoint x: 423, startPoint y: 176, endPoint x: 528, endPoint y: 179, distance: 105.8
click at [524, 179] on html "menu - OSTPBA person Firma Express Inicio Instructivos Contacto OS Liquidación …" at bounding box center [262, 117] width 524 height 235
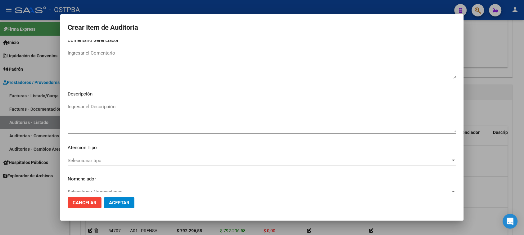
scroll to position [405, 0]
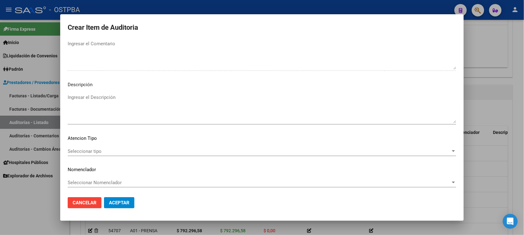
click at [97, 149] on span "Seleccionar tipo" at bounding box center [259, 152] width 383 height 6
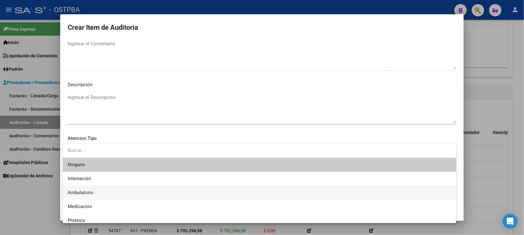
click at [85, 190] on span "Ambulatorio" at bounding box center [259, 193] width 383 height 14
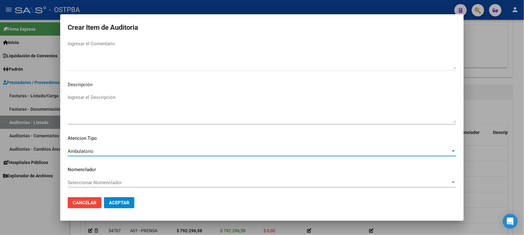
click at [110, 202] on span "Aceptar" at bounding box center [119, 203] width 20 height 6
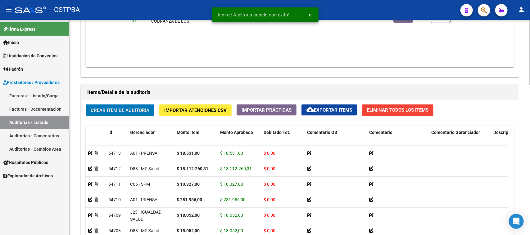
click at [135, 105] on button "Crear Item de Auditoria" at bounding box center [120, 110] width 69 height 11
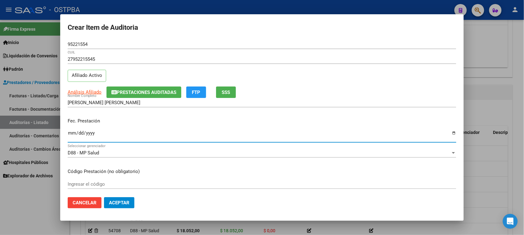
click at [71, 133] on input "Ingresar la fecha" at bounding box center [262, 136] width 388 height 10
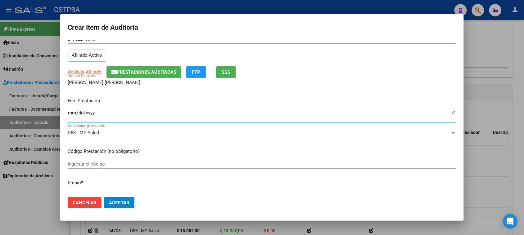
scroll to position [39, 0]
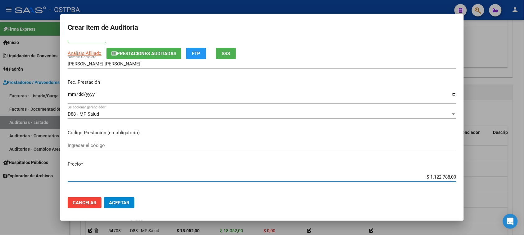
drag, startPoint x: 423, startPoint y: 178, endPoint x: 529, endPoint y: 178, distance: 106.7
click at [524, 178] on html "menu - OSTPBA person Firma Express Inicio Instructivos Contacto OS Liquidación …" at bounding box center [262, 117] width 524 height 235
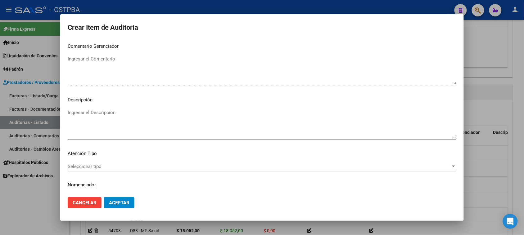
scroll to position [405, 0]
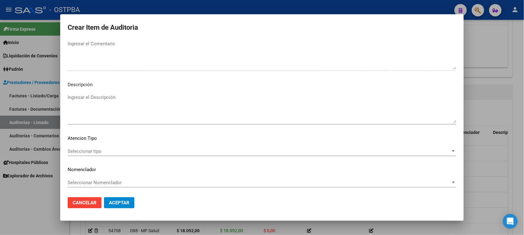
click at [92, 154] on span "Seleccionar tipo" at bounding box center [259, 152] width 383 height 6
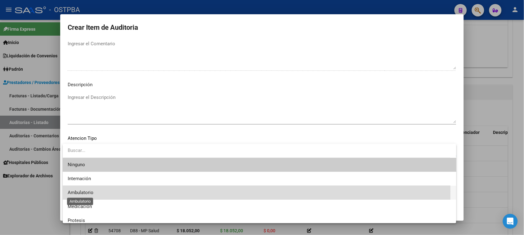
click at [83, 191] on span "Ambulatorio" at bounding box center [81, 193] width 26 height 6
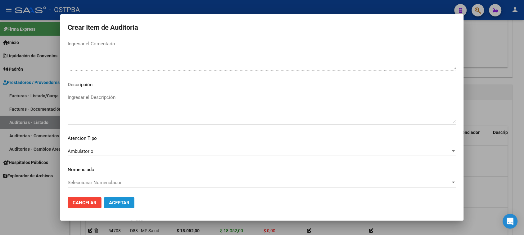
click at [116, 203] on span "Aceptar" at bounding box center [119, 203] width 20 height 6
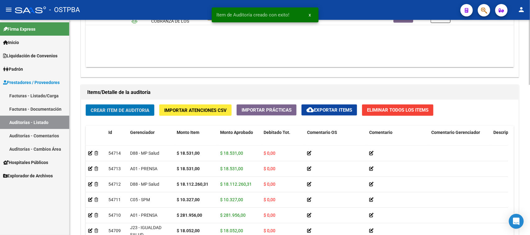
click at [126, 110] on span "Crear Item de Auditoria" at bounding box center [120, 111] width 59 height 6
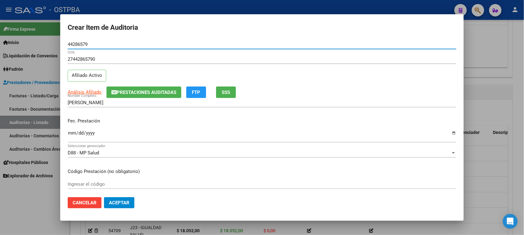
click at [71, 135] on input "Ingresar la fecha" at bounding box center [262, 136] width 388 height 10
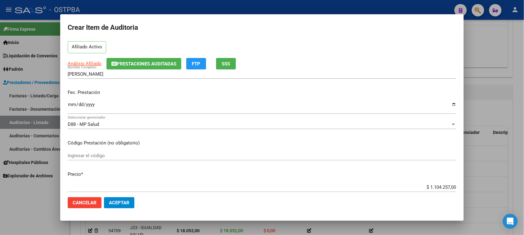
scroll to position [39, 0]
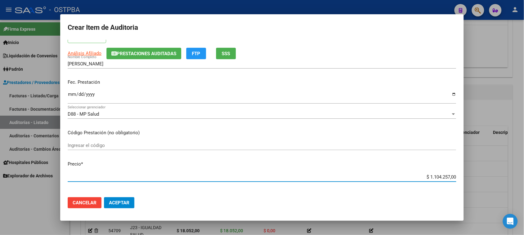
drag, startPoint x: 482, startPoint y: 181, endPoint x: 529, endPoint y: 184, distance: 46.9
click at [524, 184] on html "menu - OSTPBA person Firma Express Inicio Instructivos Contacto OS Liquidación …" at bounding box center [262, 117] width 524 height 235
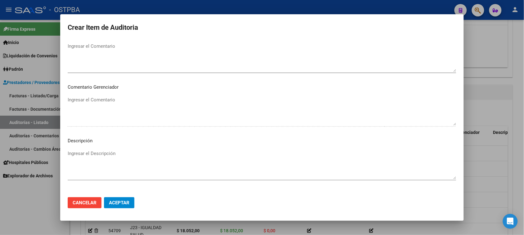
scroll to position [405, 0]
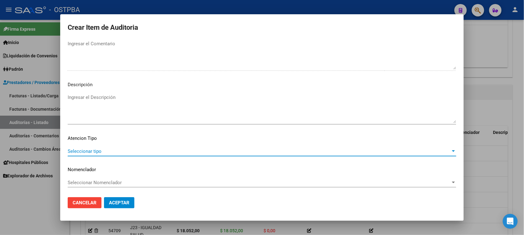
click at [93, 152] on span "Seleccionar tipo" at bounding box center [259, 152] width 383 height 6
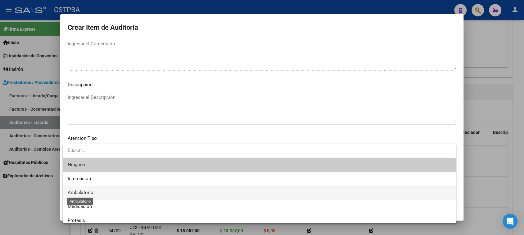
click at [81, 191] on span "Ambulatorio" at bounding box center [81, 193] width 26 height 6
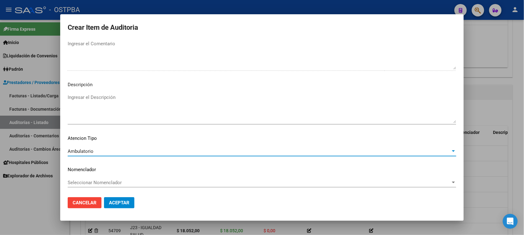
click at [117, 206] on button "Aceptar" at bounding box center [119, 202] width 30 height 11
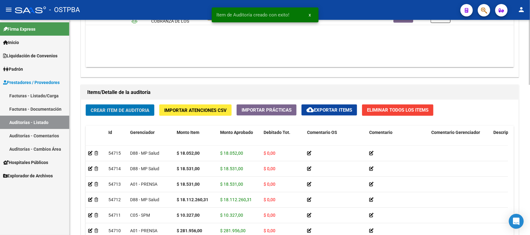
click at [134, 109] on span "Crear Item de Auditoria" at bounding box center [120, 111] width 59 height 6
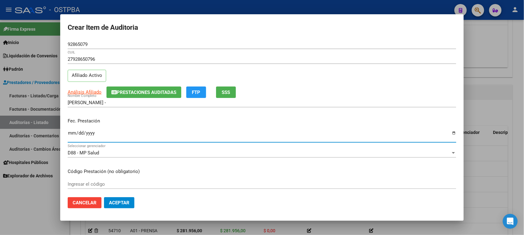
click at [71, 134] on input "Ingresar la fecha" at bounding box center [262, 136] width 388 height 10
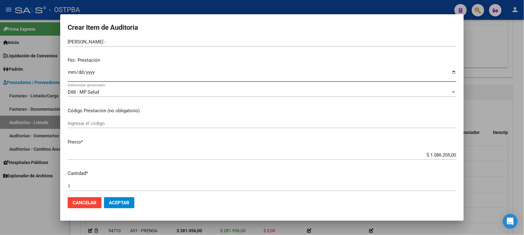
scroll to position [78, 0]
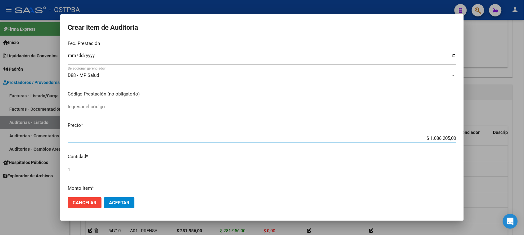
drag, startPoint x: 422, startPoint y: 138, endPoint x: 529, endPoint y: 145, distance: 107.2
click at [524, 145] on html "menu - OSTPBA person Firma Express Inicio Instructivos Contacto OS Liquidación …" at bounding box center [262, 117] width 524 height 235
click at [435, 137] on input "$ 1.052,00" at bounding box center [262, 139] width 388 height 6
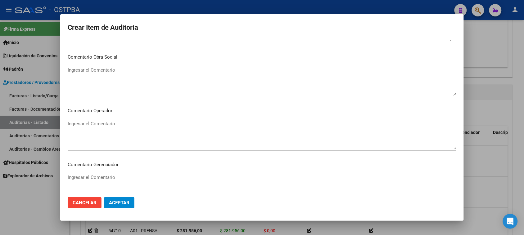
scroll to position [388, 0]
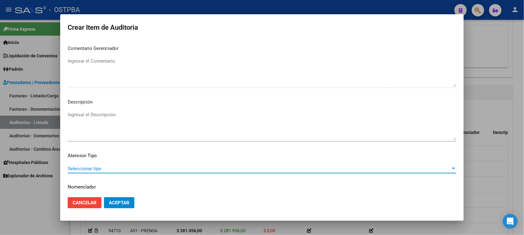
click at [95, 166] on span "Seleccionar tipo" at bounding box center [259, 169] width 383 height 6
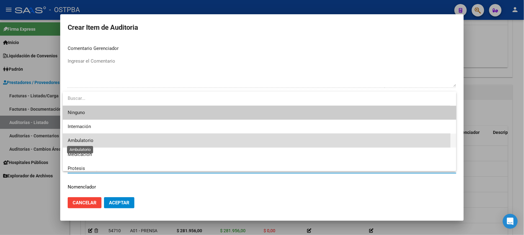
click at [85, 138] on span "Ambulatorio" at bounding box center [81, 141] width 26 height 6
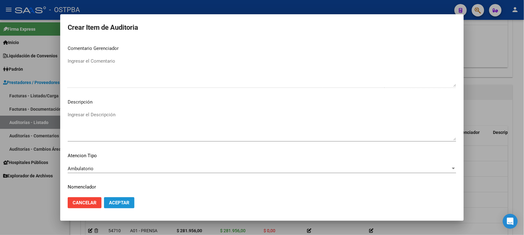
click at [117, 202] on span "Aceptar" at bounding box center [119, 203] width 20 height 6
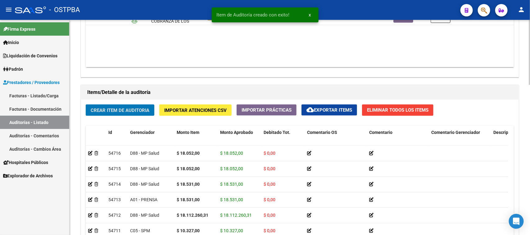
click at [142, 112] on button "Crear Item de Auditoria" at bounding box center [120, 110] width 69 height 11
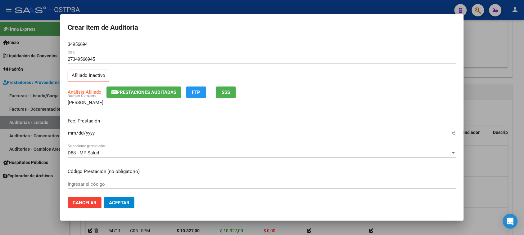
click at [71, 132] on input "Ingresar la fecha" at bounding box center [262, 136] width 388 height 10
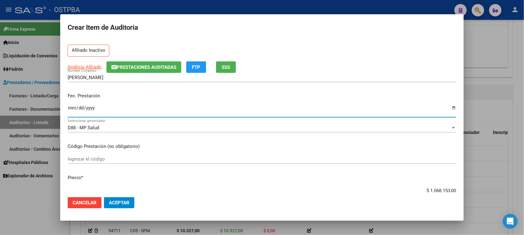
scroll to position [39, 0]
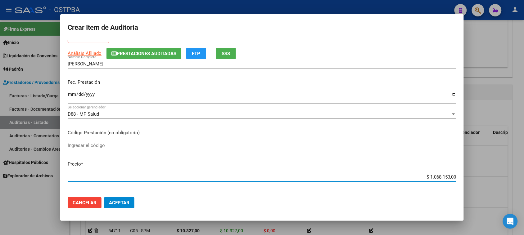
drag, startPoint x: 424, startPoint y: 175, endPoint x: 502, endPoint y: 175, distance: 78.2
click at [502, 175] on div "Crear Item de Auditoria 34956694 Nro Documento 27349566945 CUIL Afiliado Inacti…" at bounding box center [262, 117] width 524 height 235
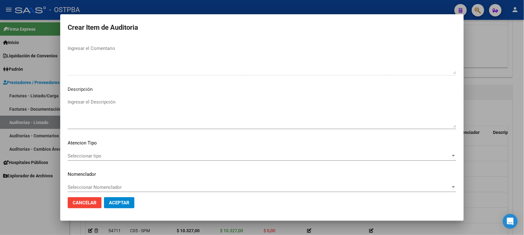
scroll to position [405, 0]
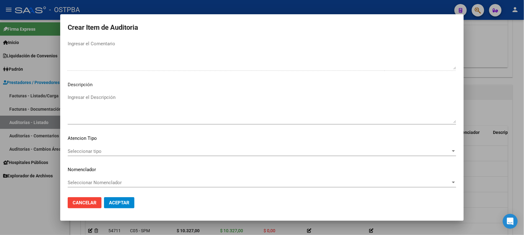
click at [89, 150] on span "Seleccionar tipo" at bounding box center [259, 152] width 383 height 6
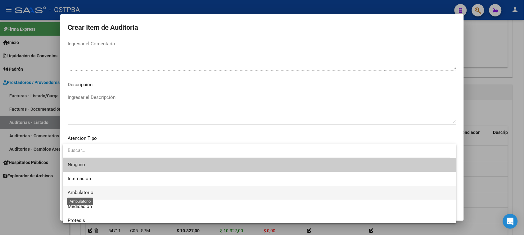
click at [88, 193] on span "Ambulatorio" at bounding box center [81, 193] width 26 height 6
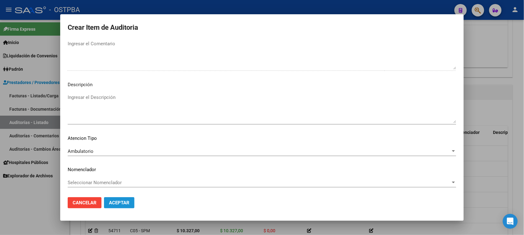
click at [125, 205] on span "Aceptar" at bounding box center [119, 203] width 20 height 6
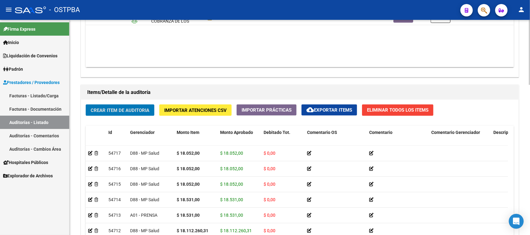
click at [145, 111] on span "Crear Item de Auditoria" at bounding box center [120, 111] width 59 height 6
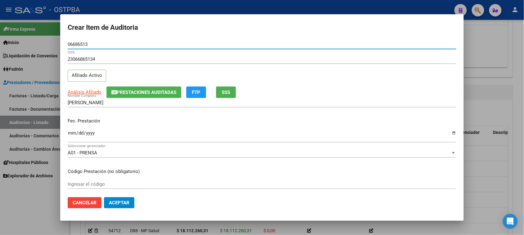
click at [221, 95] on button "SSS" at bounding box center [226, 92] width 20 height 11
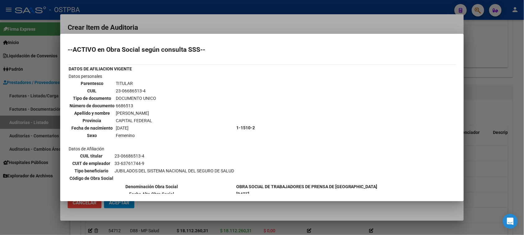
click at [47, 192] on div at bounding box center [262, 117] width 524 height 235
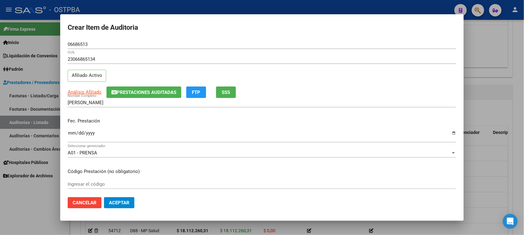
click at [72, 134] on input "Ingresar la fecha" at bounding box center [262, 136] width 388 height 10
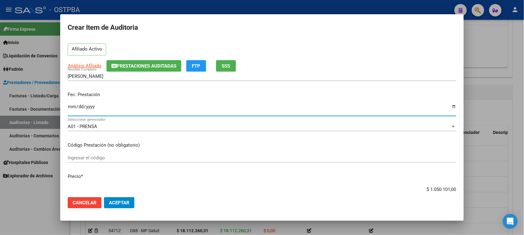
scroll to position [39, 0]
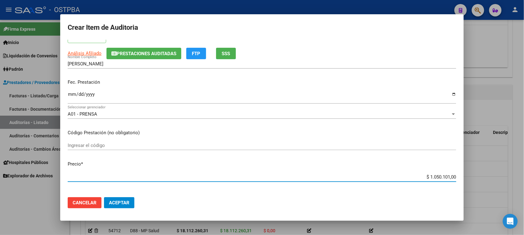
drag, startPoint x: 422, startPoint y: 175, endPoint x: 486, endPoint y: 176, distance: 63.9
click at [486, 176] on div "Crear Item de Auditoria 06686513 Nro Documento 23066865134 CUIL Afiliado Activo…" at bounding box center [262, 117] width 524 height 235
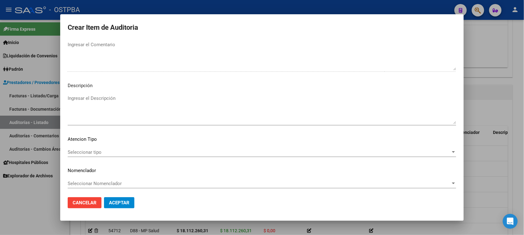
scroll to position [405, 0]
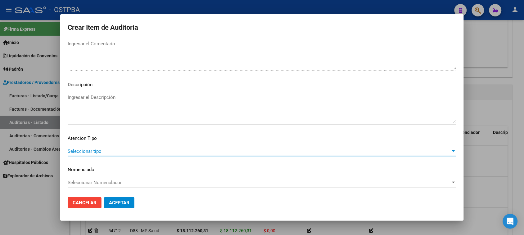
click at [96, 152] on span "Seleccionar tipo" at bounding box center [259, 152] width 383 height 6
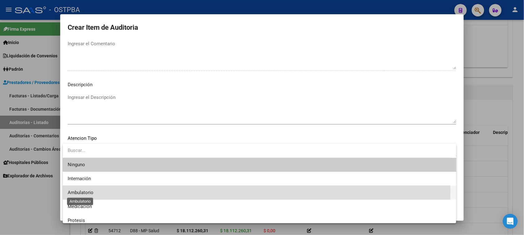
click at [85, 191] on span "Ambulatorio" at bounding box center [81, 193] width 26 height 6
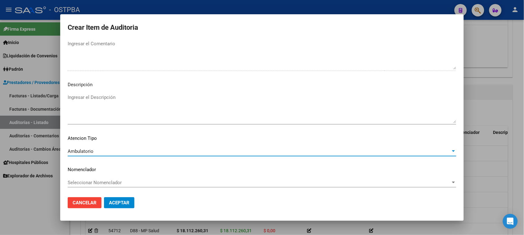
click at [114, 205] on span "Aceptar" at bounding box center [119, 203] width 20 height 6
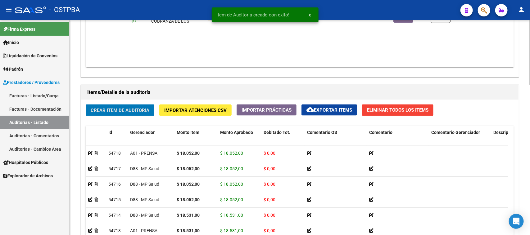
click at [128, 108] on span "Crear Item de Auditoria" at bounding box center [120, 111] width 59 height 6
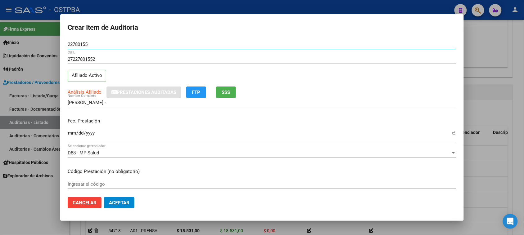
click at [72, 130] on div "Ingresar la fecha" at bounding box center [262, 135] width 388 height 13
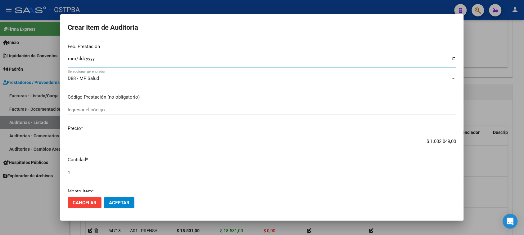
scroll to position [78, 0]
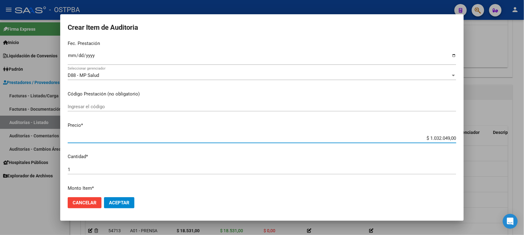
drag, startPoint x: 424, startPoint y: 137, endPoint x: 509, endPoint y: 137, distance: 85.0
click at [509, 137] on div "Crear Item de Auditoria 22780155 Nro Documento 27227801552 CUIL Afiliado Activo…" at bounding box center [262, 117] width 524 height 235
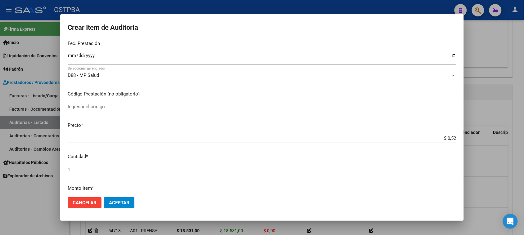
click at [295, 162] on mat-dialog-content "22780155 Nro Documento 27227801552 CUIL Afiliado Activo Análisis Afiliado Prest…" at bounding box center [261, 116] width 403 height 153
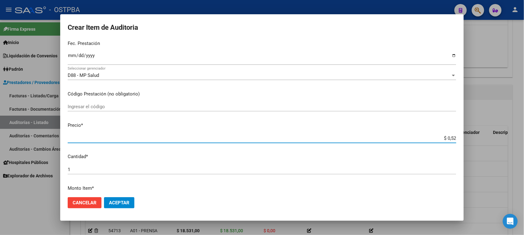
drag, startPoint x: 446, startPoint y: 137, endPoint x: 508, endPoint y: 137, distance: 61.7
click at [508, 137] on div "Crear Item de Auditoria 22780155 Nro Documento 27227801552 CUIL Afiliado Activo…" at bounding box center [262, 117] width 524 height 235
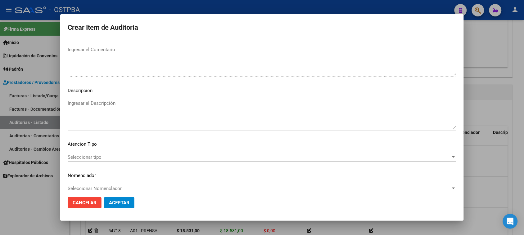
scroll to position [405, 0]
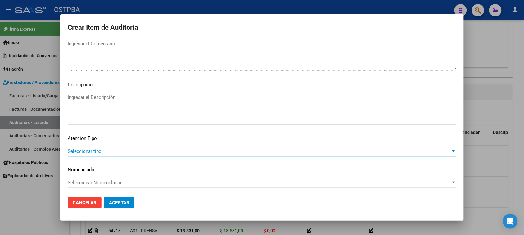
click at [84, 151] on span "Seleccionar tipo" at bounding box center [259, 152] width 383 height 6
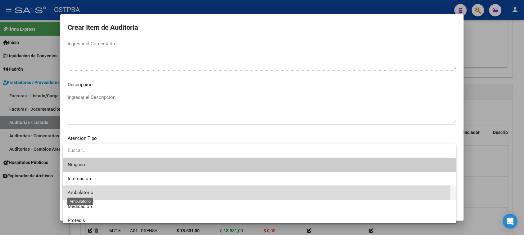
click at [83, 193] on span "Ambulatorio" at bounding box center [81, 193] width 26 height 6
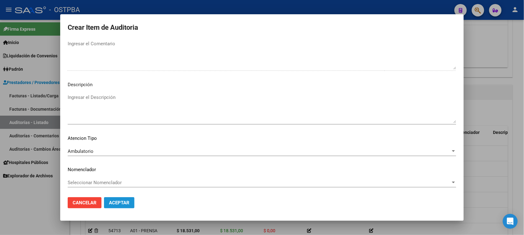
click at [113, 203] on span "Aceptar" at bounding box center [119, 203] width 20 height 6
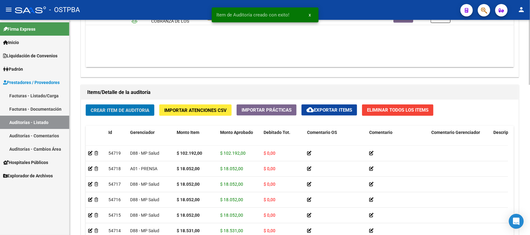
click at [116, 113] on button "Crear Item de Auditoria" at bounding box center [120, 110] width 69 height 11
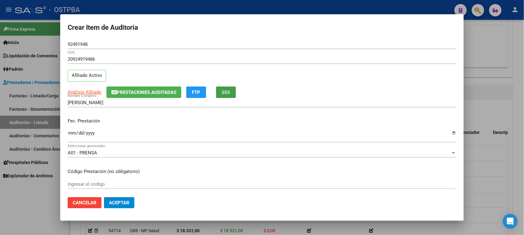
click at [223, 95] on span "SSS" at bounding box center [226, 93] width 8 height 6
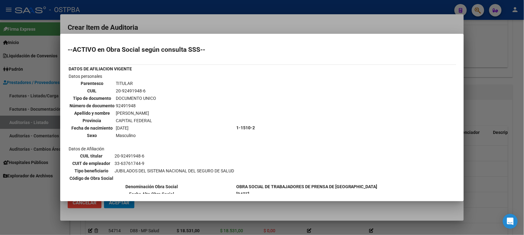
drag, startPoint x: 28, startPoint y: 201, endPoint x: 80, endPoint y: 170, distance: 60.1
click at [30, 199] on div at bounding box center [262, 117] width 524 height 235
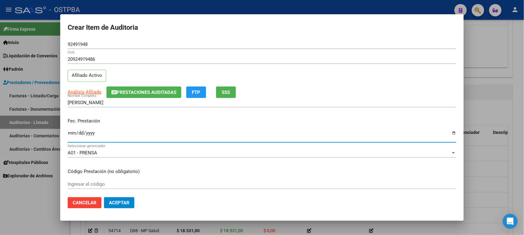
click at [72, 134] on input "Ingresar la fecha" at bounding box center [262, 136] width 388 height 10
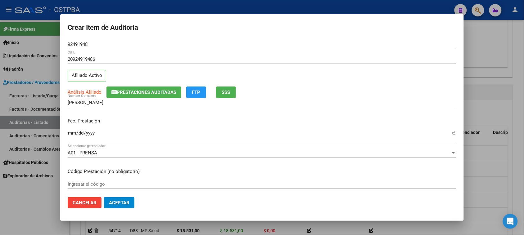
scroll to position [100, 0]
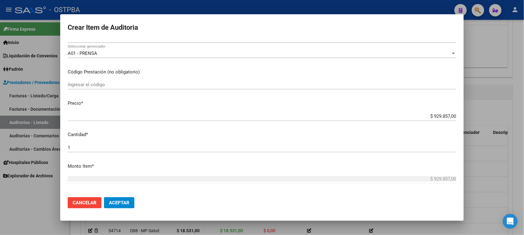
click at [169, 132] on p "Cantidad *" at bounding box center [262, 134] width 388 height 7
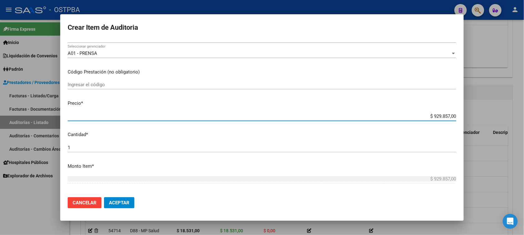
drag, startPoint x: 427, startPoint y: 117, endPoint x: 529, endPoint y: 125, distance: 102.4
click at [524, 125] on html "menu - OSTPBA person Firma Express Inicio Instructivos Contacto OS Liquidación …" at bounding box center [262, 117] width 524 height 235
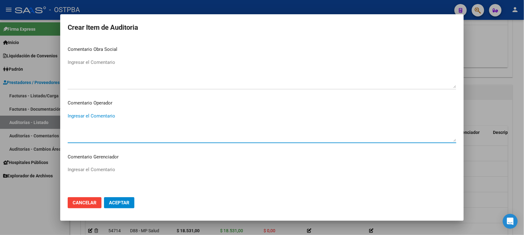
scroll to position [387, 0]
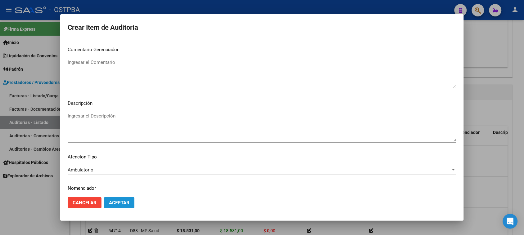
click at [106, 204] on button "Aceptar" at bounding box center [119, 202] width 30 height 11
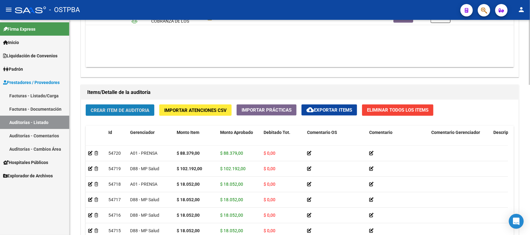
click at [109, 114] on button "Crear Item de Auditoria" at bounding box center [120, 110] width 69 height 11
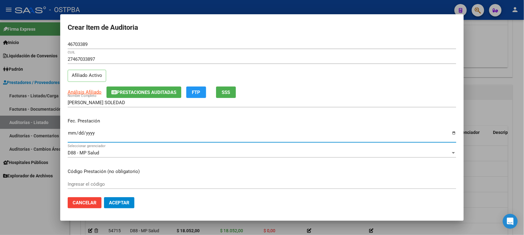
click at [72, 133] on input "Ingresar la fecha" at bounding box center [262, 136] width 388 height 10
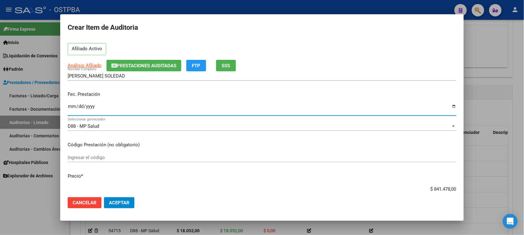
scroll to position [39, 0]
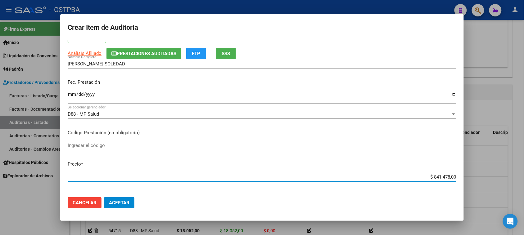
click at [429, 177] on input "$ 841.478,00" at bounding box center [262, 177] width 388 height 6
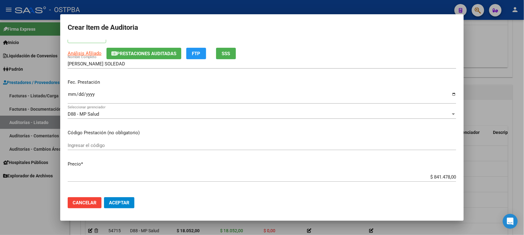
click at [364, 159] on mat-dialog-content "46703389 Nro Documento 27467033897 CUIL Afiliado Activo Análisis Afiliado Prest…" at bounding box center [261, 116] width 403 height 153
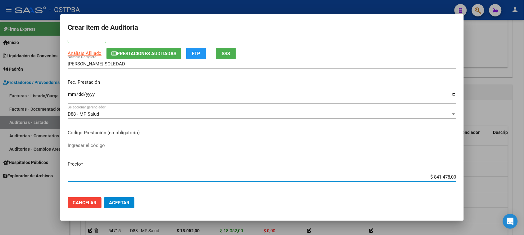
drag, startPoint x: 427, startPoint y: 176, endPoint x: 529, endPoint y: 178, distance: 102.7
click at [524, 178] on html "menu - OSTPBA person Firma Express Inicio Instructivos Contacto OS Liquidación …" at bounding box center [262, 117] width 524 height 235
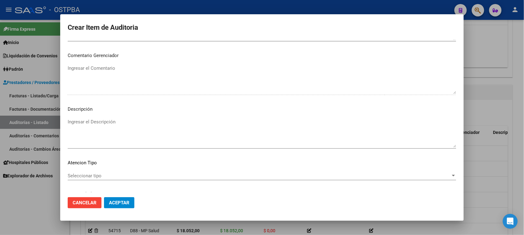
scroll to position [388, 0]
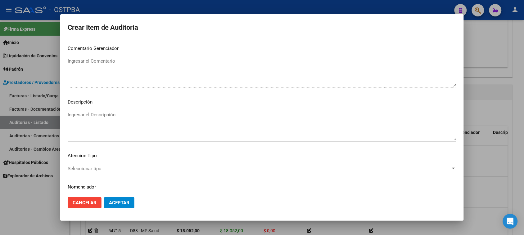
click at [96, 165] on div "Seleccionar tipo Seleccionar tipo" at bounding box center [262, 168] width 388 height 9
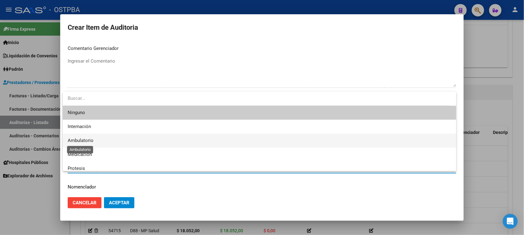
click at [80, 141] on span "Ambulatorio" at bounding box center [81, 141] width 26 height 6
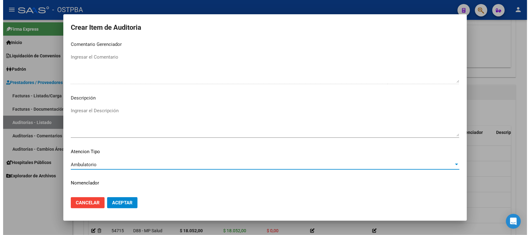
scroll to position [405, 0]
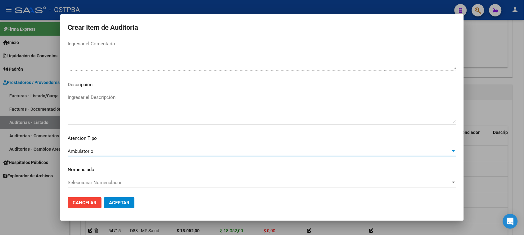
click at [109, 200] on span "Aceptar" at bounding box center [119, 203] width 20 height 6
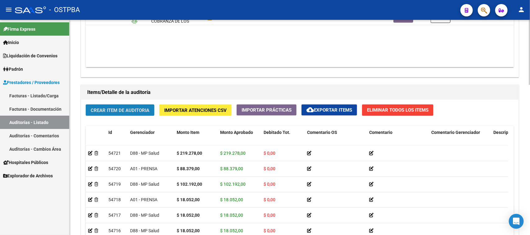
click at [119, 109] on span "Crear Item de Auditoria" at bounding box center [120, 111] width 59 height 6
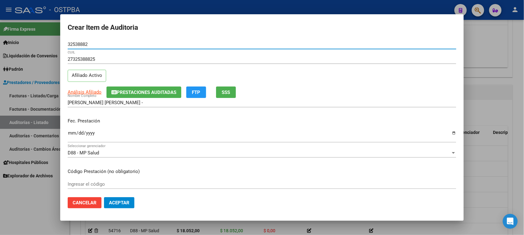
click at [72, 133] on input "Ingresar la fecha" at bounding box center [262, 136] width 388 height 10
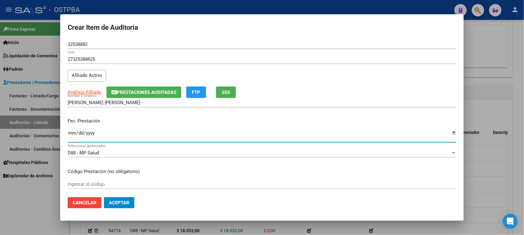
click at [51, 195] on div at bounding box center [262, 117] width 524 height 235
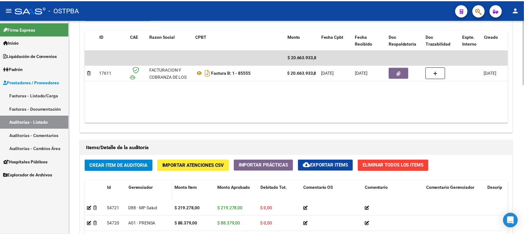
scroll to position [349, 0]
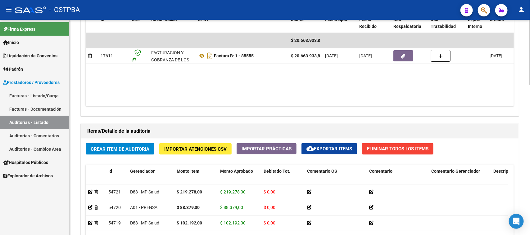
click at [120, 150] on span "Crear Item de Auditoria" at bounding box center [120, 149] width 59 height 6
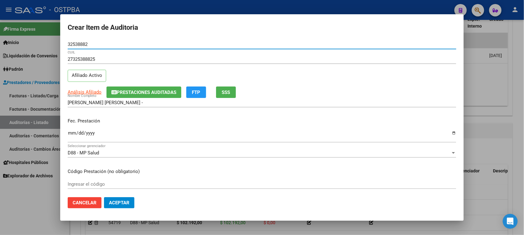
click at [68, 135] on input "Ingresar la fecha" at bounding box center [262, 136] width 388 height 10
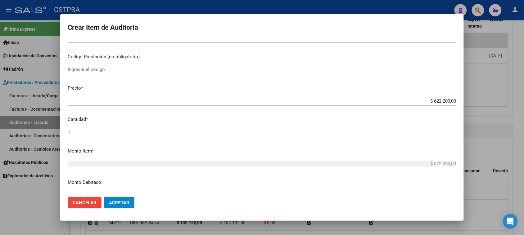
scroll to position [116, 0]
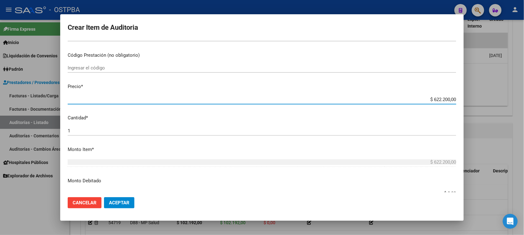
drag, startPoint x: 427, startPoint y: 98, endPoint x: 481, endPoint y: 98, distance: 54.0
click at [481, 98] on div "Crear Item de Auditoria 32538882 Nro Documento 27325388825 CUIL Afiliado Activo…" at bounding box center [262, 117] width 524 height 235
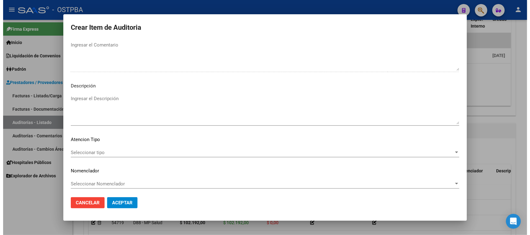
scroll to position [405, 0]
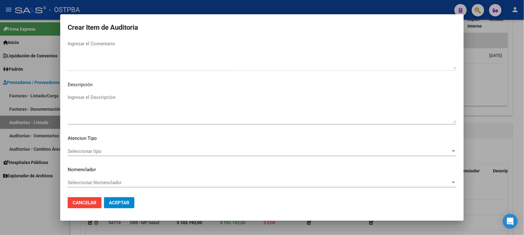
click at [101, 150] on span "Seleccionar tipo" at bounding box center [259, 152] width 383 height 6
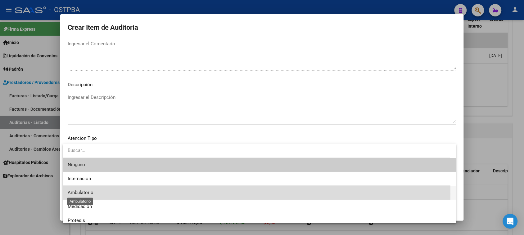
click at [87, 194] on span "Ambulatorio" at bounding box center [81, 193] width 26 height 6
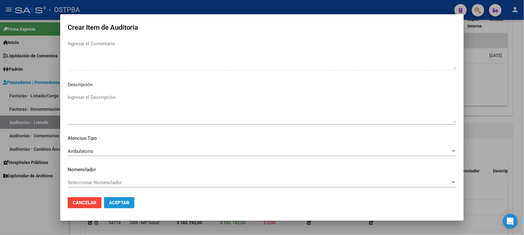
click at [114, 207] on button "Aceptar" at bounding box center [119, 202] width 30 height 11
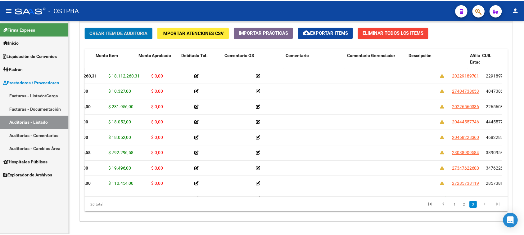
scroll to position [155, 192]
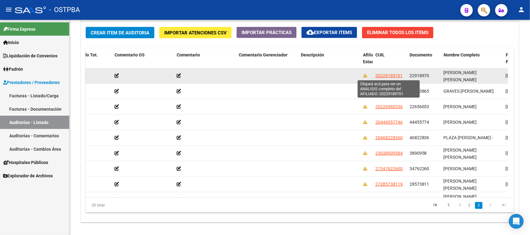
click at [393, 73] on span "20229189701" at bounding box center [388, 75] width 27 height 5
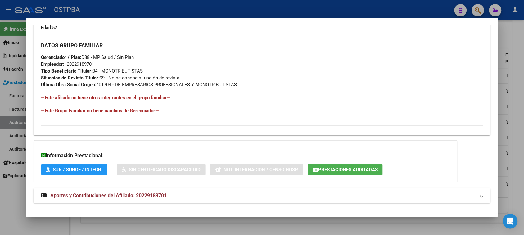
scroll to position [293, 0]
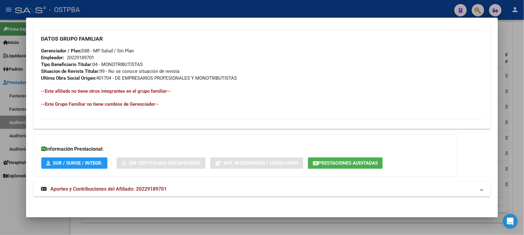
click at [124, 190] on span "Aportes y Contribuciones del Afiliado: 20229189701" at bounding box center [108, 189] width 116 height 6
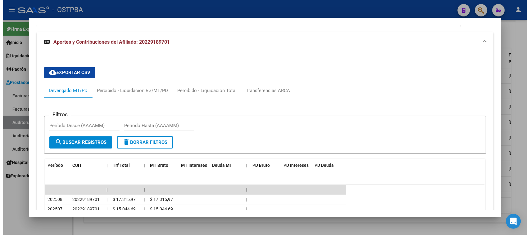
scroll to position [493, 0]
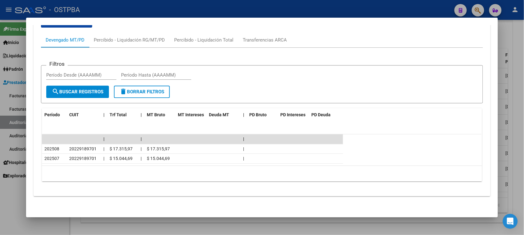
drag, startPoint x: 14, startPoint y: 205, endPoint x: 42, endPoint y: 179, distance: 38.0
click at [14, 204] on div at bounding box center [262, 117] width 524 height 235
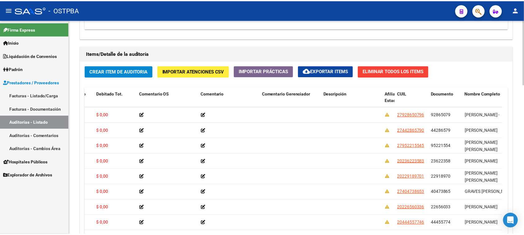
scroll to position [92, 0]
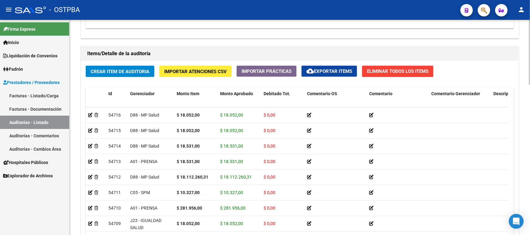
drag, startPoint x: 111, startPoint y: 67, endPoint x: 107, endPoint y: 70, distance: 4.8
click at [107, 70] on button "Crear Item de Auditoria" at bounding box center [120, 71] width 69 height 11
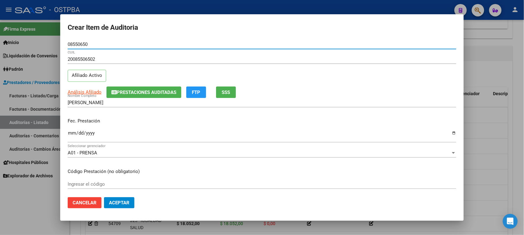
click at [71, 134] on input "Ingresar la fecha" at bounding box center [262, 136] width 388 height 10
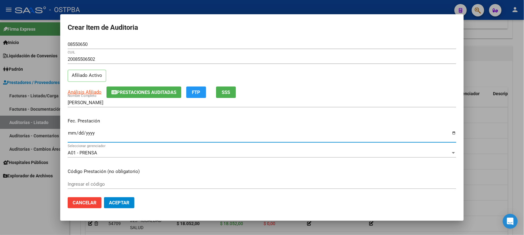
click at [224, 93] on span "SSS" at bounding box center [226, 93] width 8 height 6
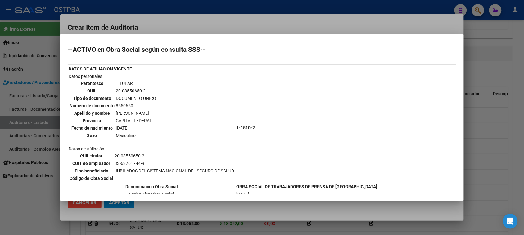
click at [43, 205] on div at bounding box center [262, 117] width 524 height 235
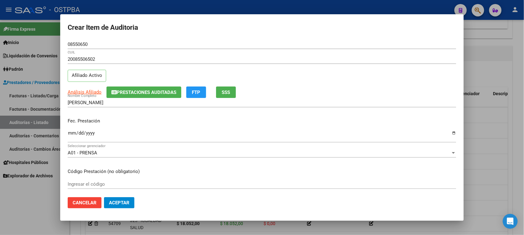
click at [226, 96] on button "SSS" at bounding box center [226, 92] width 20 height 11
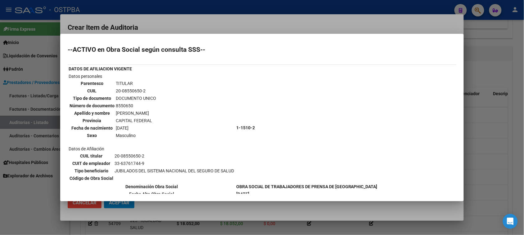
drag, startPoint x: 14, startPoint y: 202, endPoint x: 17, endPoint y: 199, distance: 4.6
click at [16, 200] on div at bounding box center [262, 117] width 524 height 235
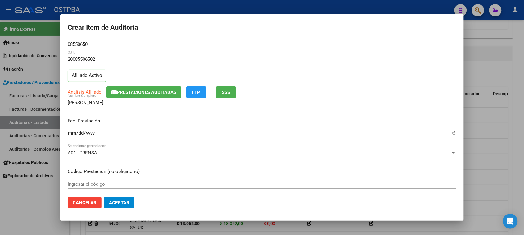
click at [72, 132] on input "Ingresar la fecha" at bounding box center [262, 136] width 388 height 10
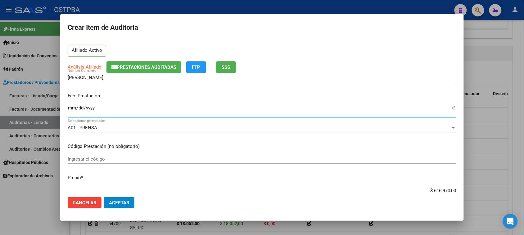
scroll to position [39, 0]
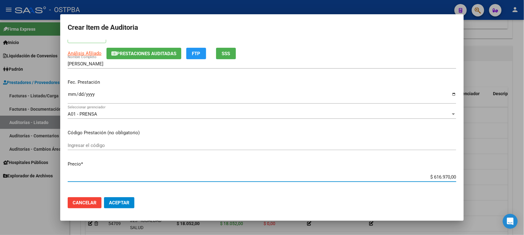
drag, startPoint x: 427, startPoint y: 177, endPoint x: 529, endPoint y: 179, distance: 102.4
click at [524, 179] on html "menu - OSTPBA person Firma Express Inicio Instructivos Contacto OS Liquidación …" at bounding box center [262, 117] width 524 height 235
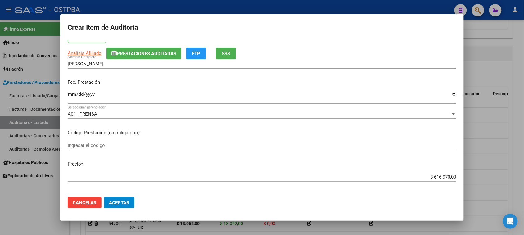
click at [276, 137] on mat-dialog-content "08550650 Nro Documento 20085506502 CUIL Afiliado Activo Análisis Afiliado Prest…" at bounding box center [261, 116] width 403 height 153
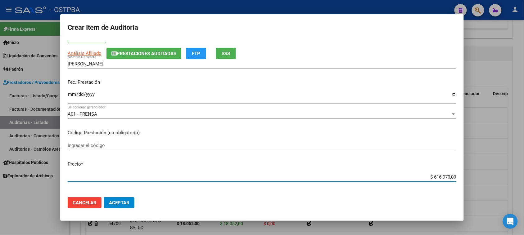
drag, startPoint x: 427, startPoint y: 176, endPoint x: 506, endPoint y: 176, distance: 79.1
click at [506, 176] on div "Crear Item de Auditoria 08550650 Nro Documento 20085506502 CUIL Afiliado Activo…" at bounding box center [262, 117] width 524 height 235
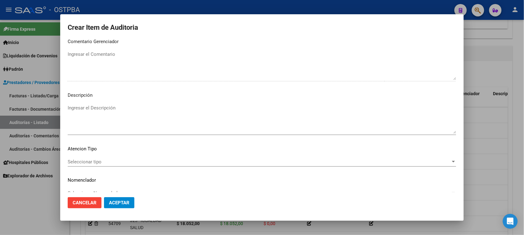
scroll to position [405, 0]
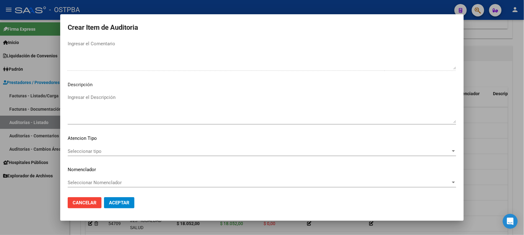
click at [100, 147] on div "Seleccionar tipo Seleccionar tipo" at bounding box center [262, 151] width 388 height 9
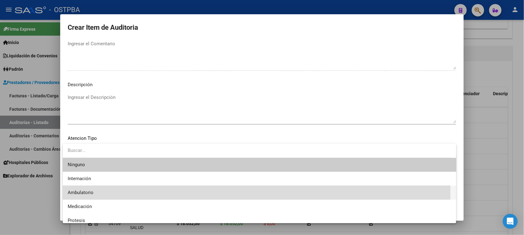
click at [87, 190] on span "Ambulatorio" at bounding box center [259, 193] width 383 height 14
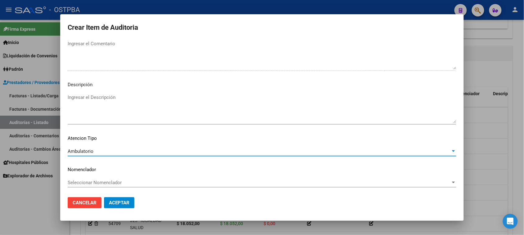
click at [120, 203] on span "Aceptar" at bounding box center [119, 203] width 20 height 6
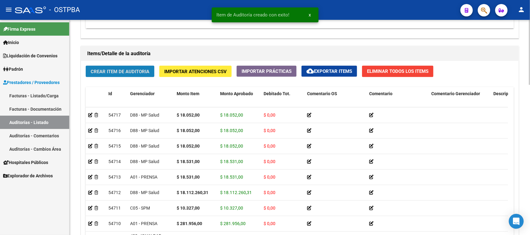
click at [126, 72] on span "Crear Item de Auditoria" at bounding box center [120, 72] width 59 height 6
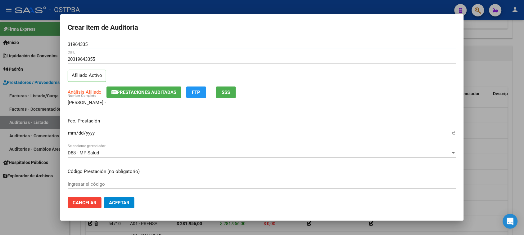
click at [72, 133] on input "Ingresar la fecha" at bounding box center [262, 136] width 388 height 10
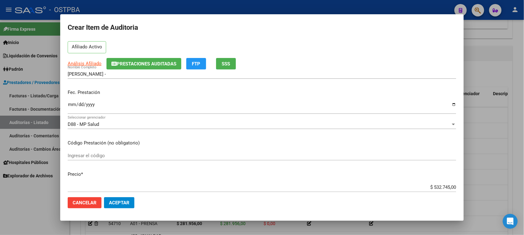
scroll to position [39, 0]
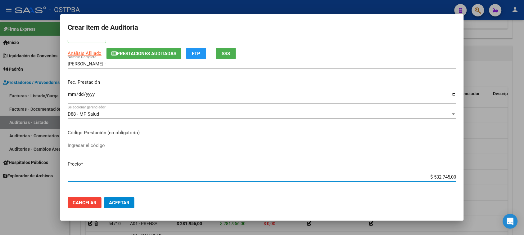
drag, startPoint x: 495, startPoint y: 181, endPoint x: 501, endPoint y: 182, distance: 5.9
click at [501, 182] on div "Crear Item de Auditoria 31964335 Nro Documento 20319643355 CUIL Afiliado Activo…" at bounding box center [262, 117] width 524 height 235
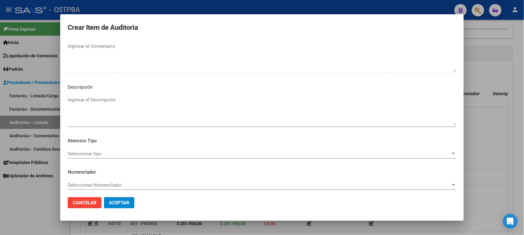
scroll to position [405, 0]
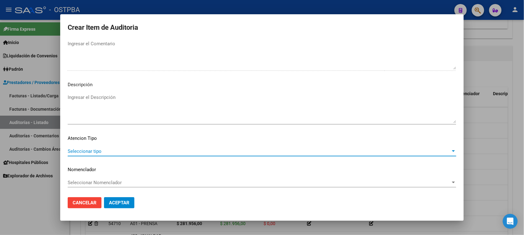
click at [95, 151] on span "Seleccionar tipo" at bounding box center [259, 152] width 383 height 6
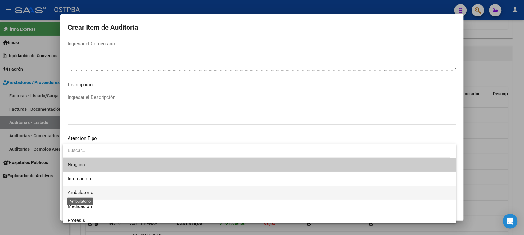
drag, startPoint x: 84, startPoint y: 193, endPoint x: 92, endPoint y: 191, distance: 7.4
click at [84, 192] on span "Ambulatorio" at bounding box center [81, 193] width 26 height 6
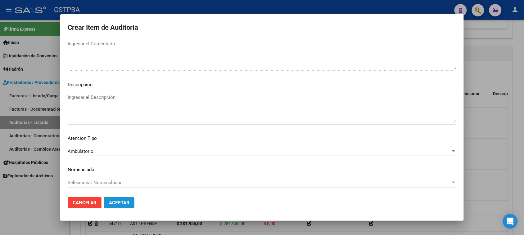
click at [110, 202] on span "Aceptar" at bounding box center [119, 203] width 20 height 6
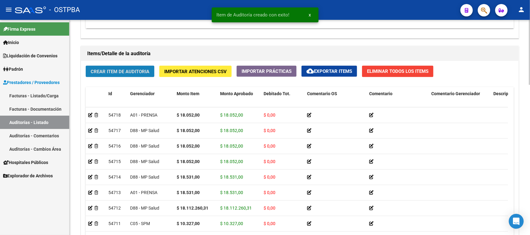
click at [127, 75] on button "Crear Item de Auditoria" at bounding box center [120, 71] width 69 height 11
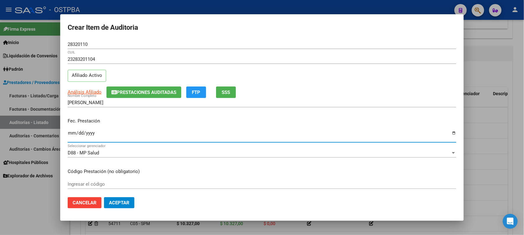
click at [70, 132] on input "Ingresar la fecha" at bounding box center [262, 136] width 388 height 10
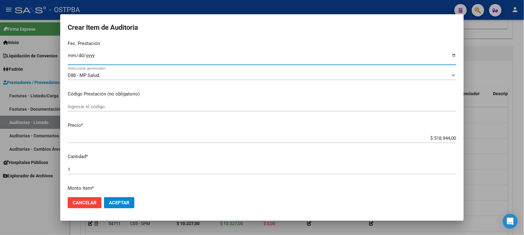
scroll to position [116, 0]
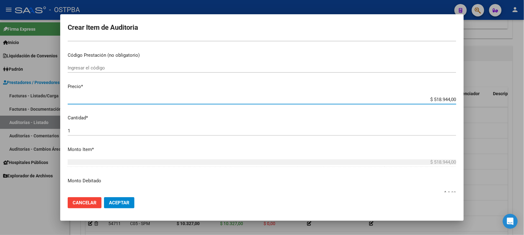
drag, startPoint x: 427, startPoint y: 99, endPoint x: 528, endPoint y: 99, distance: 101.1
click at [524, 99] on html "menu - OSTPBA person Firma Express Inicio Instructivos Contacto OS Liquidación …" at bounding box center [262, 117] width 524 height 235
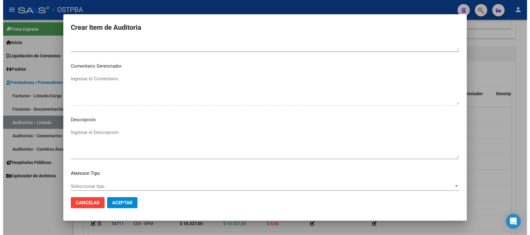
scroll to position [405, 0]
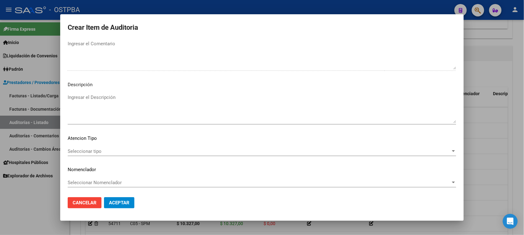
click at [91, 150] on span "Seleccionar tipo" at bounding box center [259, 152] width 383 height 6
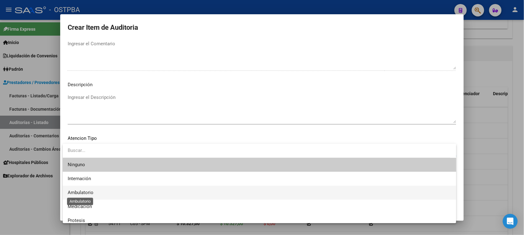
click at [73, 193] on span "Ambulatorio" at bounding box center [81, 193] width 26 height 6
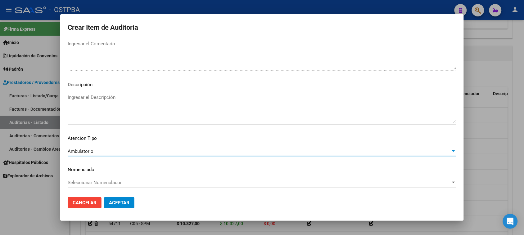
click at [118, 202] on span "Aceptar" at bounding box center [119, 203] width 20 height 6
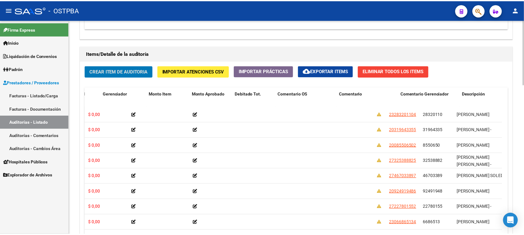
scroll to position [0, 0]
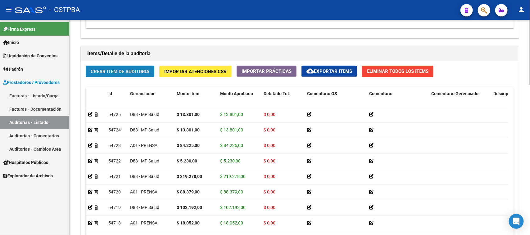
click at [109, 69] on span "Crear Item de Auditoria" at bounding box center [120, 72] width 59 height 6
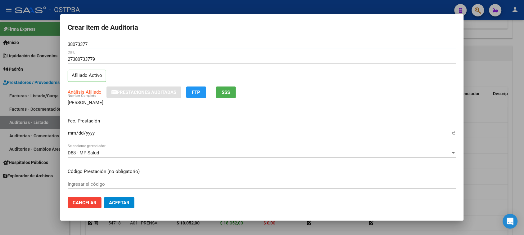
click at [70, 132] on input "Ingresar la fecha" at bounding box center [262, 136] width 388 height 10
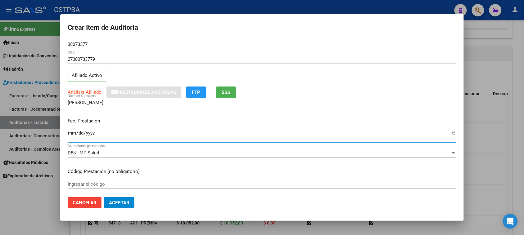
scroll to position [39, 0]
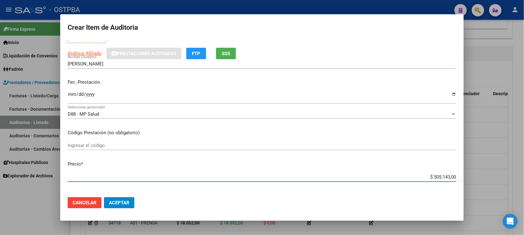
drag, startPoint x: 427, startPoint y: 176, endPoint x: 529, endPoint y: 180, distance: 102.8
click at [524, 181] on html "menu - OSTPBA person Firma Express Inicio Instructivos Contacto OS Liquidación …" at bounding box center [262, 117] width 524 height 235
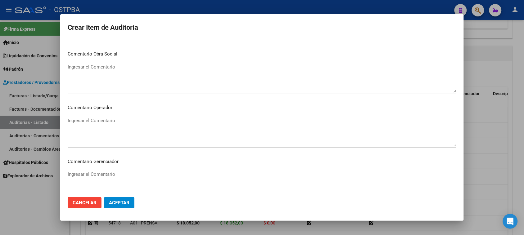
scroll to position [405, 0]
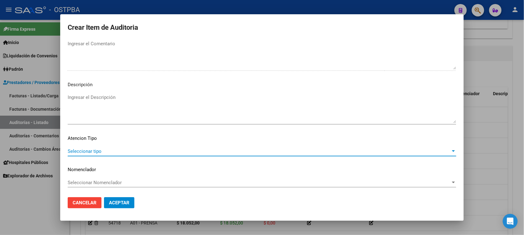
click at [90, 149] on span "Seleccionar tipo" at bounding box center [259, 152] width 383 height 6
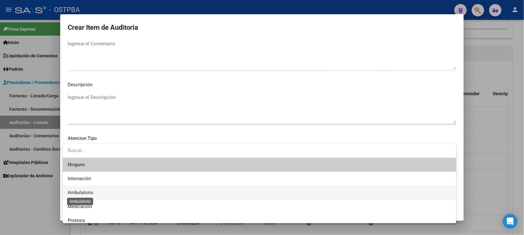
click at [81, 190] on span "Ambulatorio" at bounding box center [81, 193] width 26 height 6
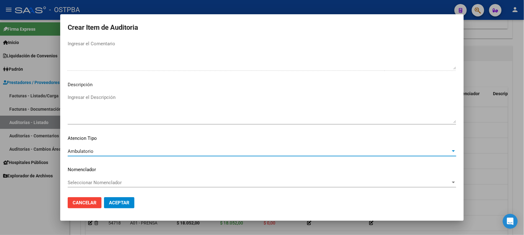
click at [112, 205] on span "Aceptar" at bounding box center [119, 203] width 20 height 6
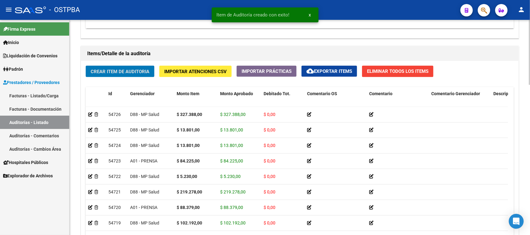
click at [135, 69] on span "Crear Item de Auditoria" at bounding box center [120, 72] width 59 height 6
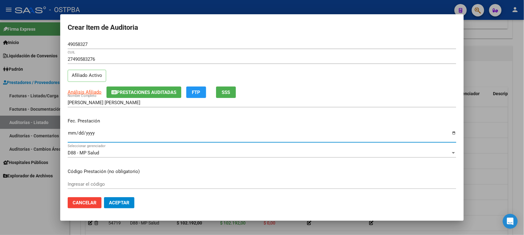
click at [71, 134] on input "Ingresar la fecha" at bounding box center [262, 136] width 388 height 10
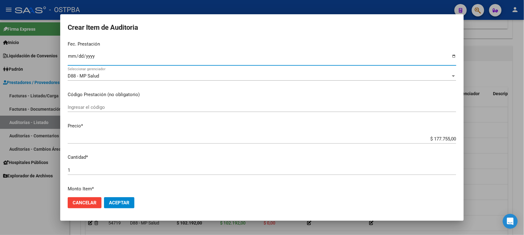
scroll to position [116, 0]
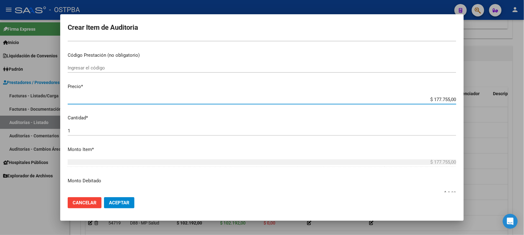
drag, startPoint x: 435, startPoint y: 99, endPoint x: 496, endPoint y: 98, distance: 60.5
click at [496, 98] on div "Crear Item de Auditoria 49058327 Nro Documento 27490583276 CUIL Afiliado Activo…" at bounding box center [262, 117] width 524 height 235
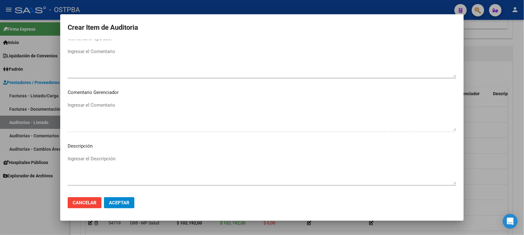
scroll to position [405, 0]
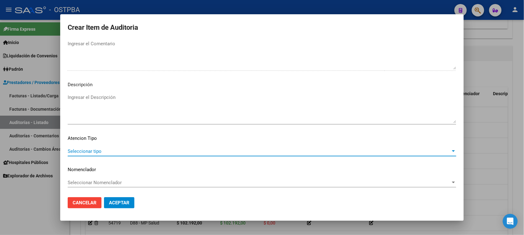
click at [88, 150] on span "Seleccionar tipo" at bounding box center [259, 152] width 383 height 6
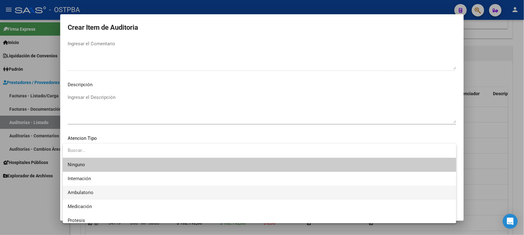
click at [84, 189] on span "Ambulatorio" at bounding box center [259, 193] width 383 height 14
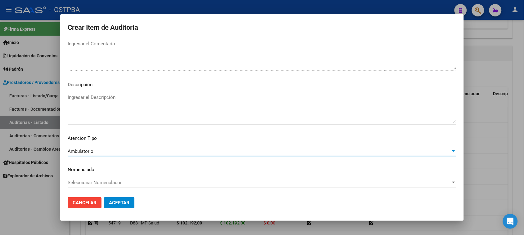
click at [115, 200] on span "Aceptar" at bounding box center [119, 203] width 20 height 6
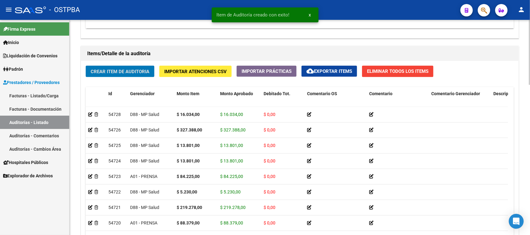
click at [131, 72] on span "Crear Item de Auditoria" at bounding box center [120, 72] width 59 height 6
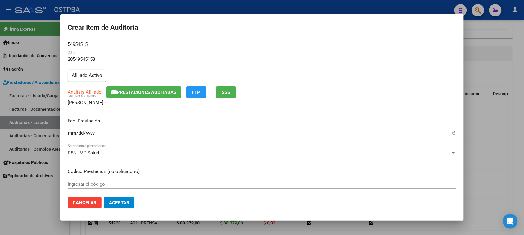
click at [70, 135] on input "Ingresar la fecha" at bounding box center [262, 136] width 388 height 10
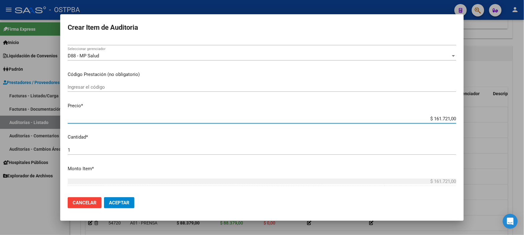
scroll to position [162, 0]
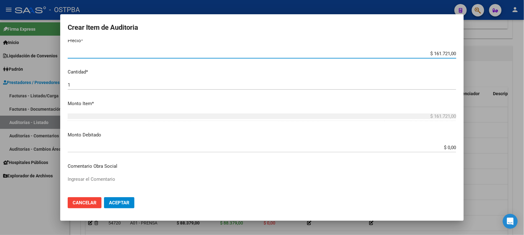
drag, startPoint x: 428, startPoint y: 177, endPoint x: 529, endPoint y: 194, distance: 102.6
click at [524, 194] on html "menu - OSTPBA person Firma Express Inicio Instructivos Contacto OS Liquidación …" at bounding box center [262, 117] width 524 height 235
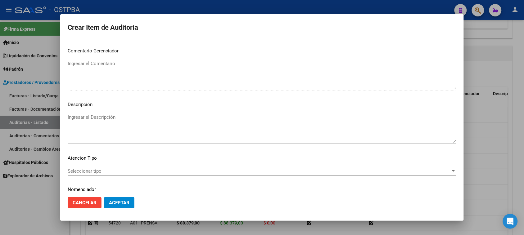
scroll to position [405, 0]
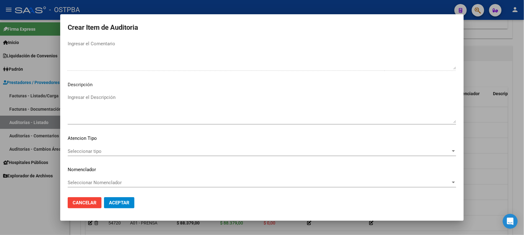
click at [95, 149] on span "Seleccionar tipo" at bounding box center [259, 152] width 383 height 6
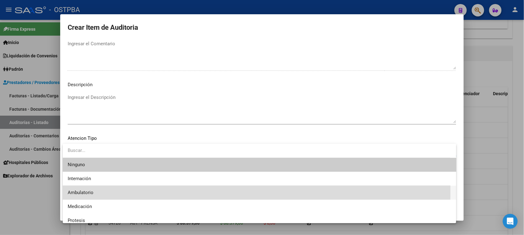
click at [92, 188] on span "Ambulatorio" at bounding box center [259, 193] width 383 height 14
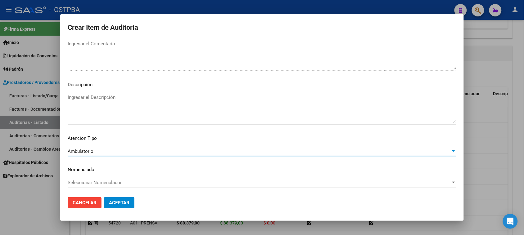
click at [118, 203] on span "Aceptar" at bounding box center [119, 203] width 20 height 6
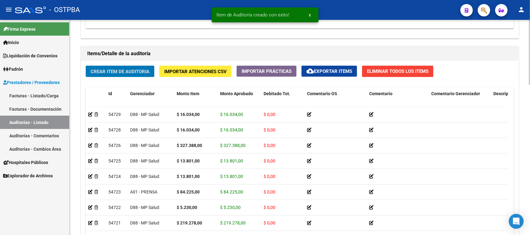
click at [122, 69] on span "Crear Item de Auditoria" at bounding box center [120, 72] width 59 height 6
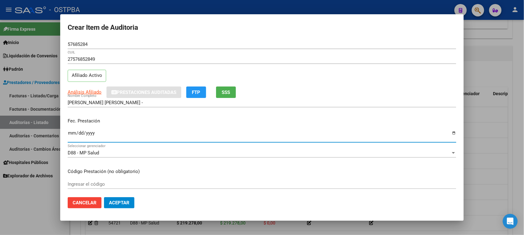
click at [73, 133] on input "Ingresar la fecha" at bounding box center [262, 136] width 388 height 10
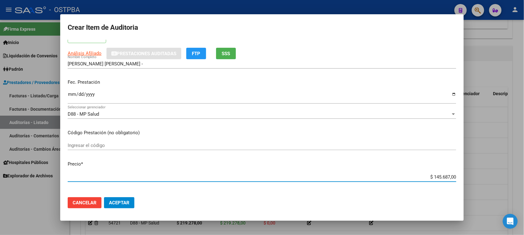
drag, startPoint x: 427, startPoint y: 177, endPoint x: 500, endPoint y: 174, distance: 73.0
click at [500, 174] on div "Crear Item de Auditoria 57685284 Nro Documento 27576852849 CUIL Afiliado Activo…" at bounding box center [262, 117] width 524 height 235
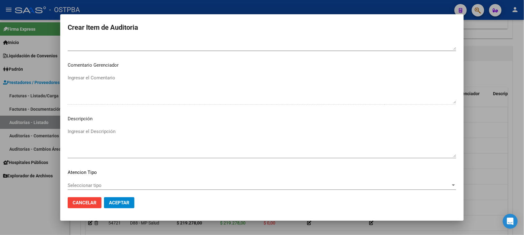
scroll to position [405, 0]
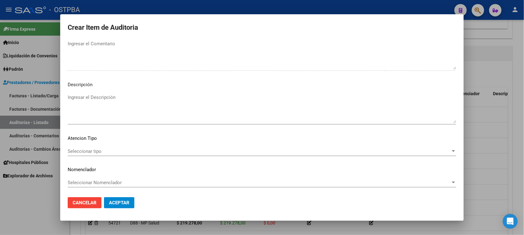
click at [92, 147] on div "Seleccionar tipo Seleccionar tipo" at bounding box center [262, 151] width 388 height 9
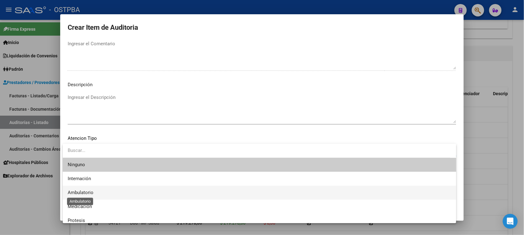
click at [83, 191] on span "Ambulatorio" at bounding box center [81, 193] width 26 height 6
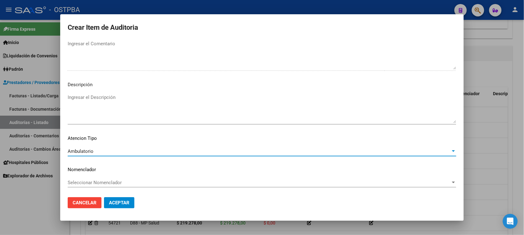
click at [112, 204] on span "Aceptar" at bounding box center [119, 203] width 20 height 6
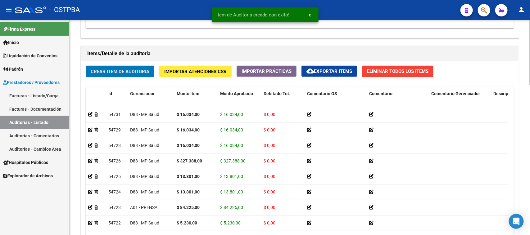
click at [140, 74] on button "Crear Item de Auditoria" at bounding box center [120, 71] width 69 height 11
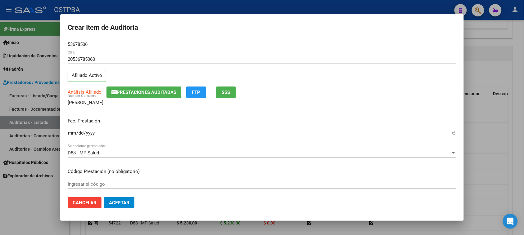
click at [70, 132] on input "Ingresar la fecha" at bounding box center [262, 136] width 388 height 10
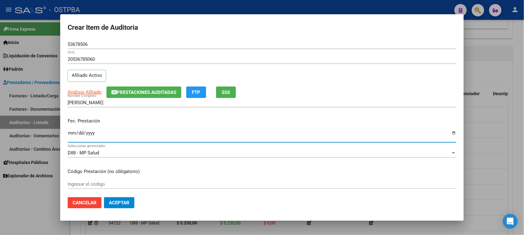
scroll to position [39, 0]
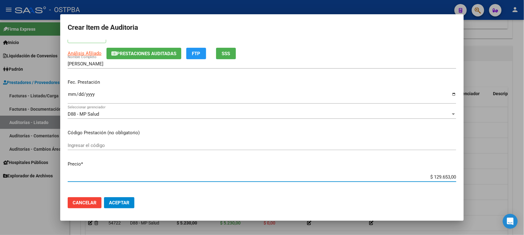
drag, startPoint x: 427, startPoint y: 176, endPoint x: 489, endPoint y: 176, distance: 62.4
click at [489, 176] on div "Crear Item de Auditoria 53678506 Nro Documento 20536785060 CUIL Afiliado Activo…" at bounding box center [262, 117] width 524 height 235
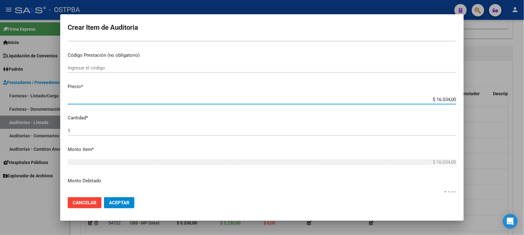
scroll to position [194, 0]
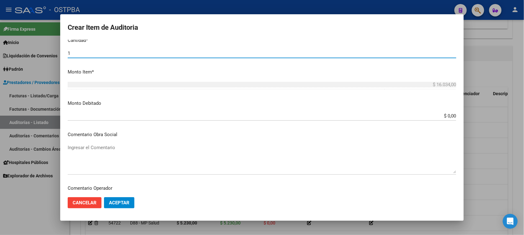
click at [72, 53] on input "1" at bounding box center [262, 54] width 388 height 6
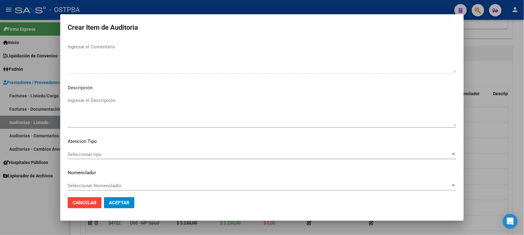
scroll to position [405, 0]
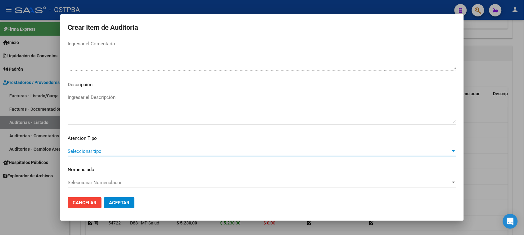
click at [99, 152] on span "Seleccionar tipo" at bounding box center [259, 152] width 383 height 6
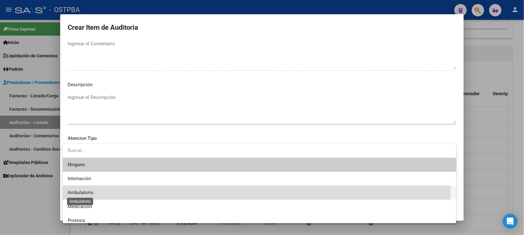
click at [84, 192] on span "Ambulatorio" at bounding box center [81, 193] width 26 height 6
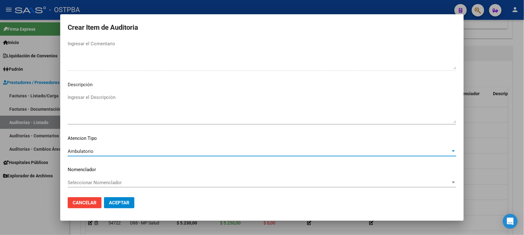
click at [115, 203] on span "Aceptar" at bounding box center [119, 203] width 20 height 6
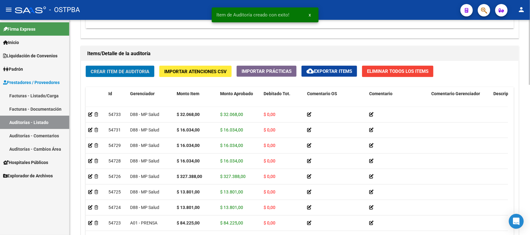
click at [133, 67] on button "Crear Item de Auditoria" at bounding box center [120, 71] width 69 height 11
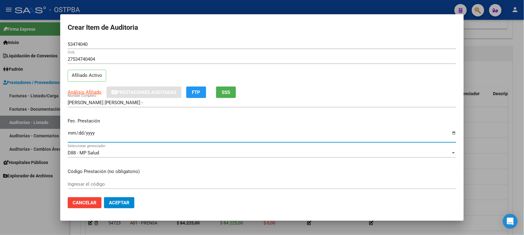
click at [72, 132] on input "Ingresar la fecha" at bounding box center [262, 136] width 388 height 10
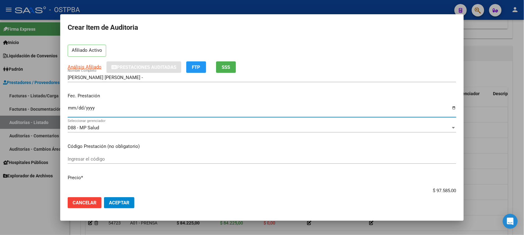
scroll to position [39, 0]
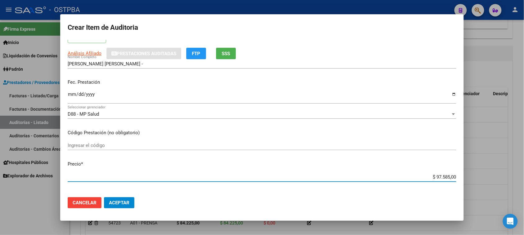
drag, startPoint x: 429, startPoint y: 174, endPoint x: 465, endPoint y: 179, distance: 36.6
click at [465, 178] on div "Crear Item de Auditoria 53474040 Nro Documento 27534740404 CUIL Afiliado Activo…" at bounding box center [262, 117] width 524 height 235
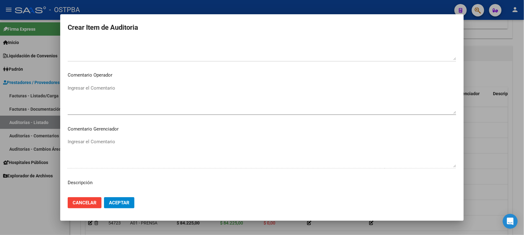
scroll to position [388, 0]
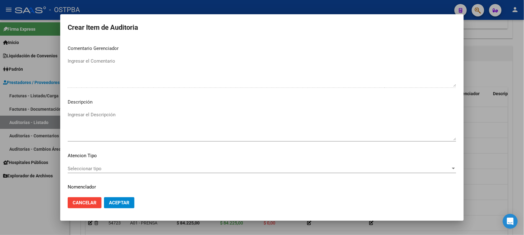
click at [80, 164] on div "Seleccionar tipo Seleccionar tipo" at bounding box center [262, 168] width 388 height 9
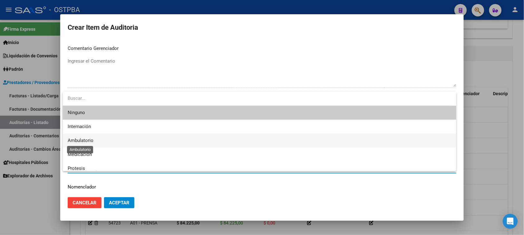
click at [78, 141] on span "Ambulatorio" at bounding box center [81, 141] width 26 height 6
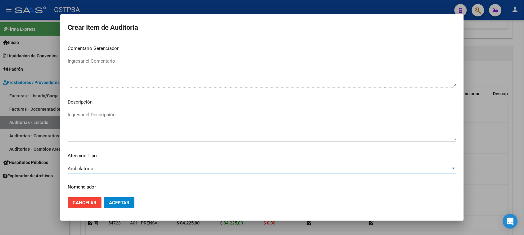
click at [116, 203] on span "Aceptar" at bounding box center [119, 203] width 20 height 6
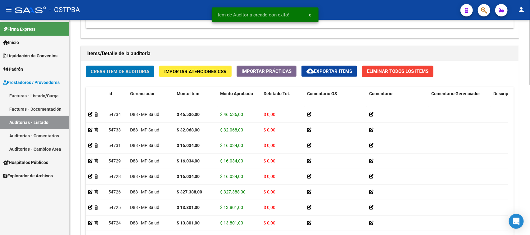
click at [146, 71] on span "Crear Item de Auditoria" at bounding box center [120, 72] width 59 height 6
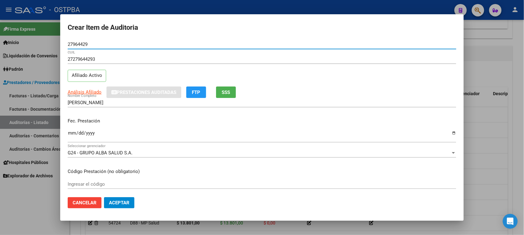
click at [72, 133] on input "Ingresar la fecha" at bounding box center [262, 136] width 388 height 10
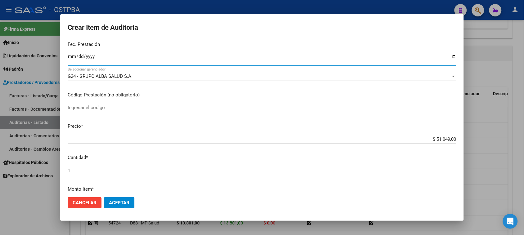
scroll to position [78, 0]
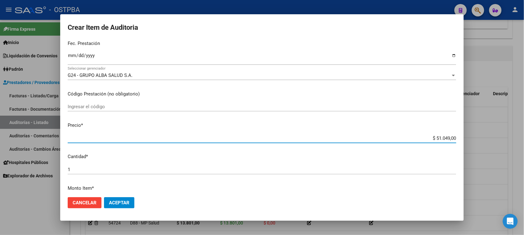
drag, startPoint x: 431, startPoint y: 137, endPoint x: 519, endPoint y: 138, distance: 87.5
click at [519, 138] on div "Crear Item de Auditoria 27964429 Nro Documento 27279644293 CUIL Afiliado Activo…" at bounding box center [262, 117] width 524 height 235
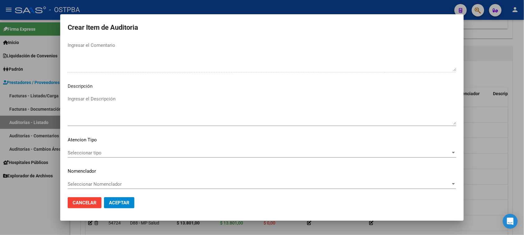
scroll to position [405, 0]
click at [92, 151] on span "Seleccionar tipo" at bounding box center [259, 152] width 383 height 6
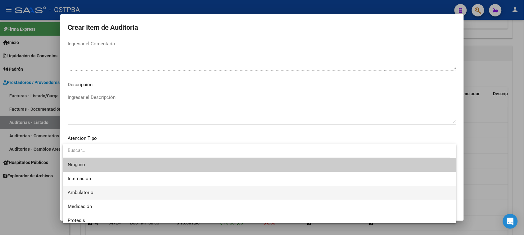
click at [86, 189] on span "Ambulatorio" at bounding box center [259, 193] width 383 height 14
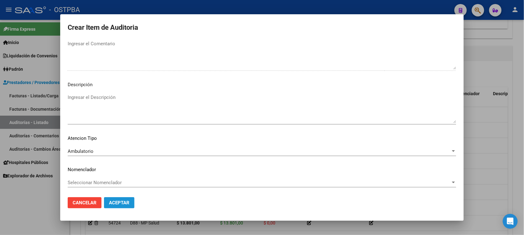
click at [114, 203] on span "Aceptar" at bounding box center [119, 203] width 20 height 6
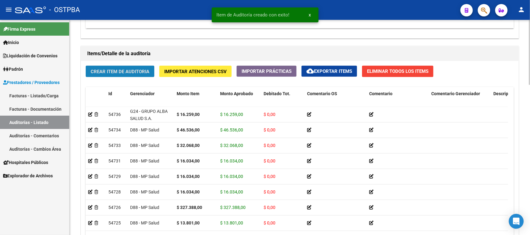
click at [122, 70] on span "Crear Item de Auditoria" at bounding box center [120, 72] width 59 height 6
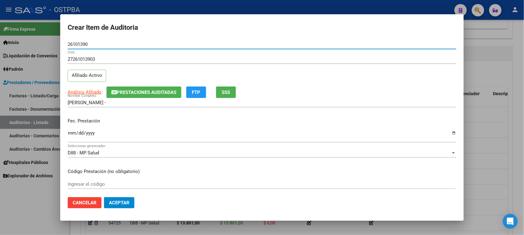
click at [70, 134] on input "Ingresar la fecha" at bounding box center [262, 136] width 388 height 10
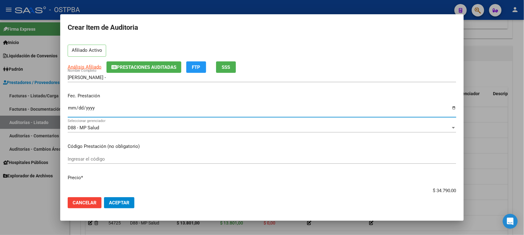
scroll to position [39, 0]
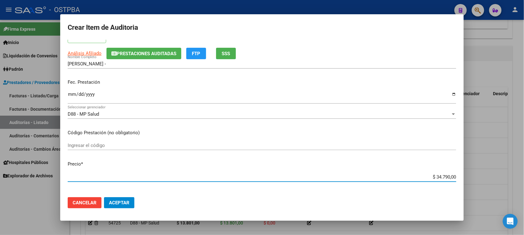
drag, startPoint x: 430, startPoint y: 176, endPoint x: 516, endPoint y: 176, distance: 86.2
click at [516, 176] on div "Crear Item de Auditoria 26101390 Nro Documento 27261013903 CUIL Afiliado Activo…" at bounding box center [262, 117] width 524 height 235
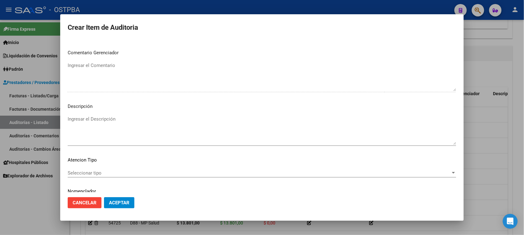
scroll to position [388, 0]
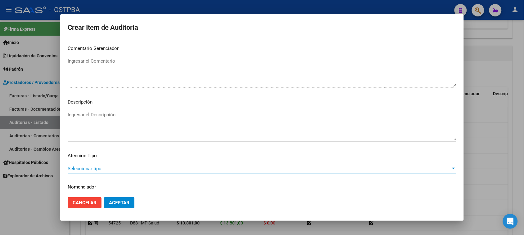
click at [85, 171] on span "Seleccionar tipo" at bounding box center [259, 169] width 383 height 6
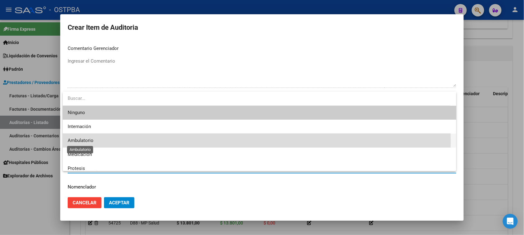
click at [77, 142] on span "Ambulatorio" at bounding box center [81, 141] width 26 height 6
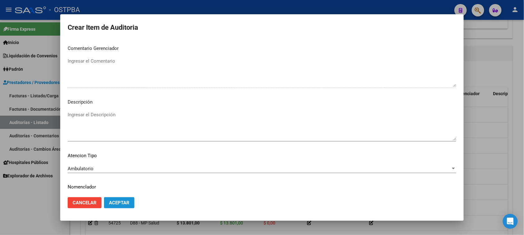
drag, startPoint x: 119, startPoint y: 204, endPoint x: 115, endPoint y: 203, distance: 3.8
click at [116, 203] on span "Aceptar" at bounding box center [119, 203] width 20 height 6
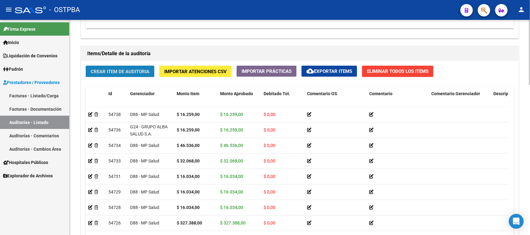
click at [141, 73] on span "Crear Item de Auditoria" at bounding box center [120, 72] width 59 height 6
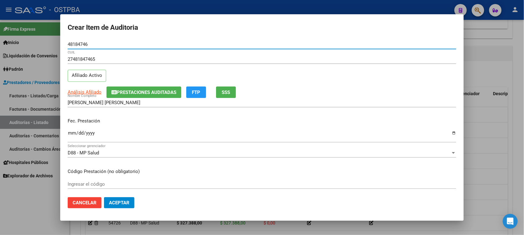
drag, startPoint x: 70, startPoint y: 135, endPoint x: 124, endPoint y: 151, distance: 56.2
click at [70, 135] on input "Ingresar la fecha" at bounding box center [262, 136] width 388 height 10
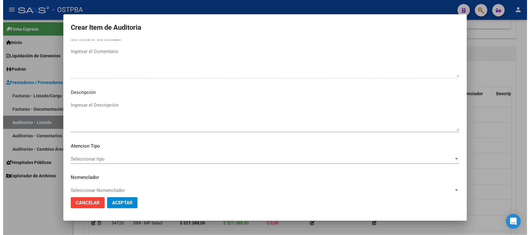
scroll to position [405, 0]
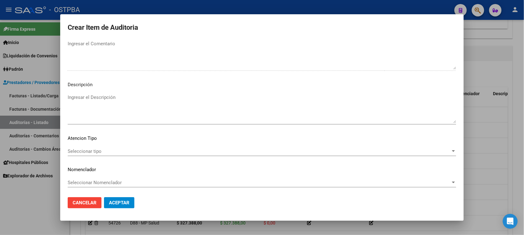
click at [102, 147] on div "Seleccionar tipo Seleccionar tipo" at bounding box center [262, 151] width 388 height 9
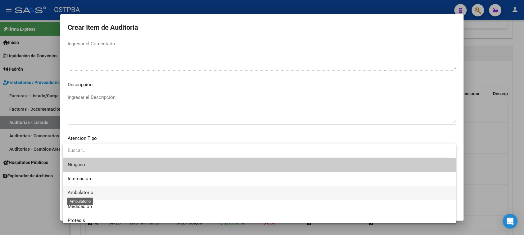
click at [78, 191] on span "Ambulatorio" at bounding box center [81, 193] width 26 height 6
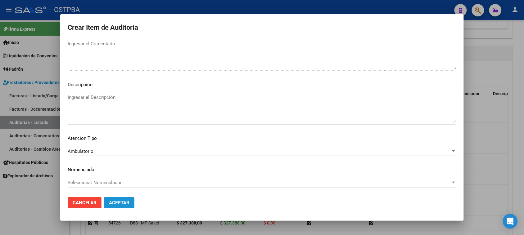
click at [114, 203] on span "Aceptar" at bounding box center [119, 203] width 20 height 6
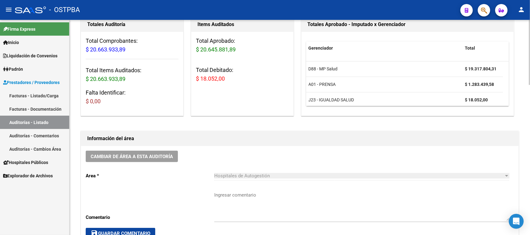
scroll to position [0, 0]
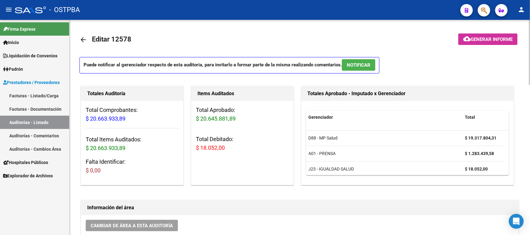
click at [486, 41] on span "Generar informe" at bounding box center [491, 40] width 42 height 6
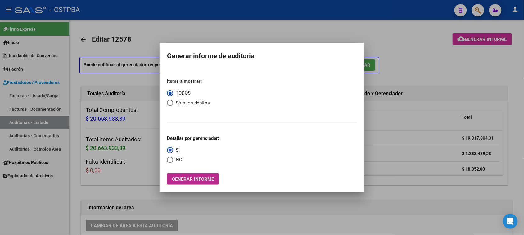
click at [196, 181] on span "Generar informe" at bounding box center [193, 180] width 42 height 6
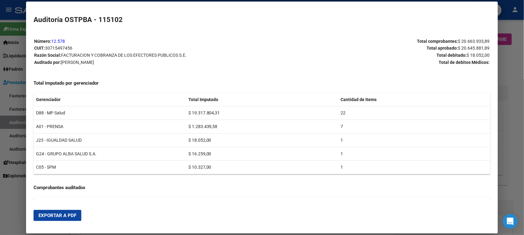
click at [69, 217] on span "Exportar a PDF" at bounding box center [57, 216] width 38 height 6
click at [9, 199] on div at bounding box center [262, 117] width 524 height 235
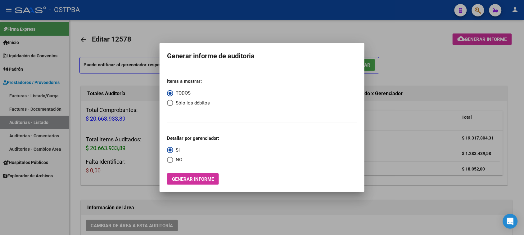
click at [28, 98] on div at bounding box center [262, 117] width 524 height 235
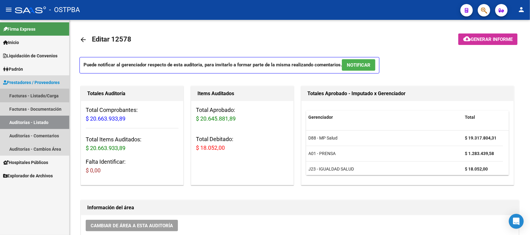
click at [28, 98] on link "Facturas - Listado/Carga" at bounding box center [34, 95] width 69 height 13
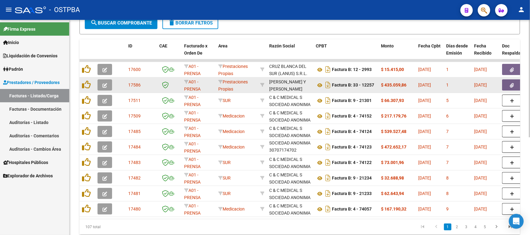
click at [107, 83] on button "button" at bounding box center [104, 84] width 15 height 11
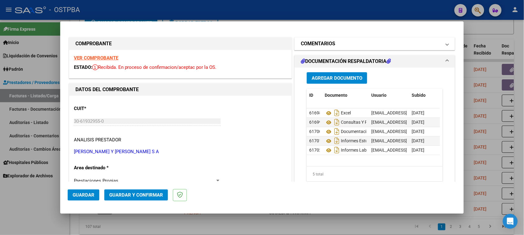
click at [368, 39] on mat-expansion-panel-header "COMENTARIOS" at bounding box center [374, 44] width 160 height 12
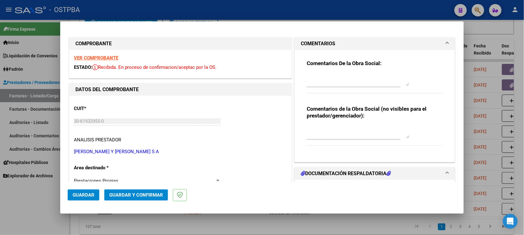
click at [351, 80] on textarea at bounding box center [357, 80] width 102 height 12
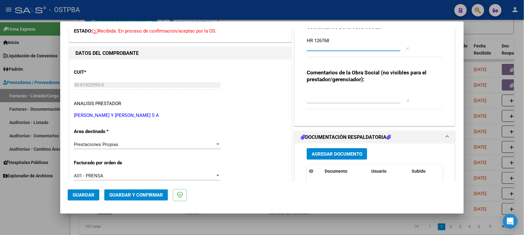
scroll to position [78, 0]
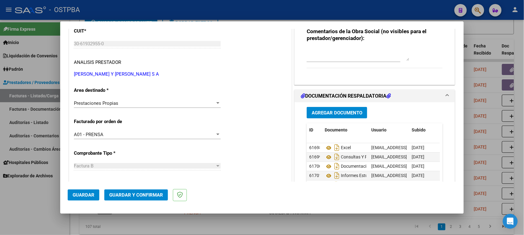
click at [338, 112] on span "Agregar Documento" at bounding box center [336, 113] width 51 height 6
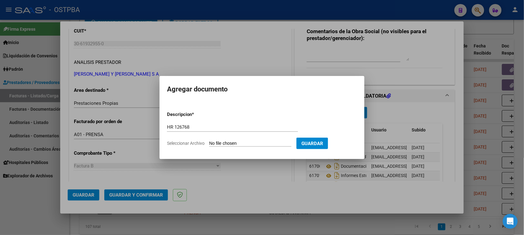
click at [209, 141] on input "Seleccionar Archivo" at bounding box center [250, 144] width 82 height 6
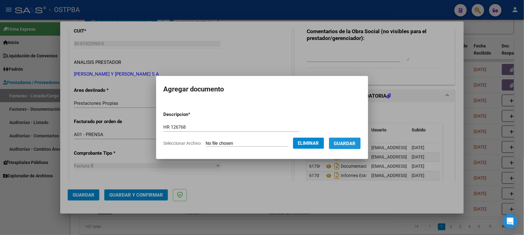
drag, startPoint x: 346, startPoint y: 141, endPoint x: 324, endPoint y: 153, distance: 25.0
click at [346, 142] on span "Guardar" at bounding box center [345, 144] width 22 height 6
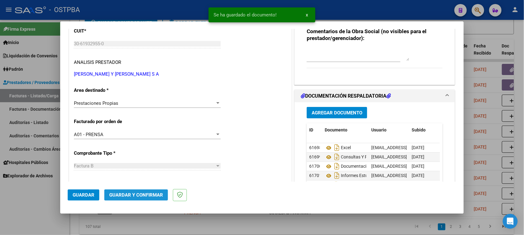
click at [141, 196] on span "Guardar y Confirmar" at bounding box center [136, 195] width 54 height 6
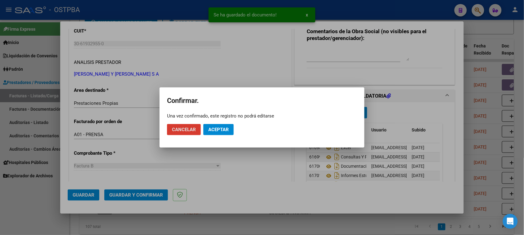
click at [214, 127] on span "Aceptar" at bounding box center [218, 130] width 20 height 6
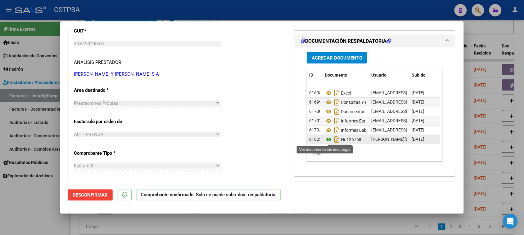
click at [324, 138] on icon at bounding box center [328, 139] width 8 height 7
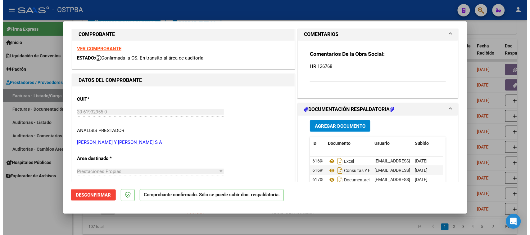
scroll to position [0, 0]
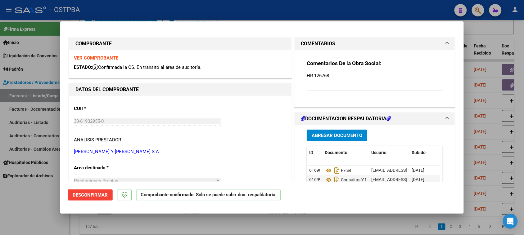
click at [112, 59] on strong "VER COMPROBANTE" at bounding box center [96, 58] width 44 height 6
click at [15, 209] on div at bounding box center [262, 117] width 524 height 235
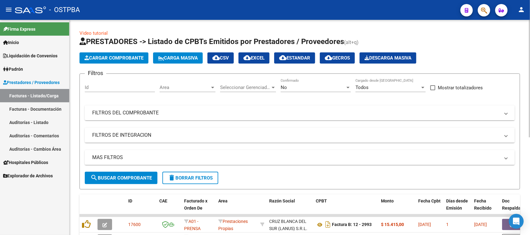
click at [208, 102] on div "Filtros Id Area Area Seleccionar Gerenciador Seleccionar Gerenciador No Confirm…" at bounding box center [300, 125] width 430 height 93
drag, startPoint x: 159, startPoint y: 112, endPoint x: 275, endPoint y: 127, distance: 117.5
click at [160, 112] on mat-panel-title "FILTROS DEL COMPROBANTE" at bounding box center [295, 113] width 407 height 7
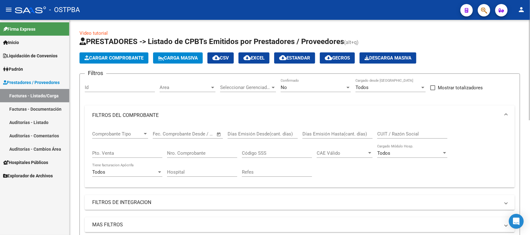
drag, startPoint x: 183, startPoint y: 153, endPoint x: 341, endPoint y: 170, distance: 159.1
click at [185, 153] on input "Nro. Comprobante" at bounding box center [202, 153] width 70 height 6
click at [305, 89] on div "No" at bounding box center [312, 88] width 65 height 6
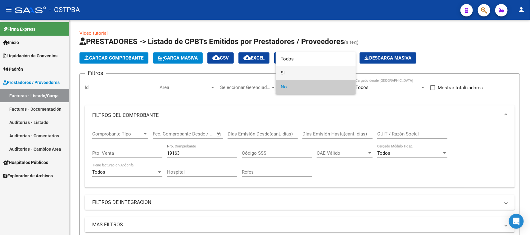
click at [282, 71] on span "Si" at bounding box center [315, 73] width 70 height 14
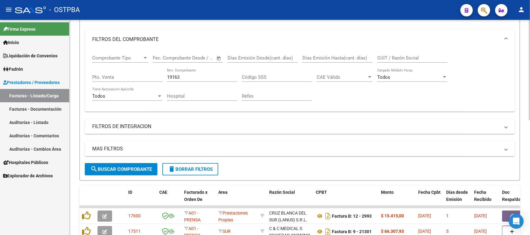
scroll to position [78, 0]
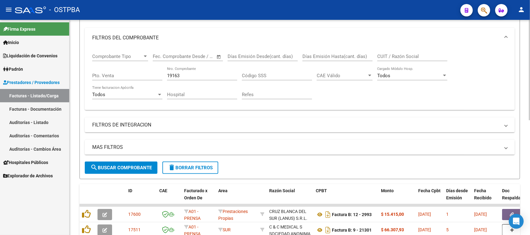
click at [148, 162] on button "search Buscar Comprobante" at bounding box center [121, 168] width 73 height 12
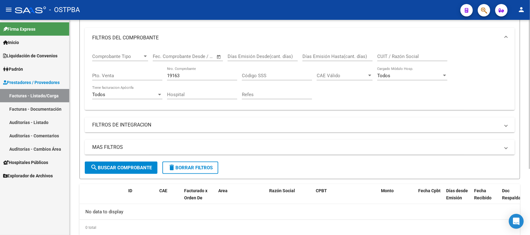
scroll to position [0, 0]
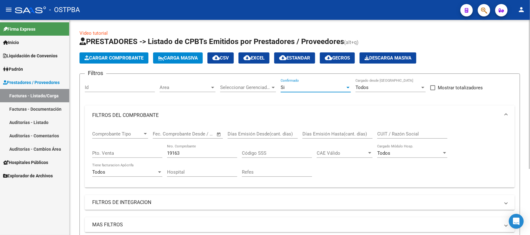
click at [317, 85] on div "Si" at bounding box center [312, 88] width 65 height 6
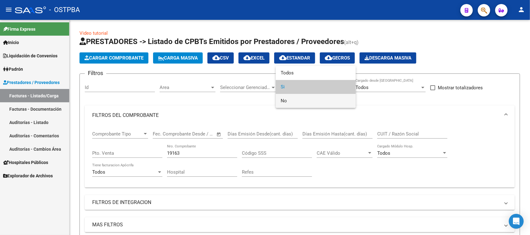
click at [291, 101] on span "No" at bounding box center [315, 101] width 70 height 14
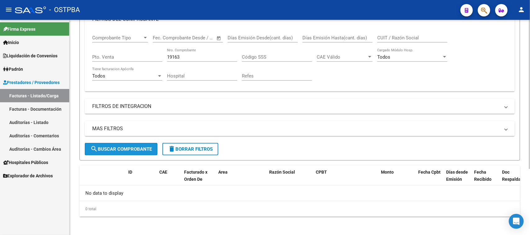
click at [132, 146] on span "search Buscar Comprobante" at bounding box center [120, 149] width 61 height 6
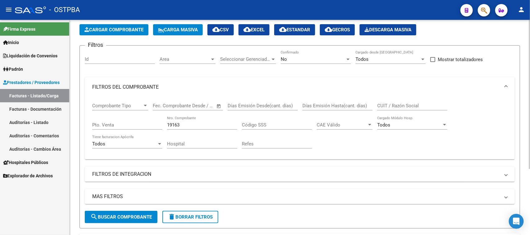
scroll to position [19, 0]
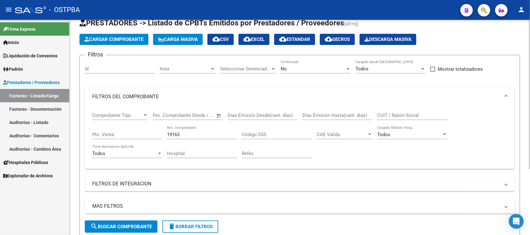
drag, startPoint x: 139, startPoint y: 227, endPoint x: 162, endPoint y: 218, distance: 24.7
click at [139, 227] on span "search Buscar Comprobante" at bounding box center [120, 227] width 61 height 6
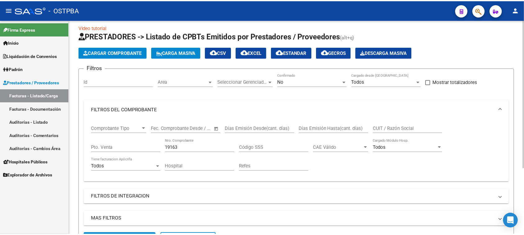
scroll to position [0, 0]
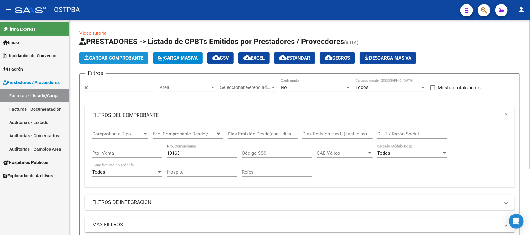
click at [108, 56] on span "Cargar Comprobante" at bounding box center [113, 58] width 59 height 6
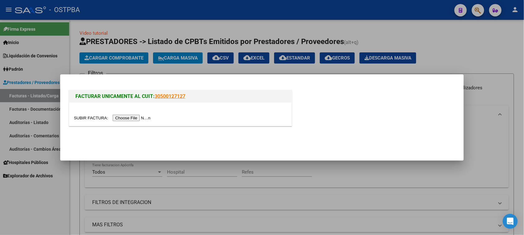
click at [132, 119] on input "file" at bounding box center [113, 118] width 78 height 7
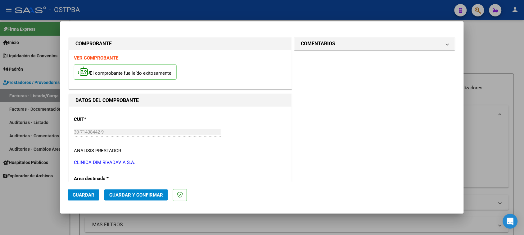
click at [98, 58] on strong "VER COMPROBANTE" at bounding box center [96, 58] width 44 height 6
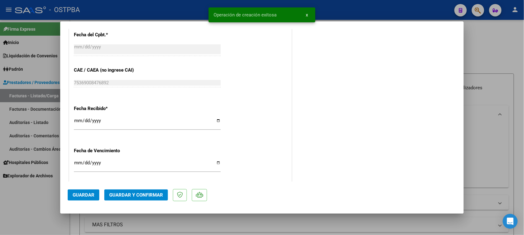
scroll to position [349, 0]
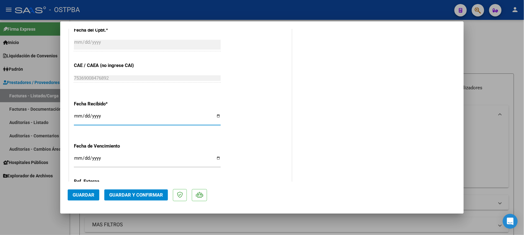
drag, startPoint x: 77, startPoint y: 114, endPoint x: 244, endPoint y: 159, distance: 173.7
click at [78, 114] on input "[DATE]" at bounding box center [147, 119] width 147 height 10
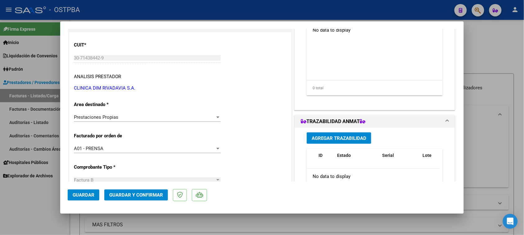
scroll to position [0, 0]
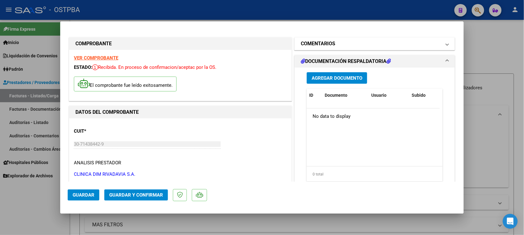
click at [330, 40] on h1 "COMENTARIOS" at bounding box center [318, 43] width 34 height 7
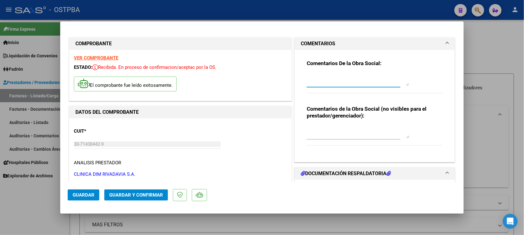
click at [314, 80] on textarea at bounding box center [357, 80] width 102 height 12
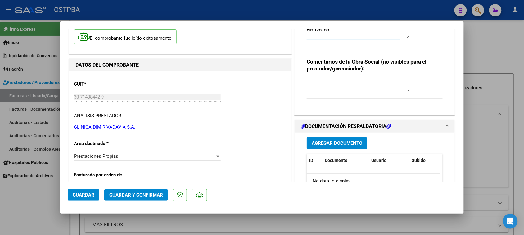
scroll to position [78, 0]
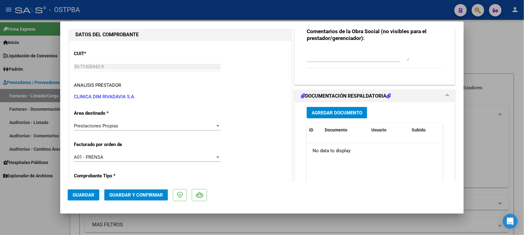
click at [326, 114] on span "Agregar Documento" at bounding box center [336, 113] width 51 height 6
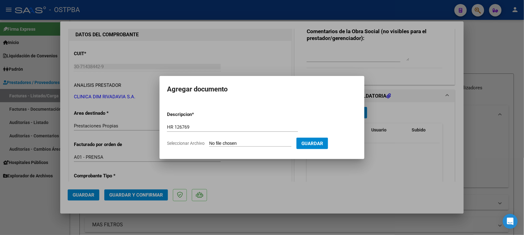
click at [209, 141] on input "Seleccionar Archivo" at bounding box center [250, 144] width 82 height 6
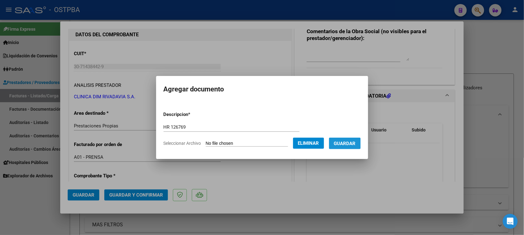
click at [347, 145] on span "Guardar" at bounding box center [345, 144] width 22 height 6
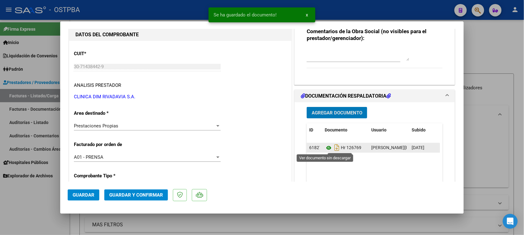
click at [324, 148] on icon at bounding box center [328, 147] width 8 height 7
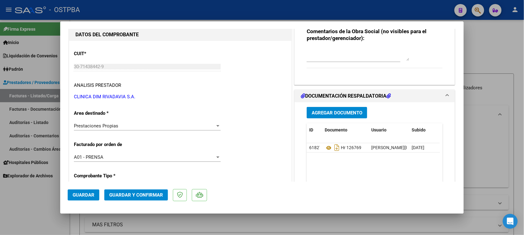
click at [345, 112] on span "Agregar Documento" at bounding box center [336, 113] width 51 height 6
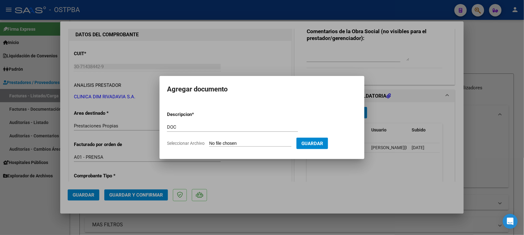
click at [209, 141] on input "Seleccionar Archivo" at bounding box center [250, 144] width 82 height 6
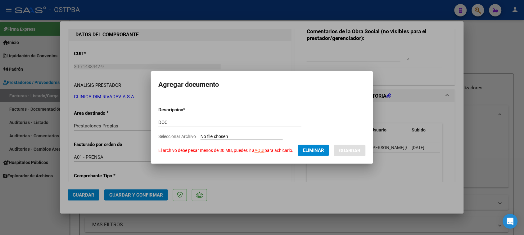
click at [309, 152] on span "Eliminar" at bounding box center [313, 151] width 21 height 6
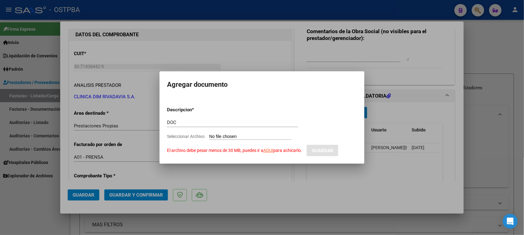
click at [217, 136] on input "Seleccionar Archivo El archivo debe pesar menos de 30 MB, puedes ir a AQUI para…" at bounding box center [250, 137] width 82 height 6
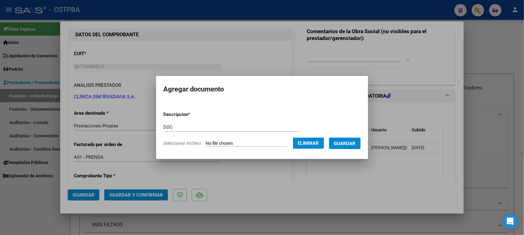
click at [347, 144] on span "Guardar" at bounding box center [345, 144] width 22 height 6
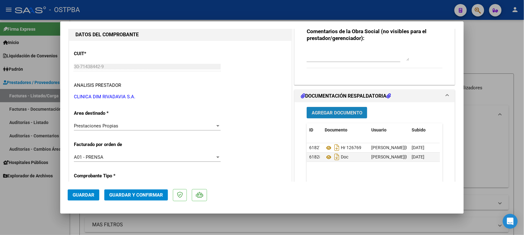
click at [326, 110] on span "Agregar Documento" at bounding box center [336, 113] width 51 height 6
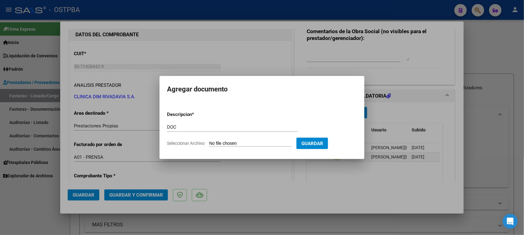
click at [209, 141] on input "Seleccionar Archivo" at bounding box center [250, 144] width 82 height 6
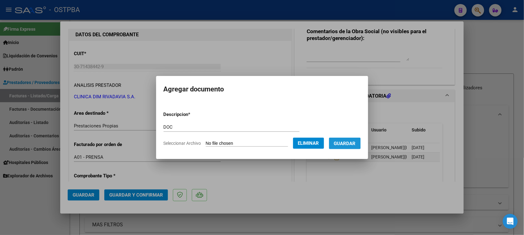
click at [347, 143] on span "Guardar" at bounding box center [345, 144] width 22 height 6
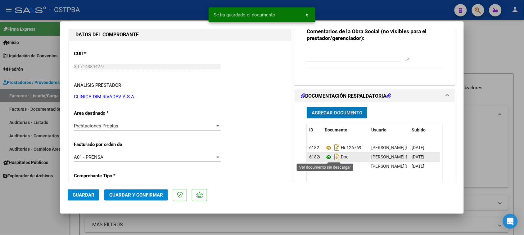
click at [324, 157] on icon at bounding box center [328, 157] width 8 height 7
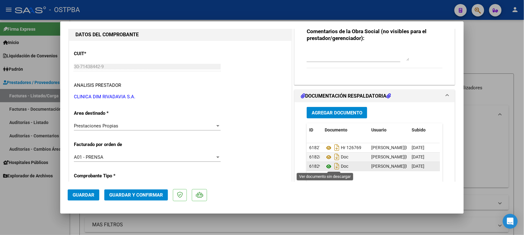
click at [325, 167] on icon at bounding box center [328, 166] width 8 height 7
click at [331, 112] on span "Agregar Documento" at bounding box center [336, 113] width 51 height 6
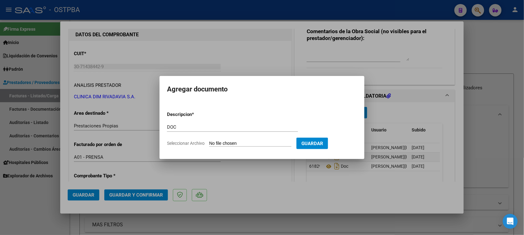
click at [209, 141] on input "Seleccionar Archivo" at bounding box center [250, 144] width 82 height 6
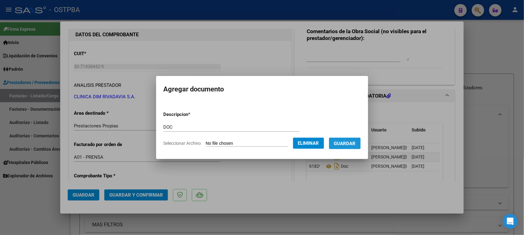
click at [356, 145] on span "Guardar" at bounding box center [345, 144] width 22 height 6
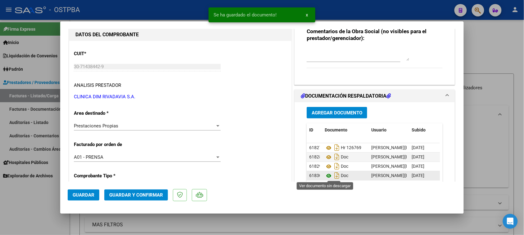
click at [324, 176] on icon at bounding box center [328, 175] width 8 height 7
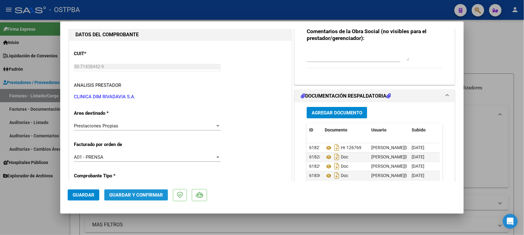
click at [148, 195] on span "Guardar y Confirmar" at bounding box center [136, 195] width 54 height 6
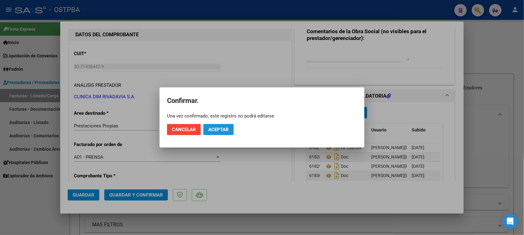
click at [209, 132] on button "Aceptar" at bounding box center [218, 129] width 30 height 11
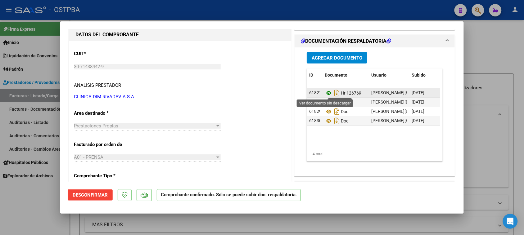
click at [326, 94] on icon at bounding box center [328, 92] width 8 height 7
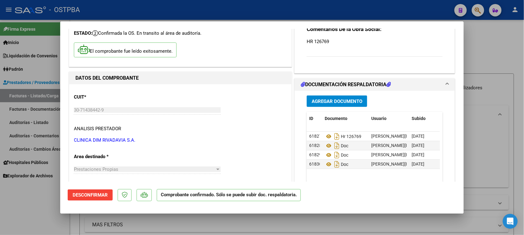
scroll to position [0, 0]
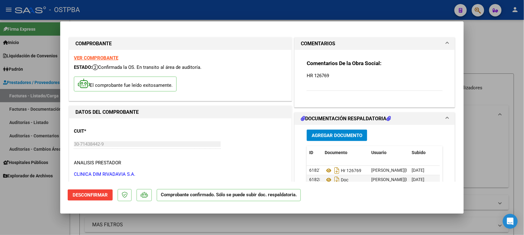
click at [92, 56] on strong "VER COMPROBANTE" at bounding box center [96, 58] width 44 height 6
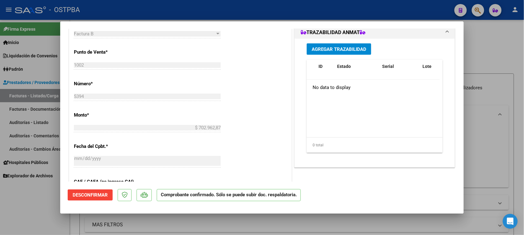
scroll to position [271, 0]
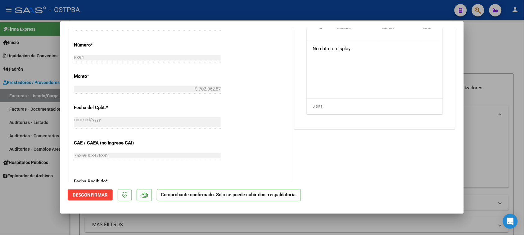
click at [30, 97] on div at bounding box center [262, 117] width 524 height 235
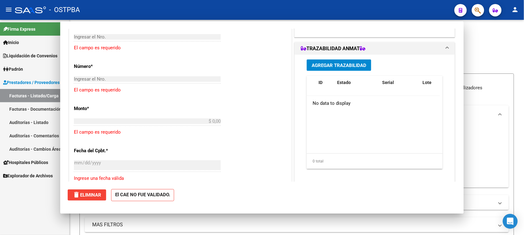
scroll to position [0, 0]
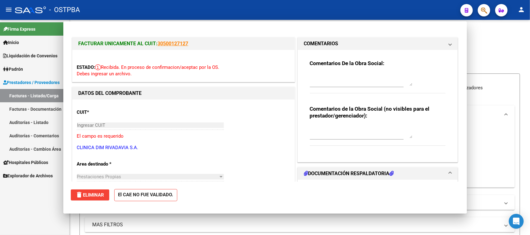
click at [30, 97] on link "Facturas - Listado/Carga" at bounding box center [34, 95] width 69 height 13
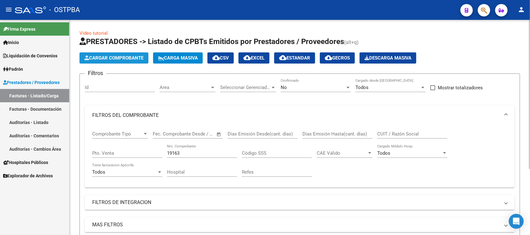
click at [115, 60] on span "Cargar Comprobante" at bounding box center [113, 58] width 59 height 6
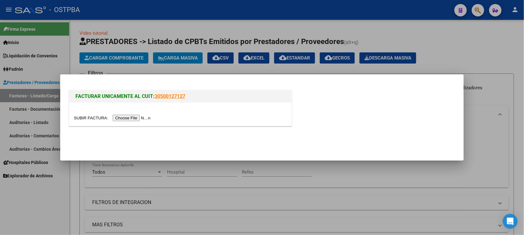
click at [131, 118] on input "file" at bounding box center [113, 118] width 78 height 7
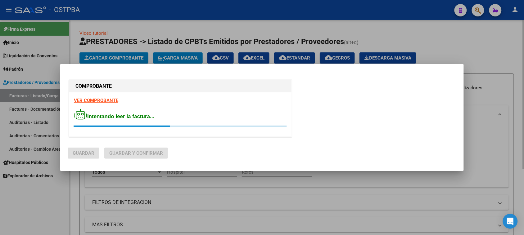
drag, startPoint x: 55, startPoint y: 202, endPoint x: 91, endPoint y: 164, distance: 52.2
click at [55, 199] on div at bounding box center [262, 117] width 524 height 235
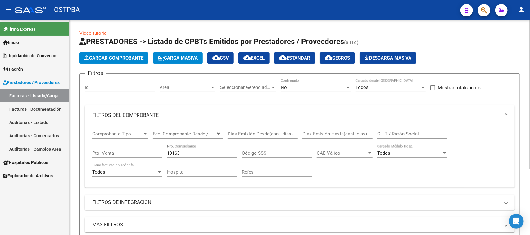
click at [141, 58] on span "Cargar Comprobante" at bounding box center [113, 58] width 59 height 6
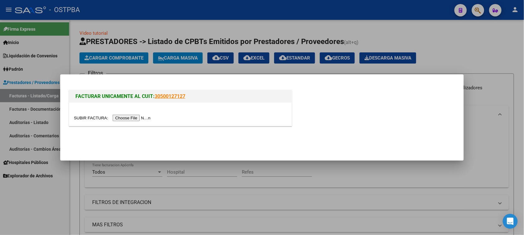
click at [136, 120] on input "file" at bounding box center [113, 118] width 78 height 7
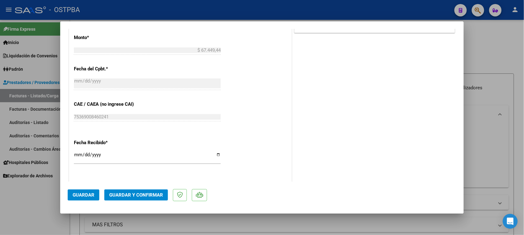
scroll to position [349, 0]
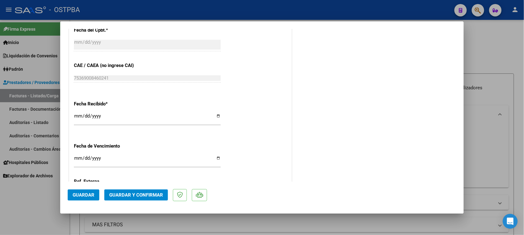
click at [78, 116] on input "[DATE]" at bounding box center [147, 119] width 147 height 10
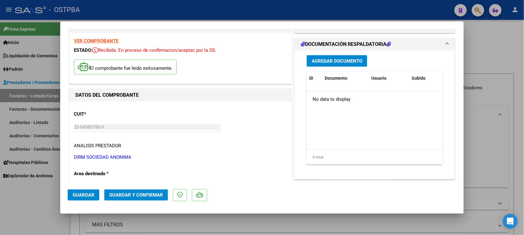
scroll to position [0, 0]
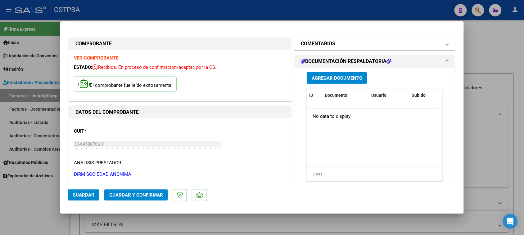
click at [323, 39] on mat-expansion-panel-header "COMENTARIOS" at bounding box center [374, 44] width 160 height 12
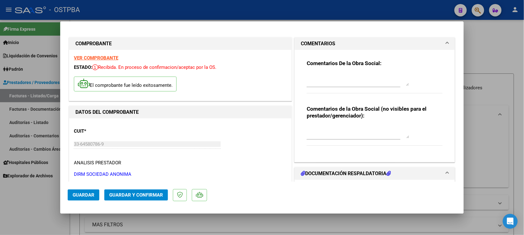
click at [326, 81] on textarea at bounding box center [357, 80] width 102 height 12
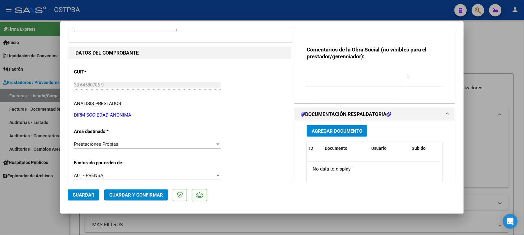
scroll to position [78, 0]
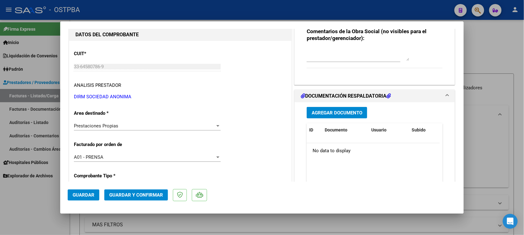
click at [86, 193] on span "Guardar" at bounding box center [84, 195] width 22 height 6
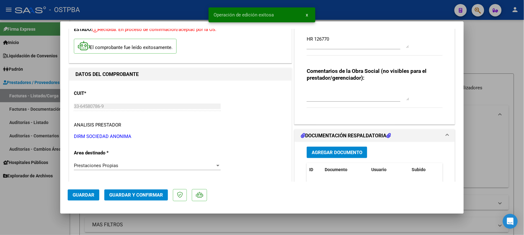
scroll to position [0, 0]
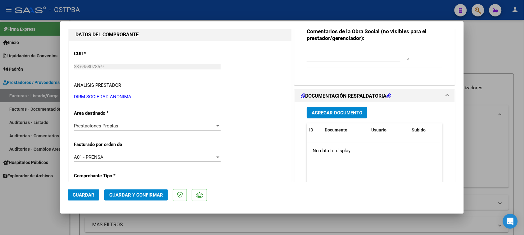
scroll to position [116, 0]
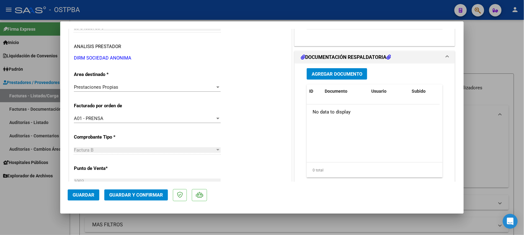
click at [343, 74] on span "Agregar Documento" at bounding box center [336, 74] width 51 height 6
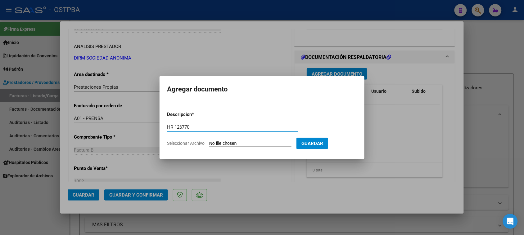
type input "HR 126770"
click at [209, 141] on input "Seleccionar Archivo" at bounding box center [250, 144] width 82 height 6
type input "C:\fakepath\HR 126770.pdf"
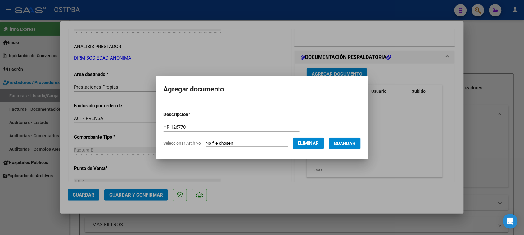
click at [346, 145] on span "Guardar" at bounding box center [345, 144] width 22 height 6
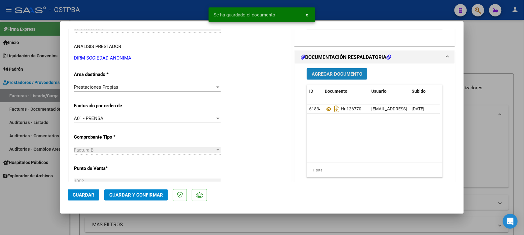
click at [343, 77] on button "Agregar Documento" at bounding box center [336, 73] width 60 height 11
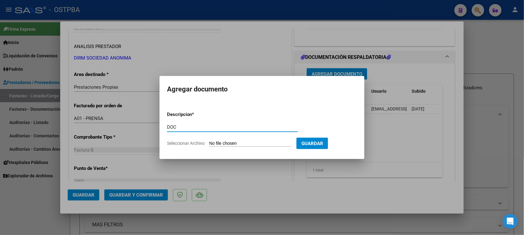
type input "DOC"
click at [209, 141] on input "Seleccionar Archivo" at bounding box center [250, 144] width 82 height 6
type input "C:\fakepath\FC 3969.zip"
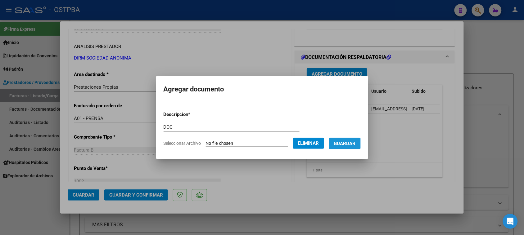
click at [351, 145] on span "Guardar" at bounding box center [345, 144] width 22 height 6
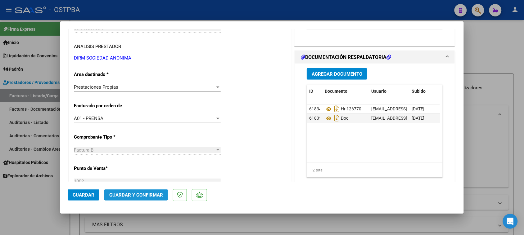
click at [123, 196] on span "Guardar y Confirmar" at bounding box center [136, 195] width 54 height 6
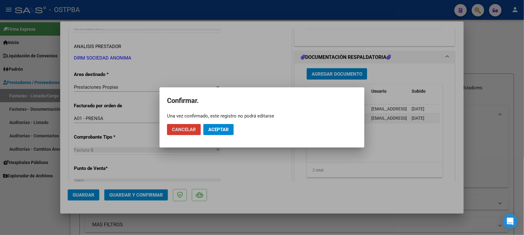
click at [216, 131] on span "Aceptar" at bounding box center [218, 130] width 20 height 6
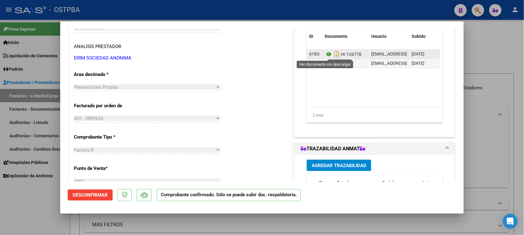
click at [326, 53] on icon at bounding box center [328, 54] width 8 height 7
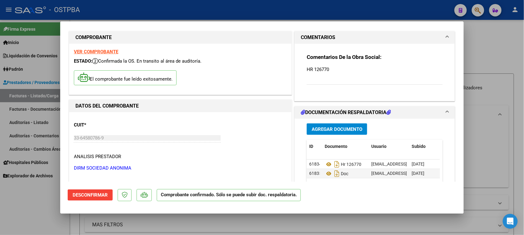
scroll to position [0, 0]
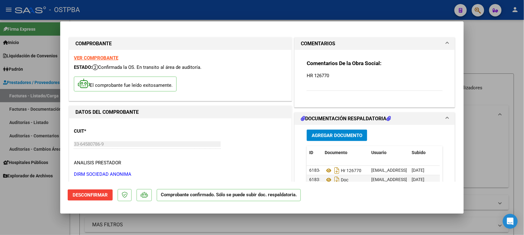
click at [96, 58] on strong "VER COMPROBANTE" at bounding box center [96, 58] width 44 height 6
